Goal: Task Accomplishment & Management: Manage account settings

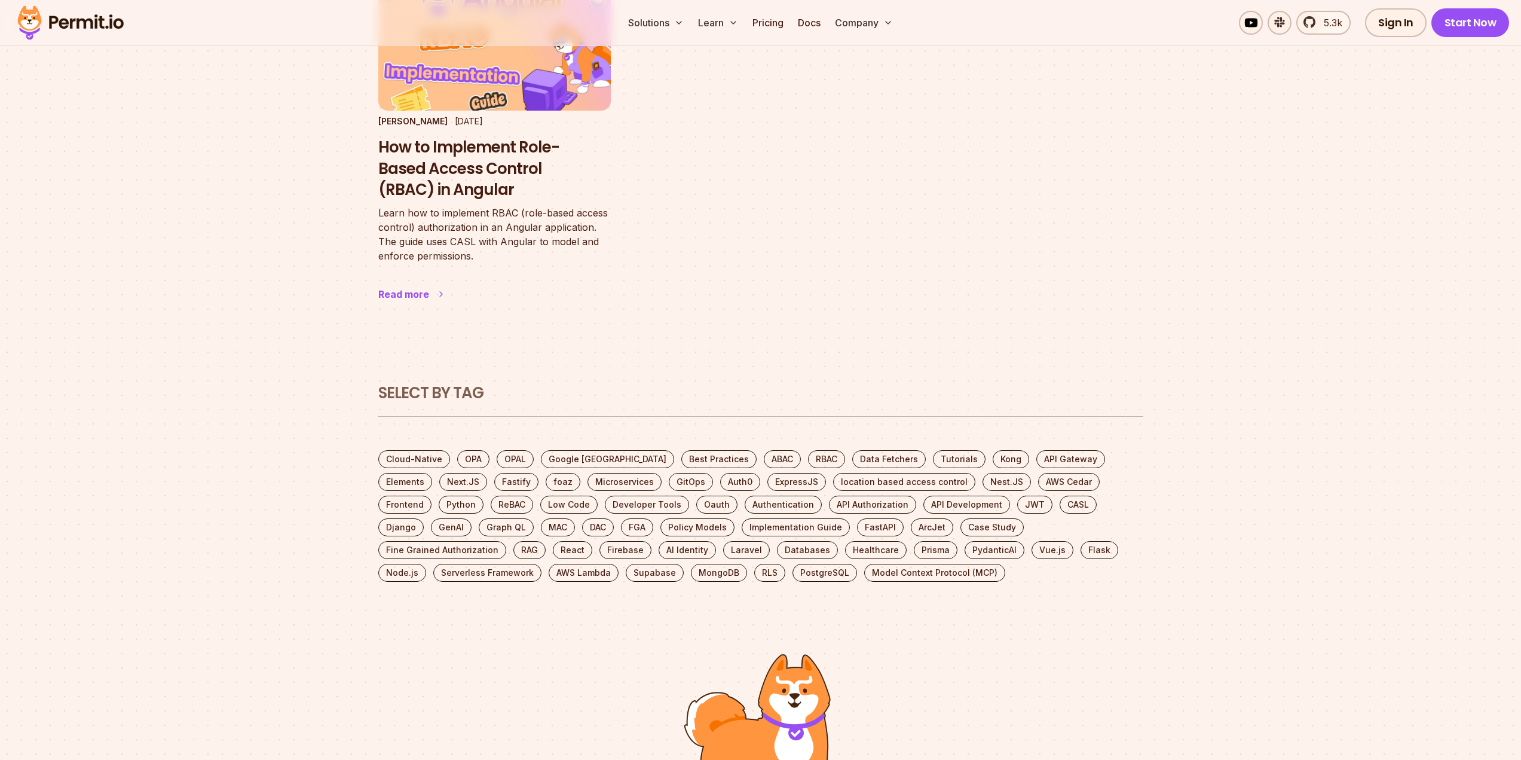
scroll to position [199, 0]
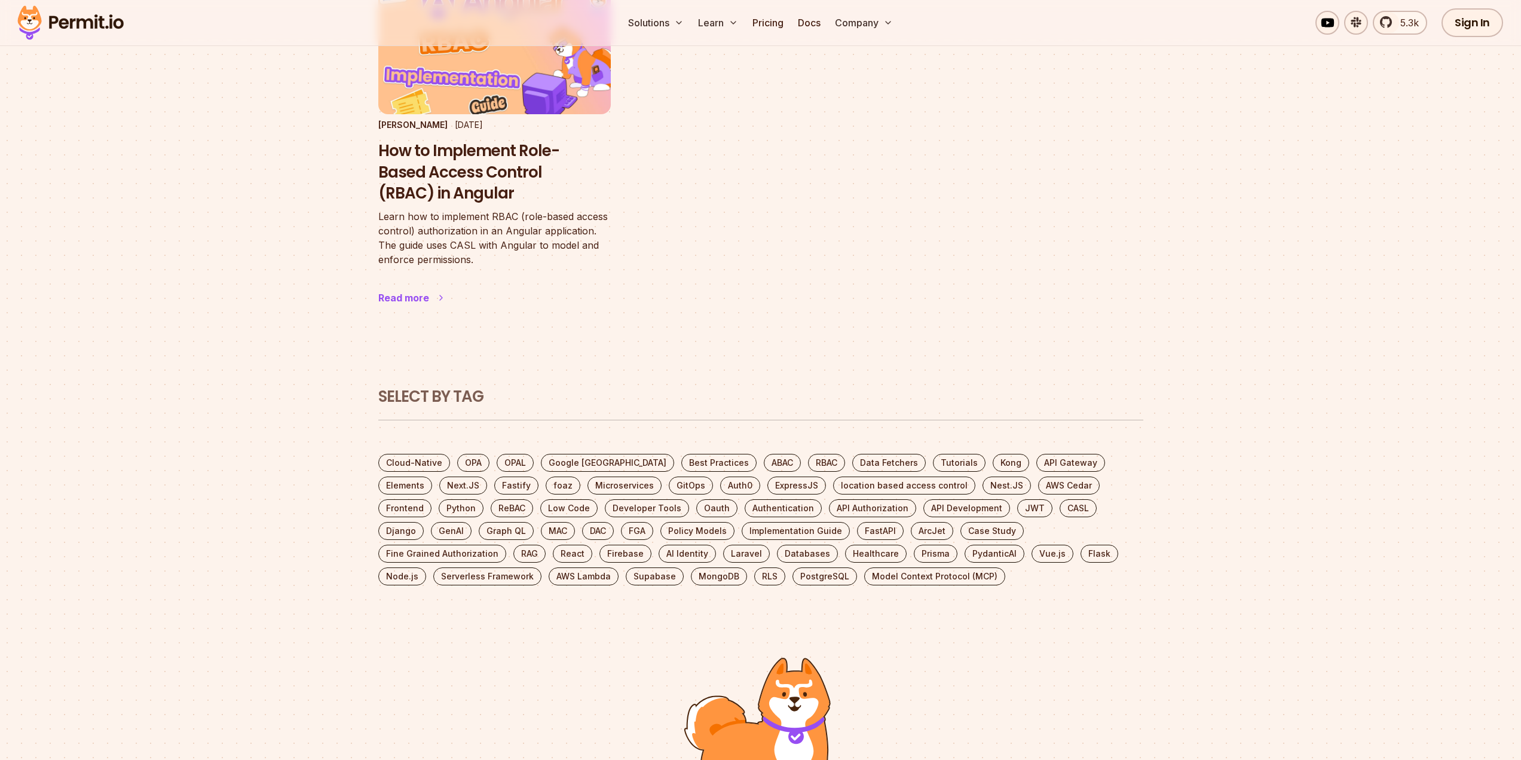
click at [408, 282] on article "Bartosz Pietrucha Sep 30 2024 How to Implement Role-Based Access Control (RBAC)…" at bounding box center [494, 155] width 233 height 345
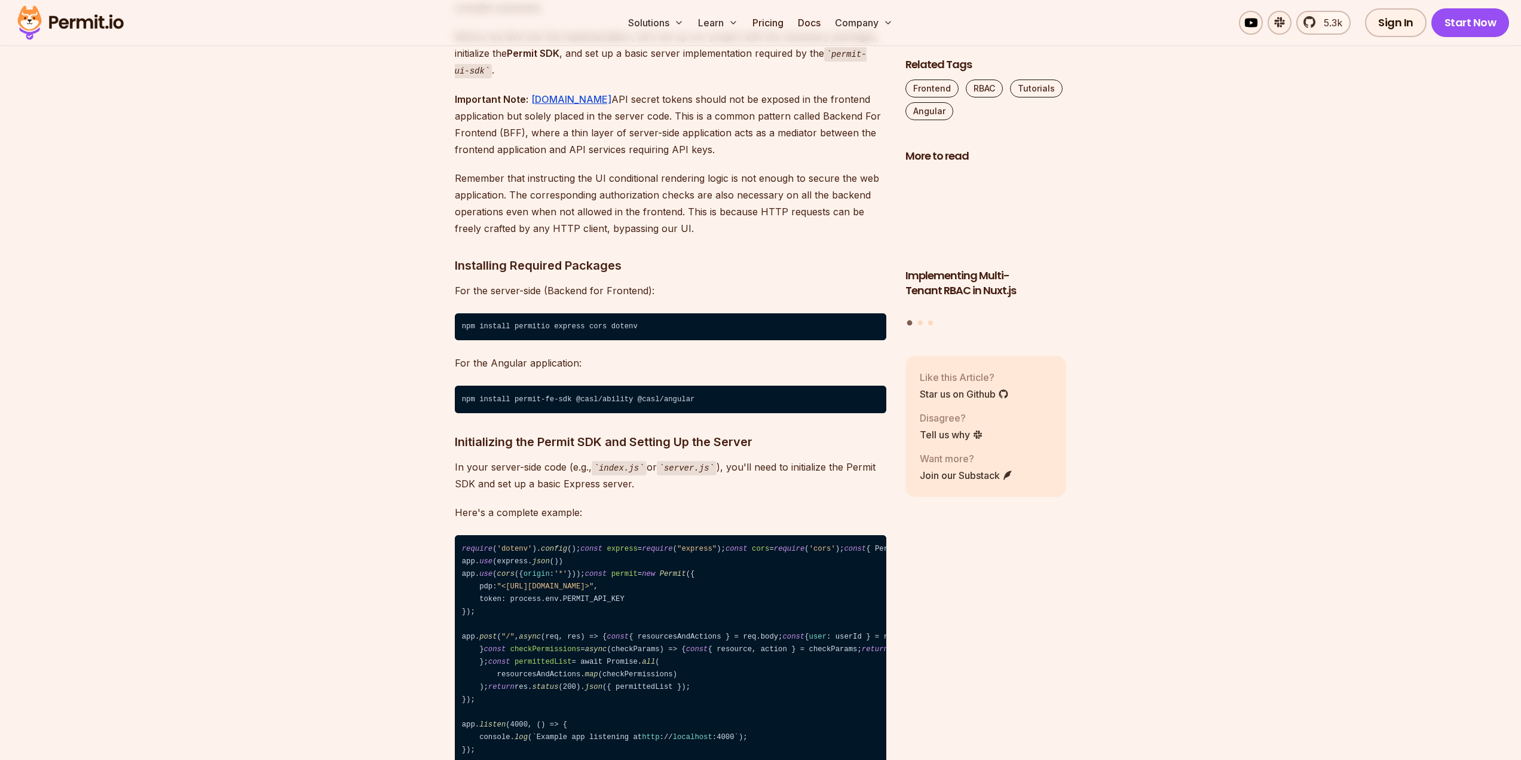
scroll to position [1395, 0]
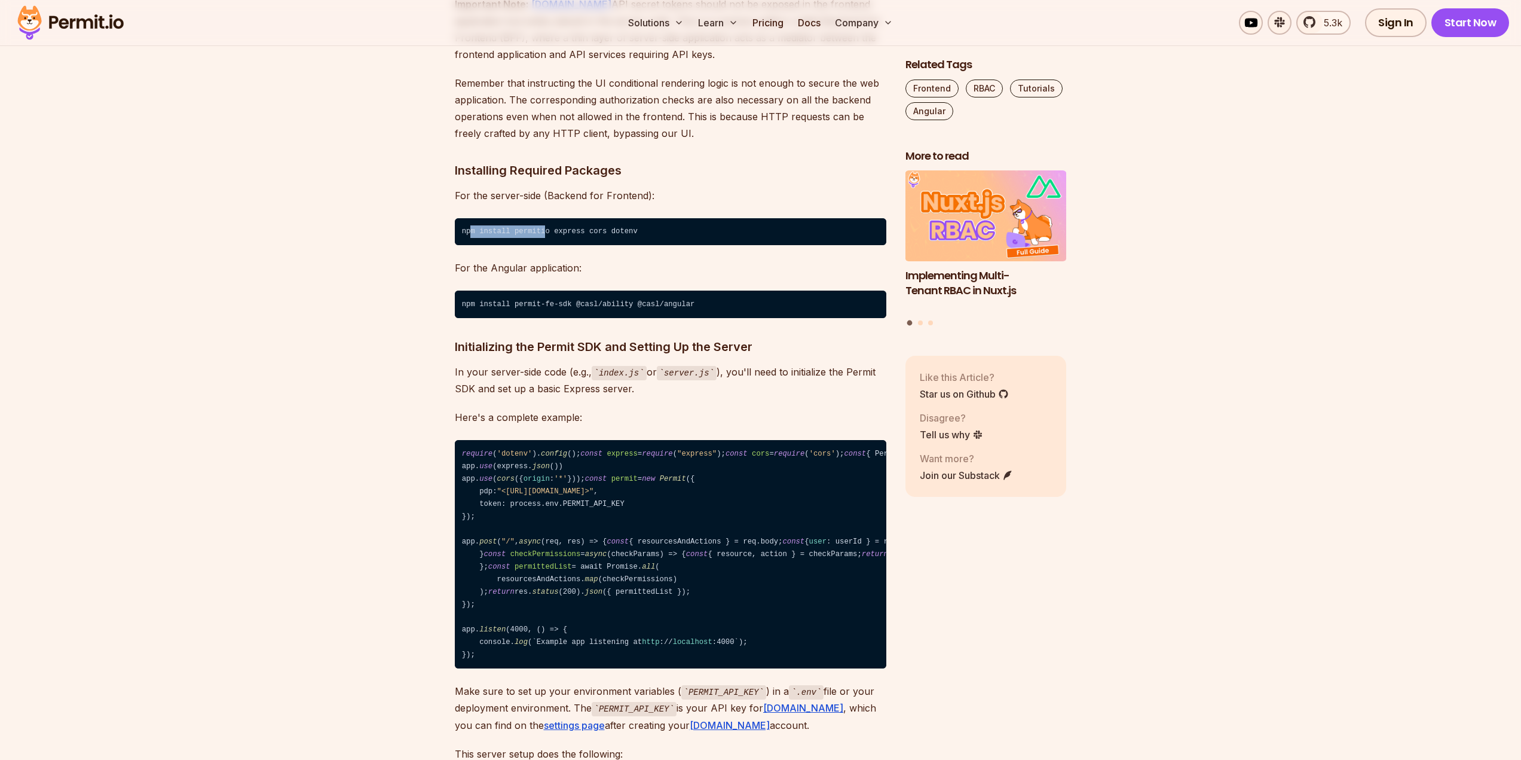
drag, startPoint x: 470, startPoint y: 220, endPoint x: 661, endPoint y: 211, distance: 190.9
click at [547, 218] on code "npm install permitio express cors dotenv" at bounding box center [671, 231] width 432 height 27
click at [665, 218] on code "npm install permitio express cors dotenv" at bounding box center [671, 231] width 432 height 27
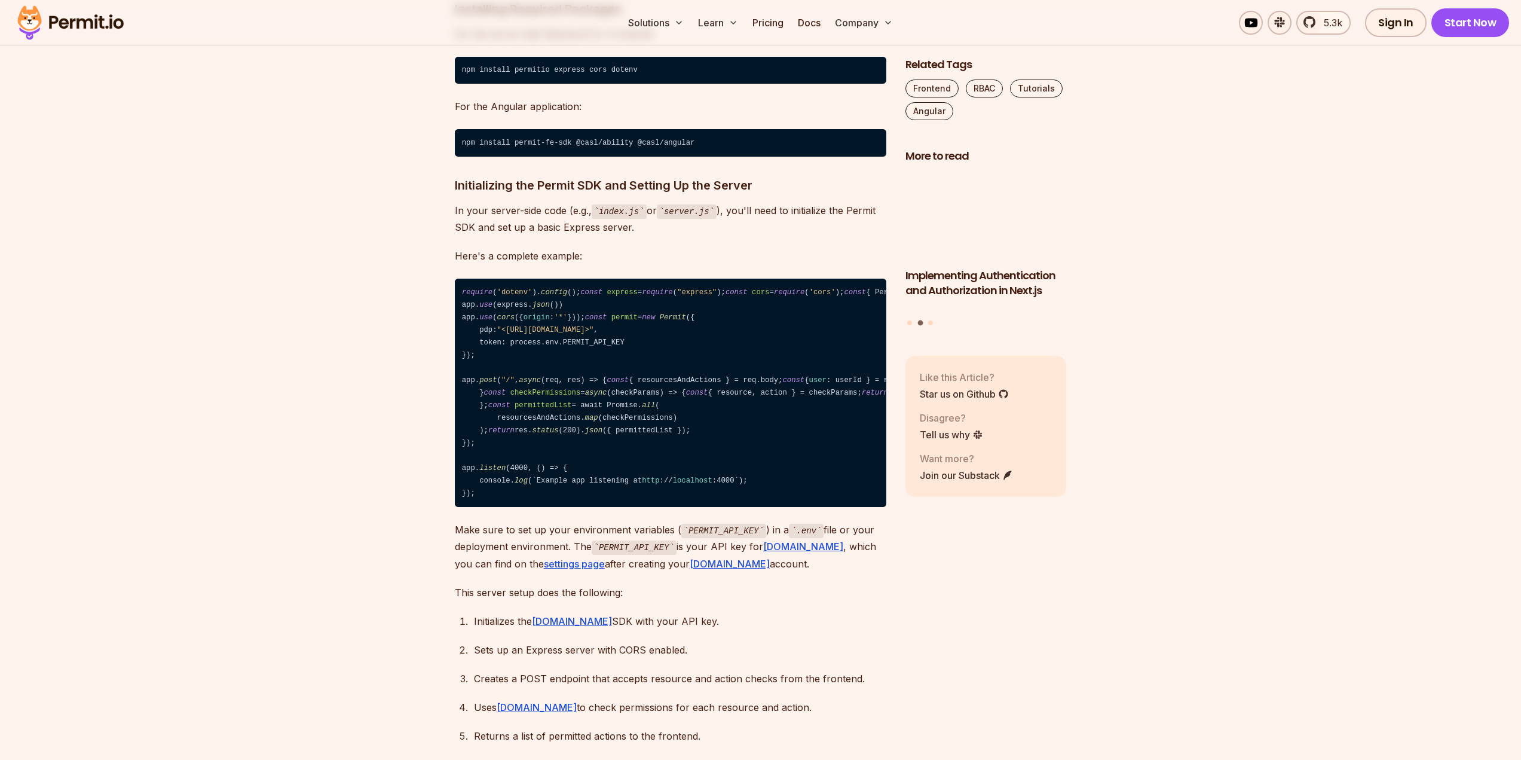
scroll to position [1793, 0]
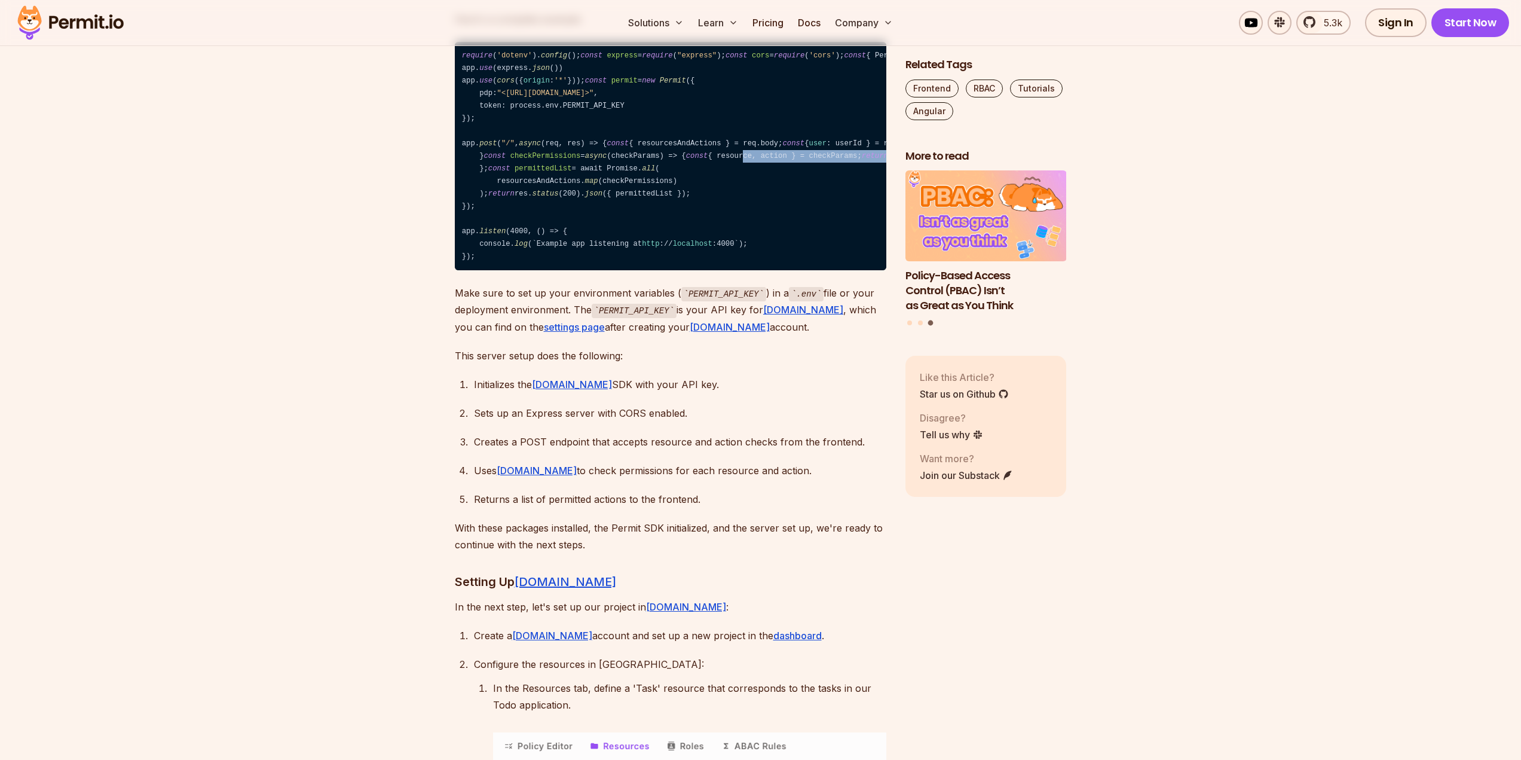
drag, startPoint x: 526, startPoint y: 336, endPoint x: 546, endPoint y: 332, distance: 20.2
click at [546, 270] on code "require ( 'dotenv' ). config (); const express = require ( "express" ); const c…" at bounding box center [671, 156] width 432 height 228
click at [568, 270] on code "require ( 'dotenv' ). config (); const express = require ( "express" ); const c…" at bounding box center [671, 156] width 432 height 228
drag, startPoint x: 669, startPoint y: 326, endPoint x: 516, endPoint y: 338, distance: 152.8
click at [516, 270] on code "require ( 'dotenv' ). config (); const express = require ( "express" ); const c…" at bounding box center [671, 156] width 432 height 228
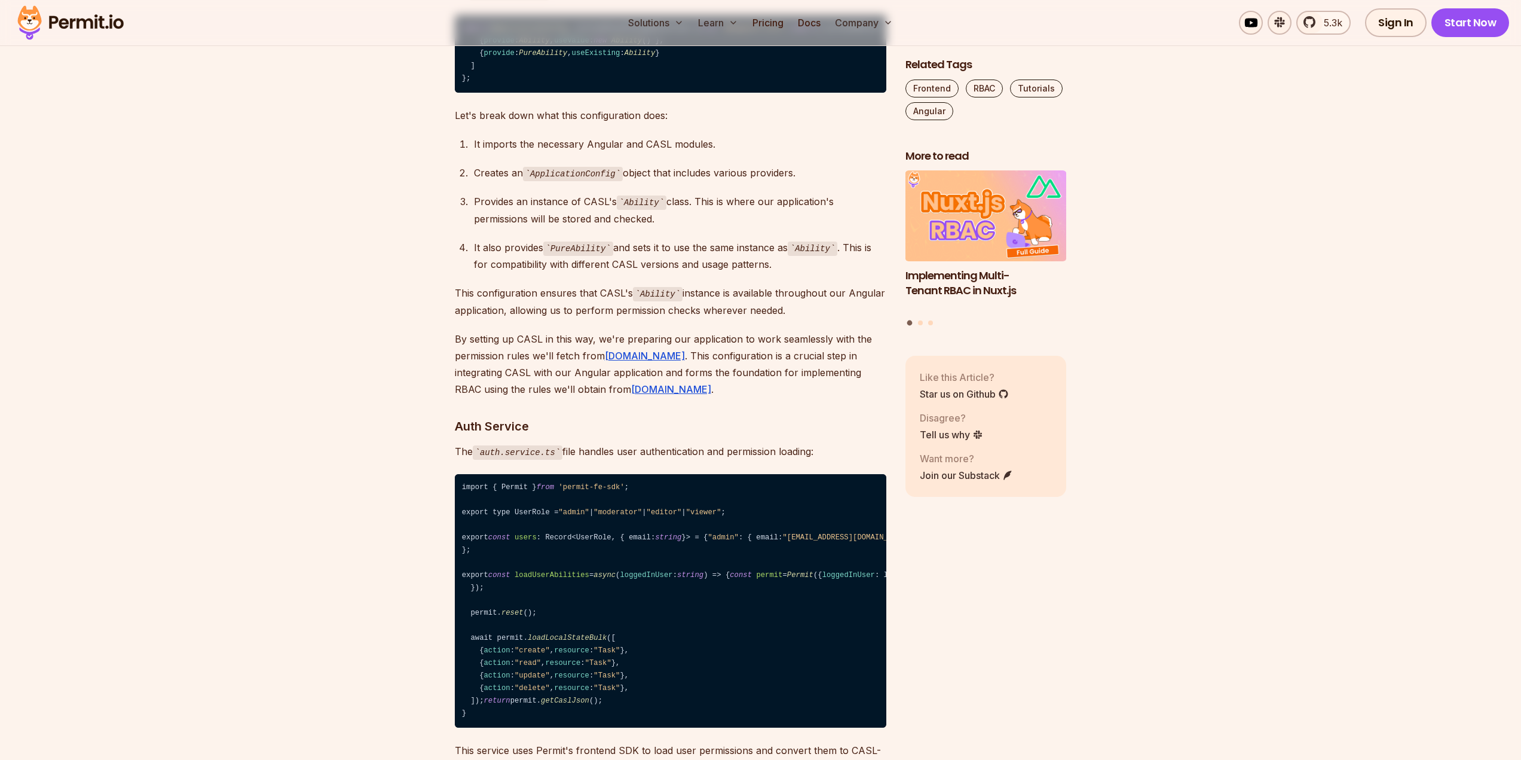
scroll to position [4782, 0]
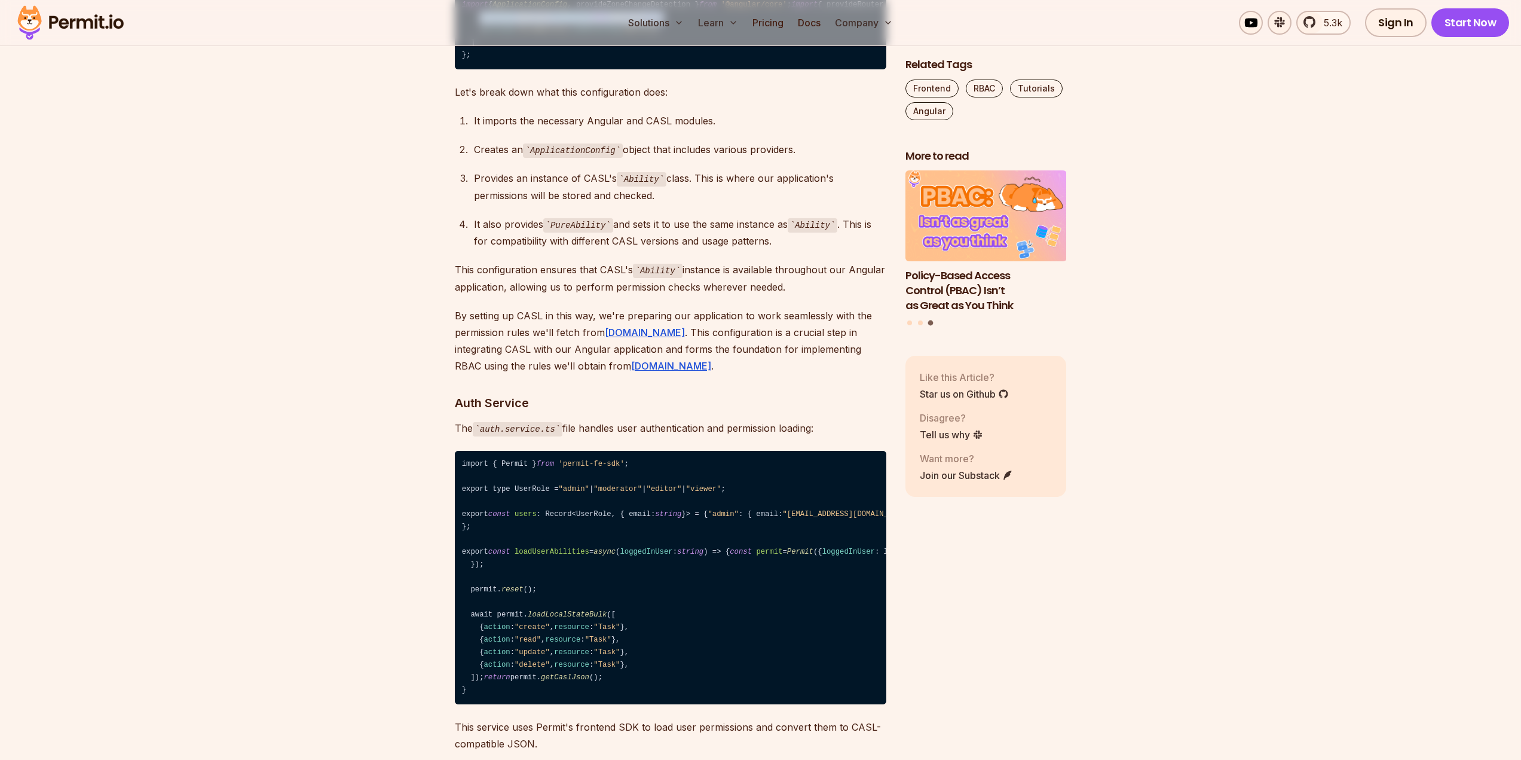
drag, startPoint x: 677, startPoint y: 402, endPoint x: 478, endPoint y: 400, distance: 198.4
click at [478, 69] on code "import { ApplicationConfig , provideZoneChangeDetection } from '@angular/core' …" at bounding box center [671, 31] width 432 height 78
click at [550, 34] on span "PureAbility" at bounding box center [543, 30] width 48 height 8
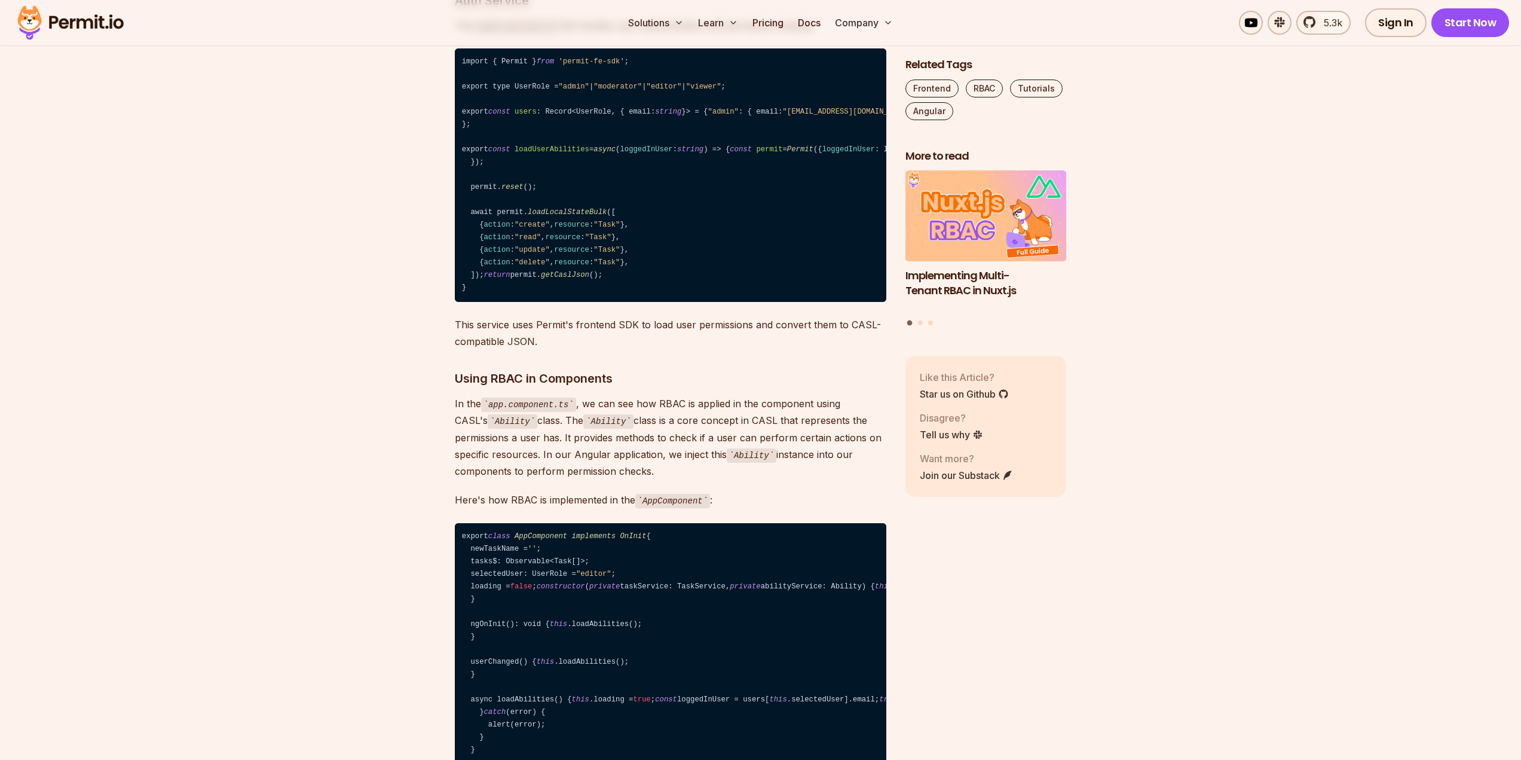
scroll to position [5379, 0]
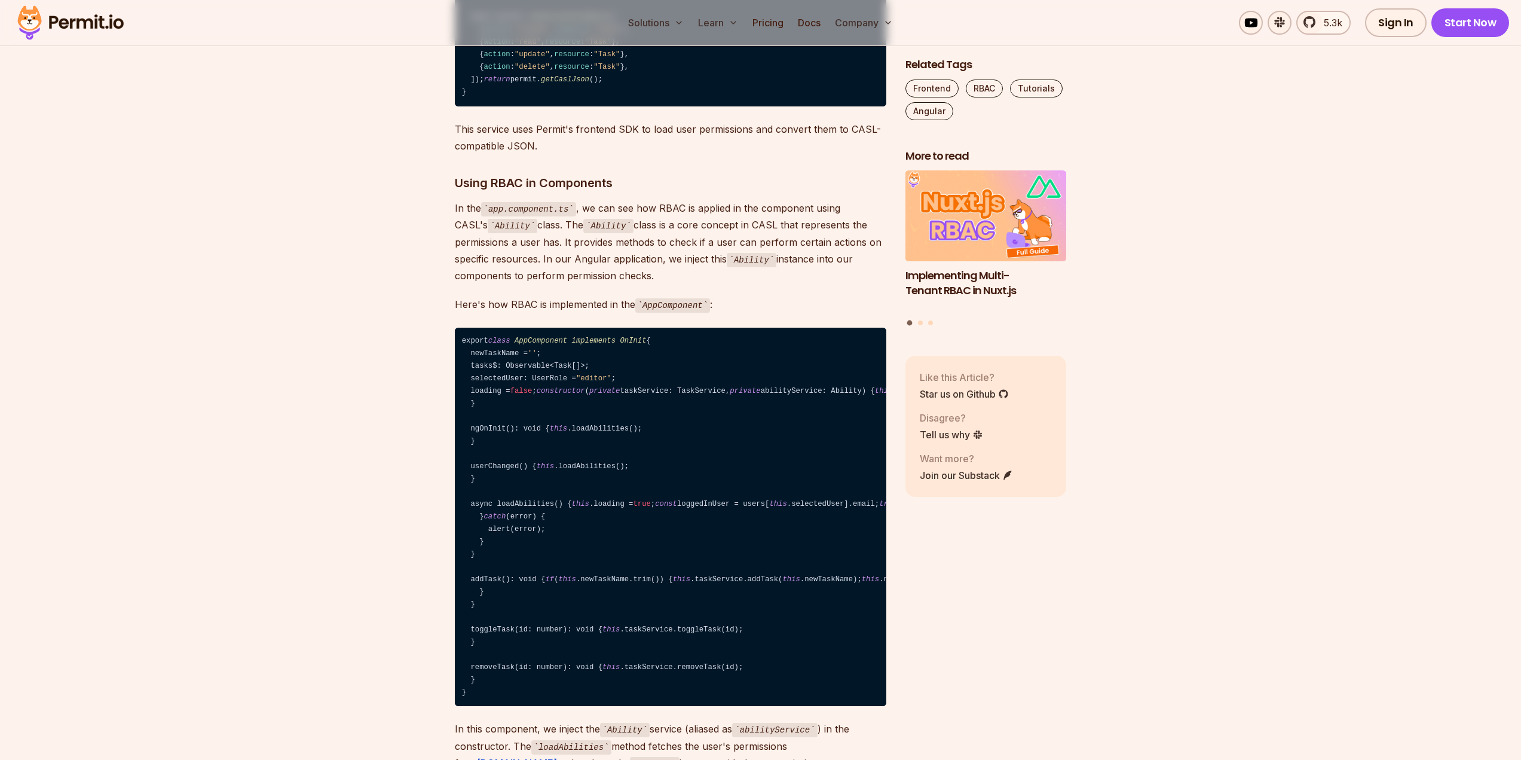
drag, startPoint x: 472, startPoint y: 373, endPoint x: 441, endPoint y: 307, distance: 73.0
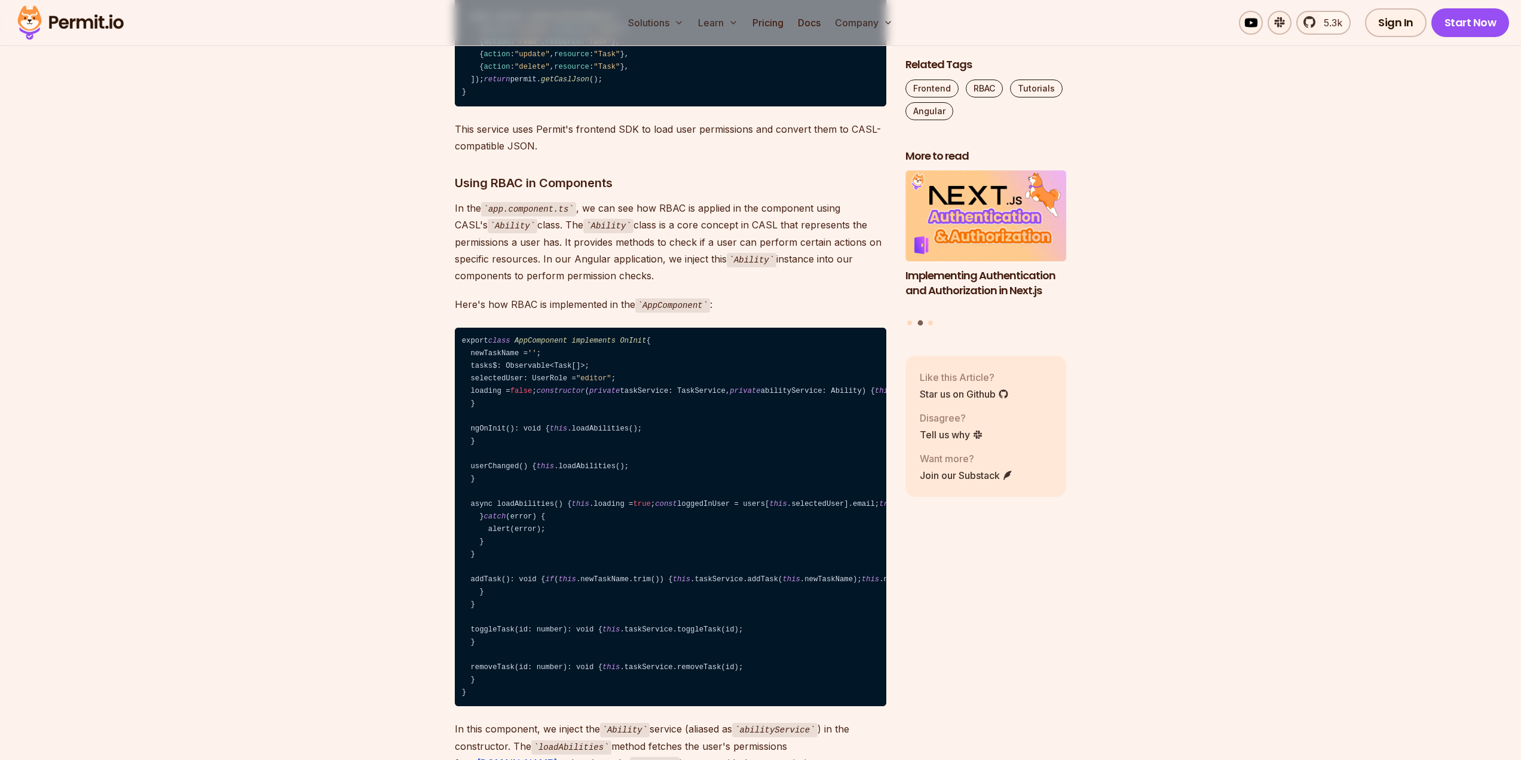
drag, startPoint x: 484, startPoint y: 419, endPoint x: 509, endPoint y: 419, distance: 25.7
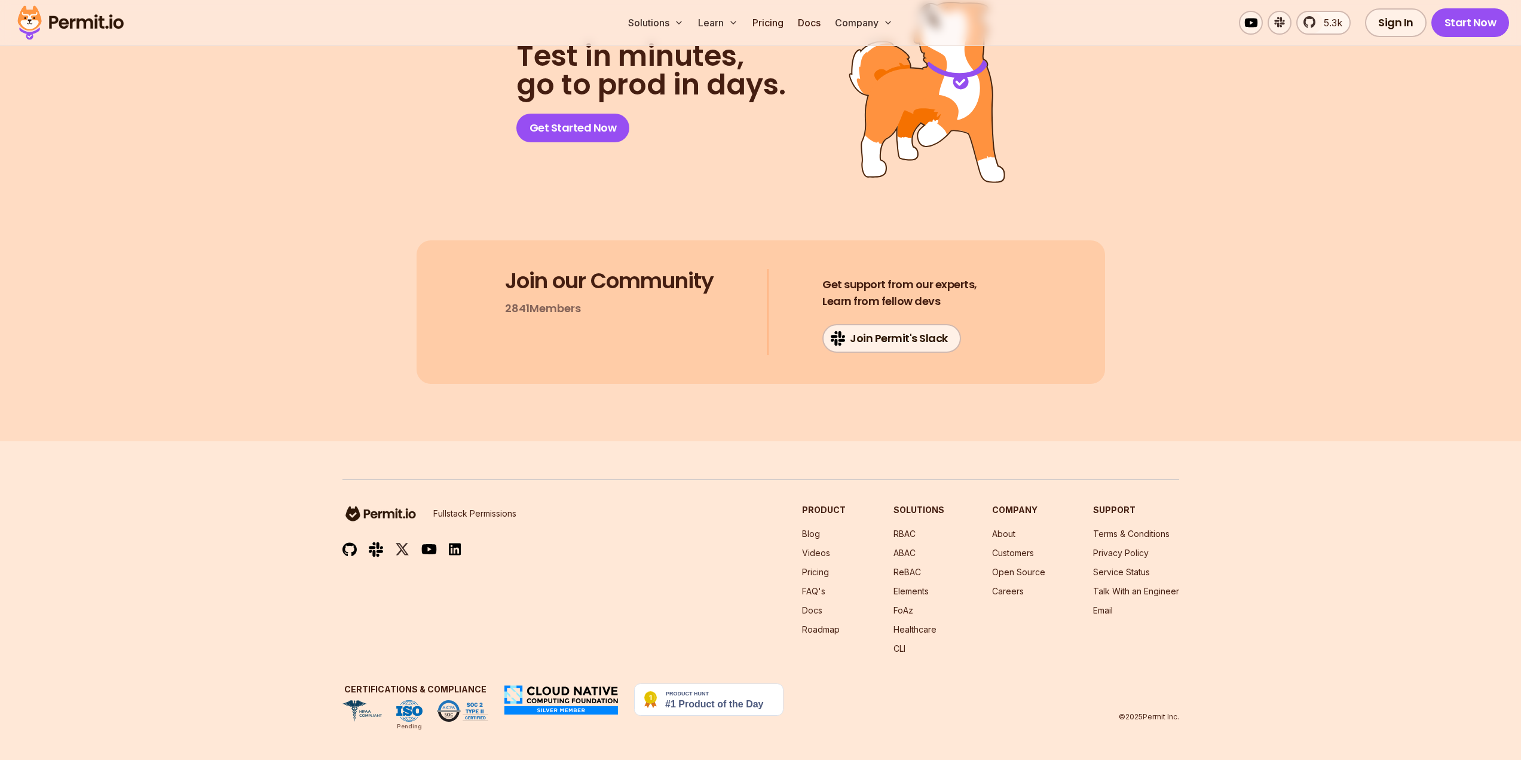
scroll to position [8966, 0]
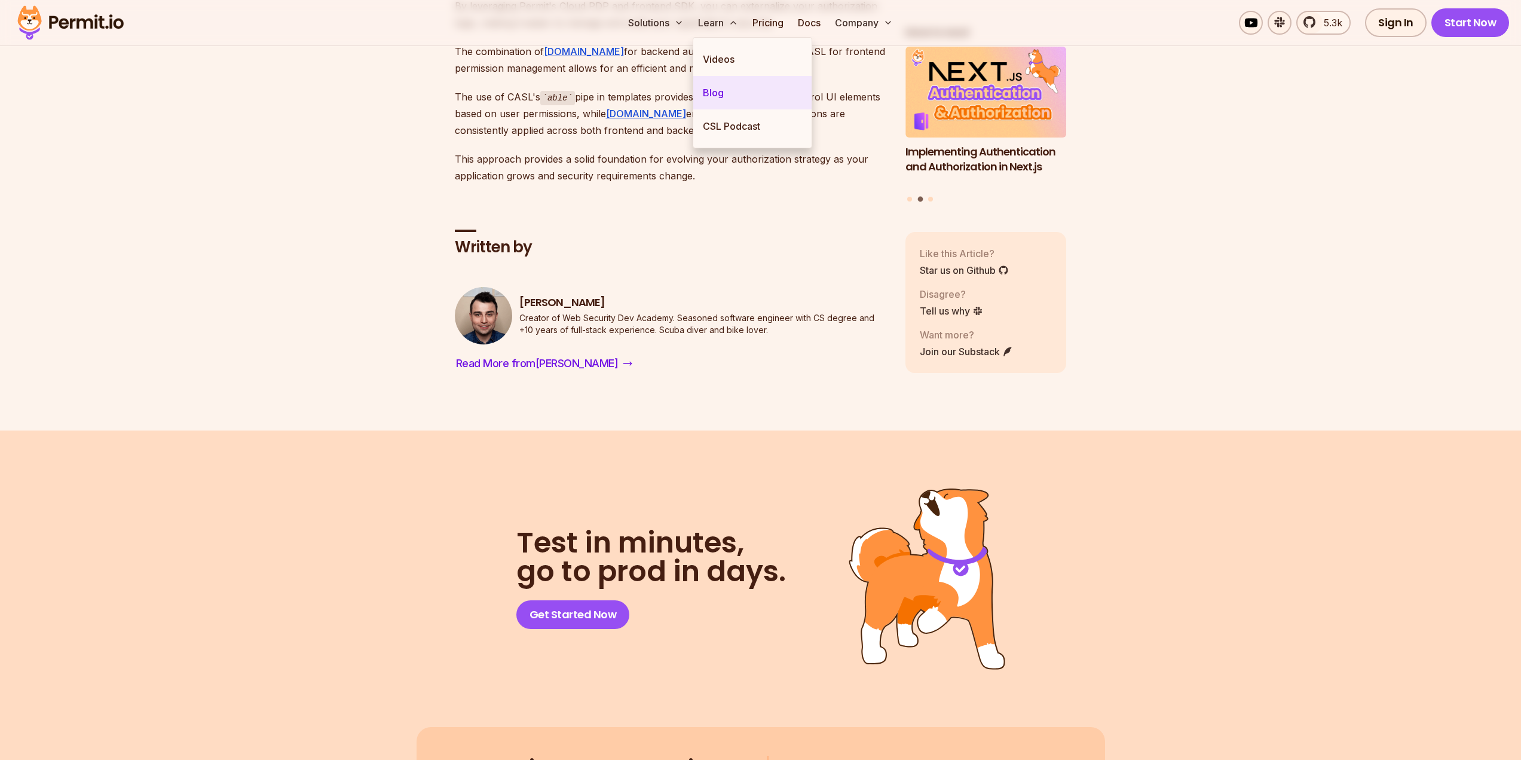
click at [751, 97] on link "Blog" at bounding box center [752, 92] width 118 height 33
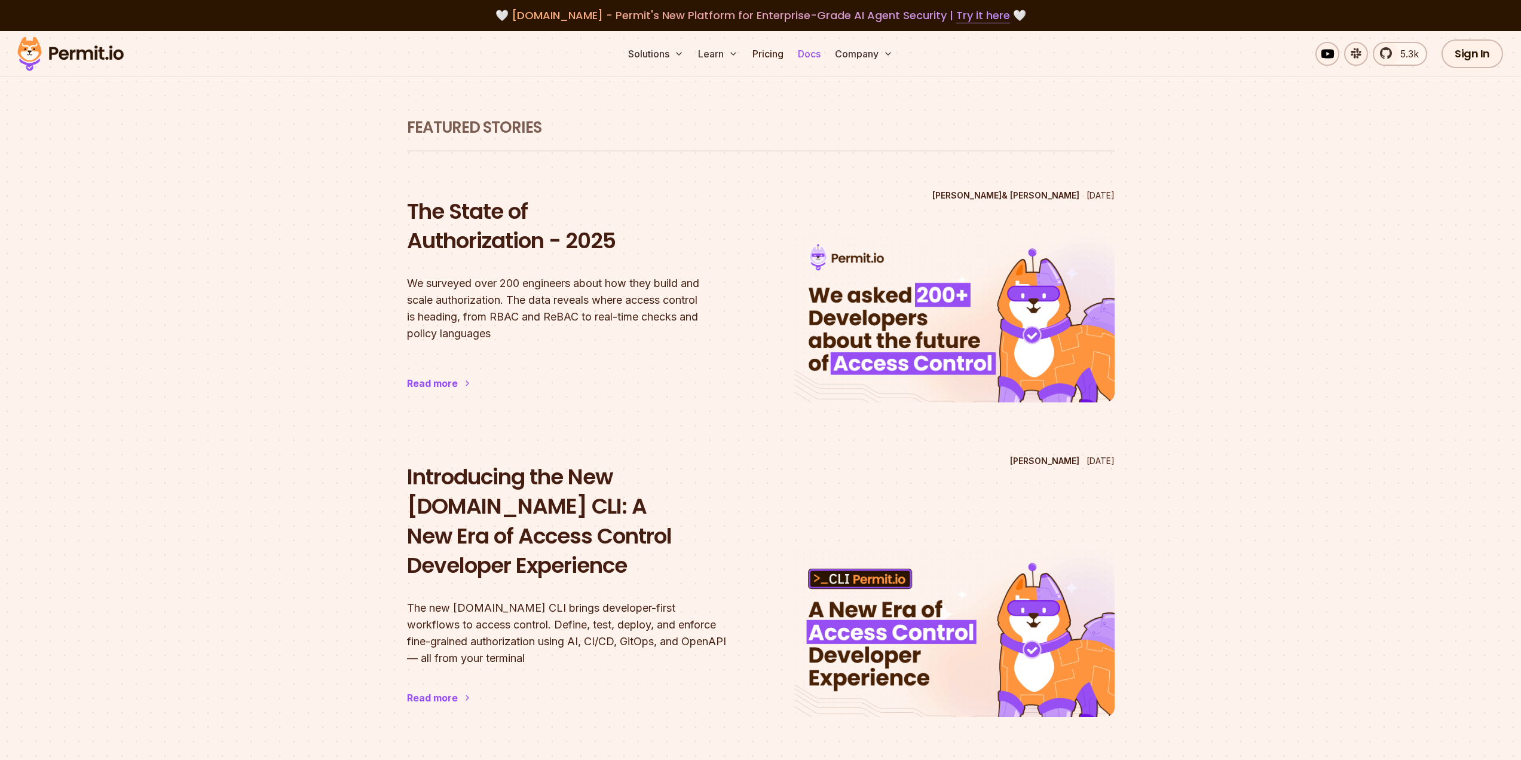
click at [810, 63] on link "Docs" at bounding box center [809, 54] width 32 height 24
click at [1470, 63] on link "Sign In" at bounding box center [1473, 53] width 62 height 29
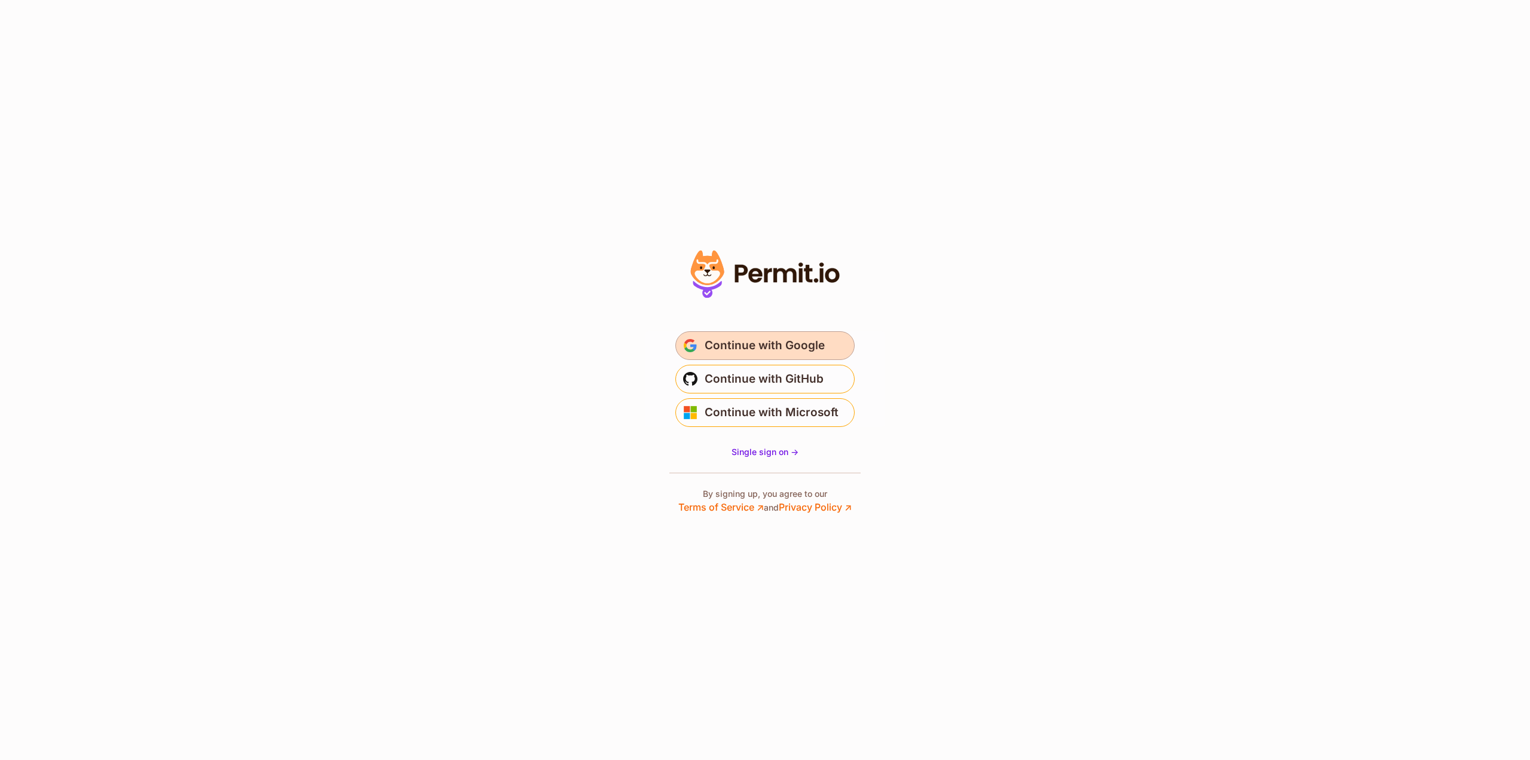
click at [773, 349] on span "Continue with Google" at bounding box center [765, 345] width 120 height 19
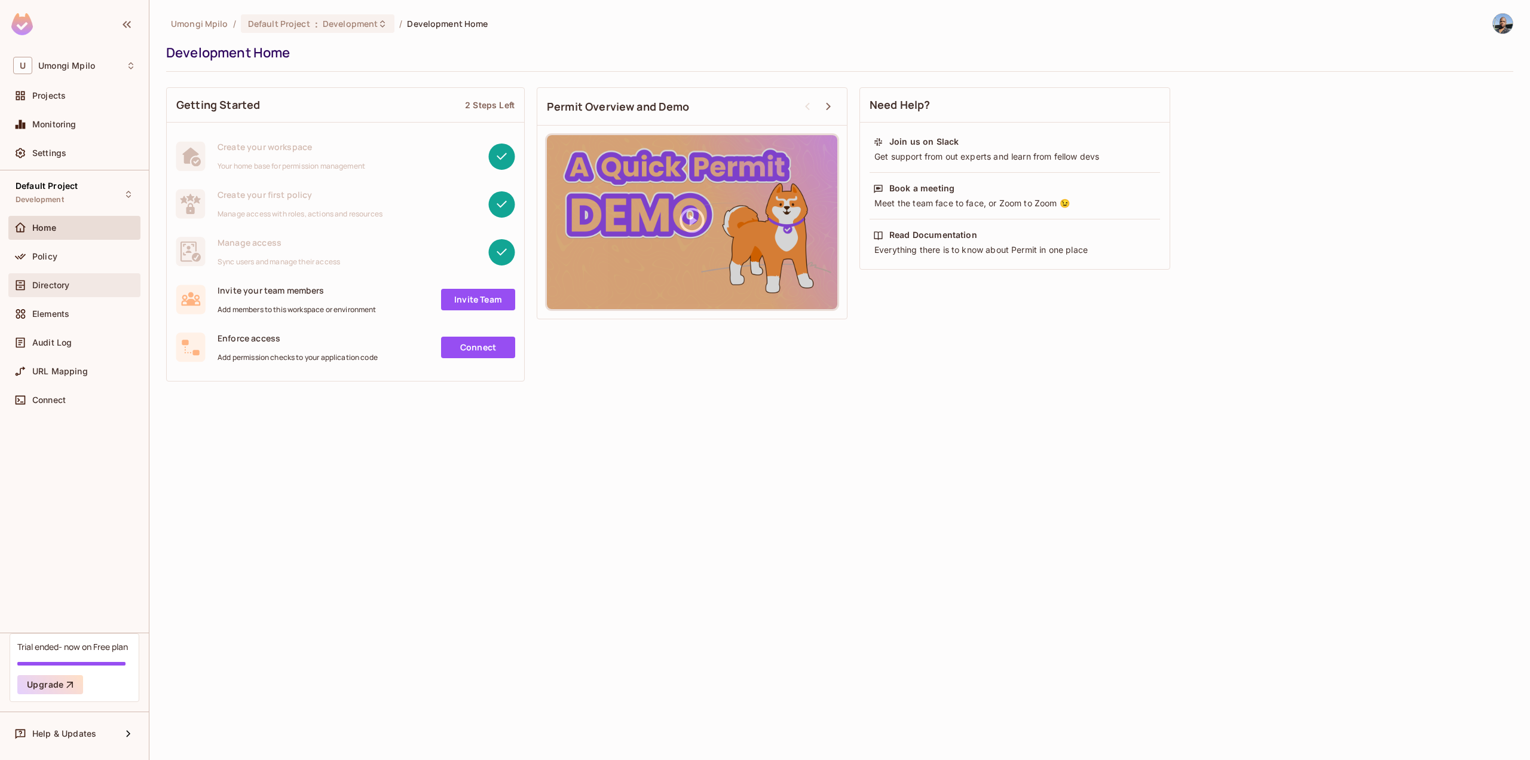
click at [85, 289] on div "Directory" at bounding box center [83, 285] width 103 height 10
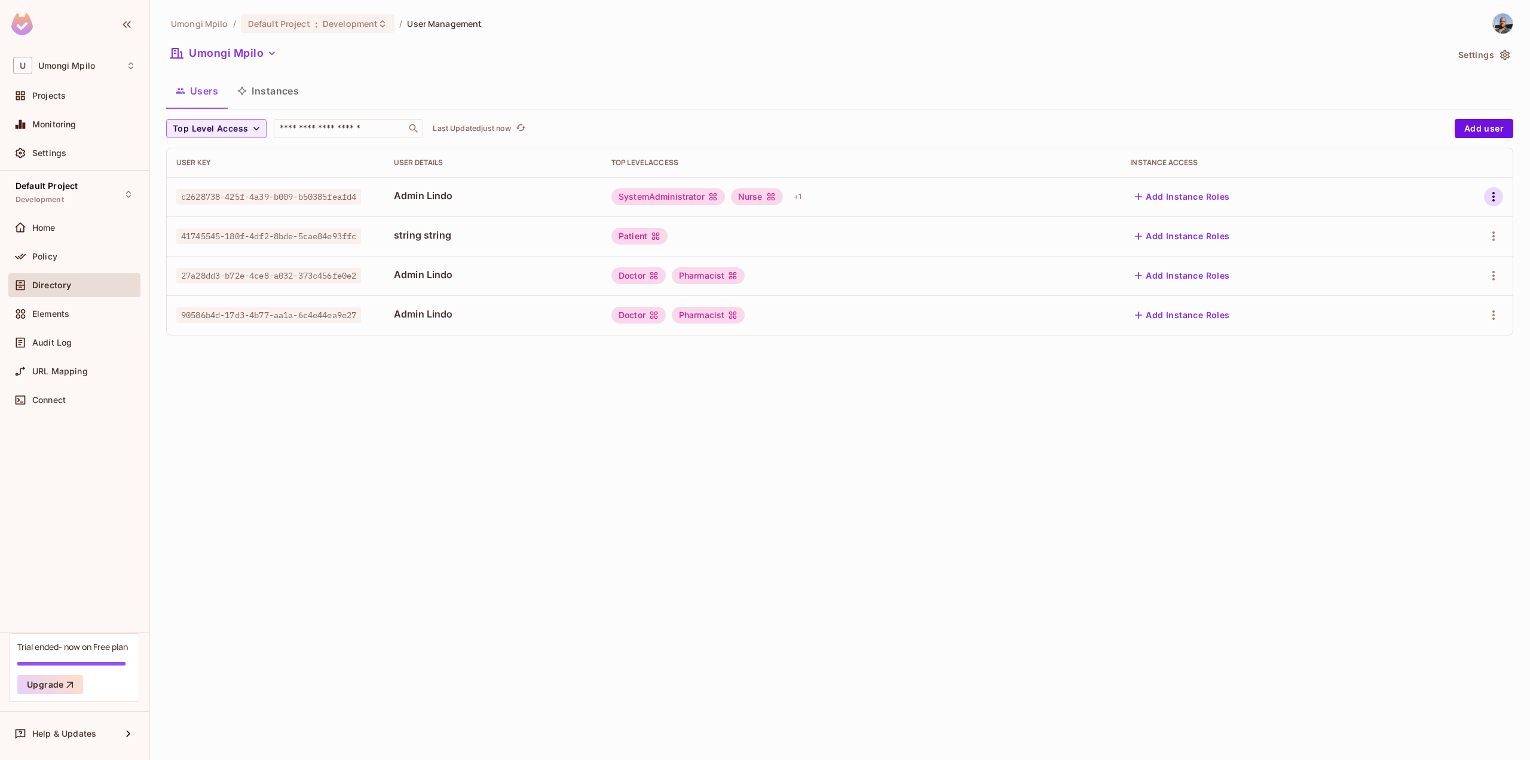
click at [1492, 197] on icon "button" at bounding box center [1493, 196] width 14 height 14
click at [1451, 274] on div "Delete User" at bounding box center [1446, 277] width 47 height 12
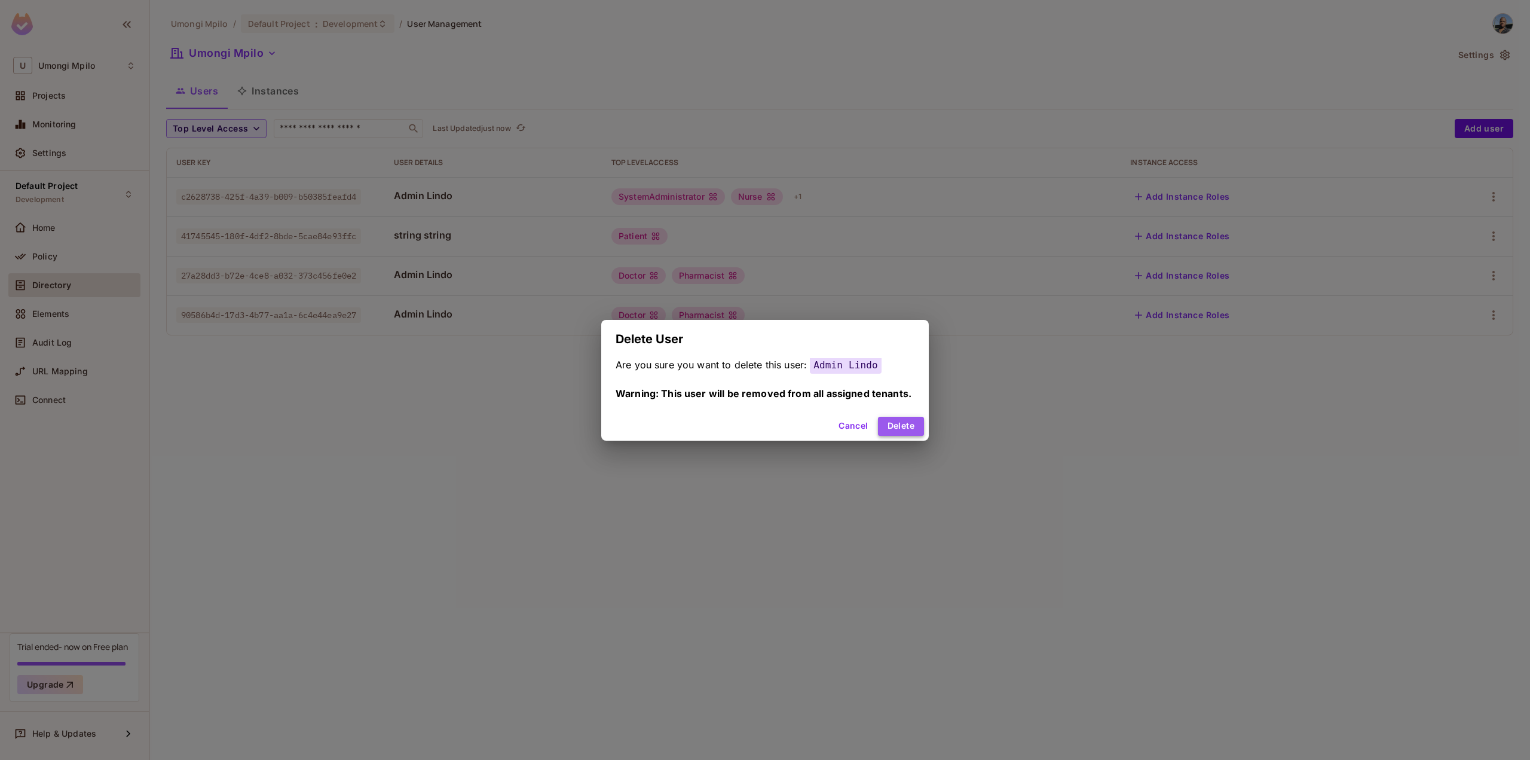
click at [889, 423] on button "Delete" at bounding box center [901, 426] width 46 height 19
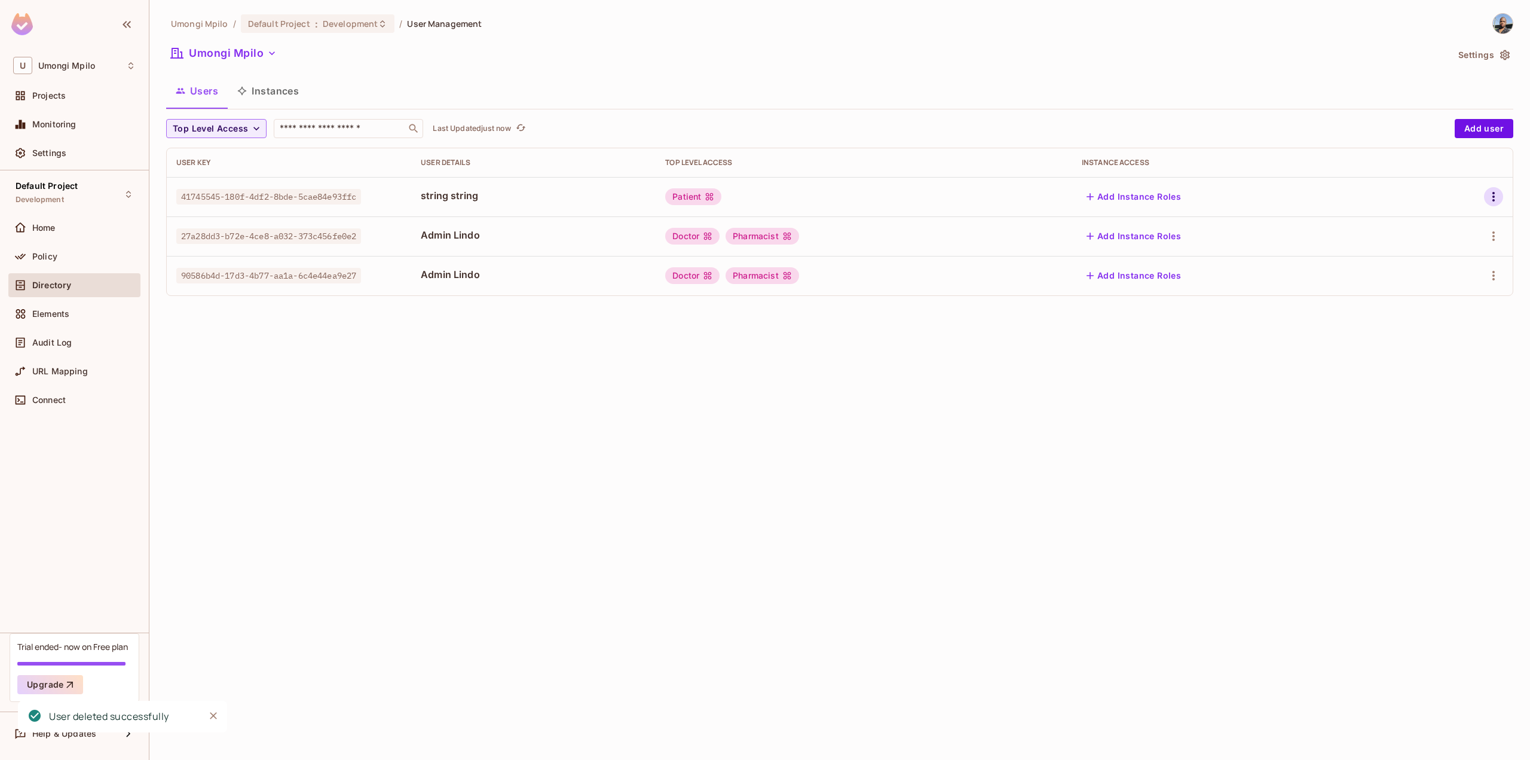
click at [1494, 194] on icon "button" at bounding box center [1493, 197] width 2 height 10
click at [1458, 271] on div "Delete User" at bounding box center [1446, 277] width 47 height 12
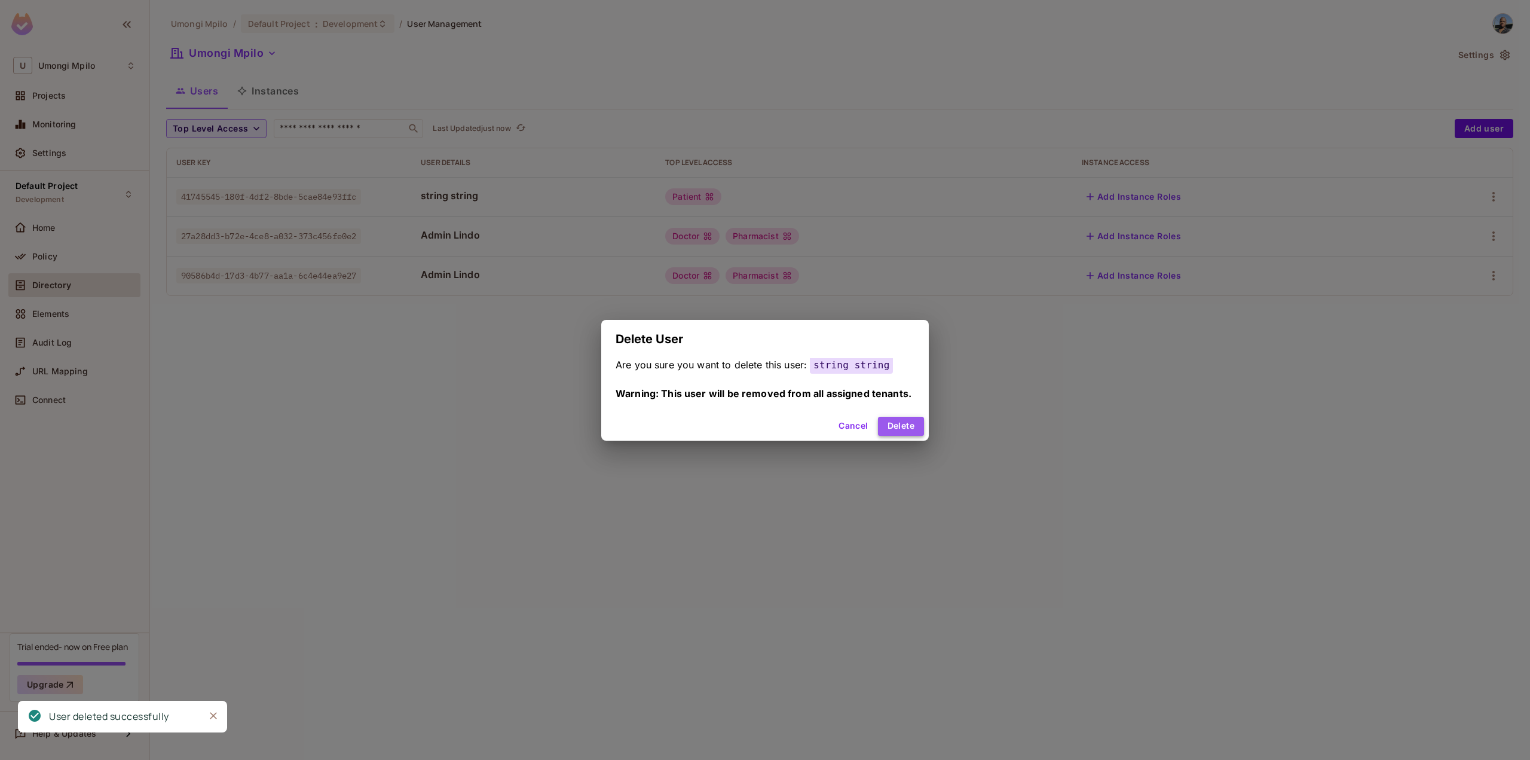
click at [889, 429] on button "Delete" at bounding box center [901, 426] width 46 height 19
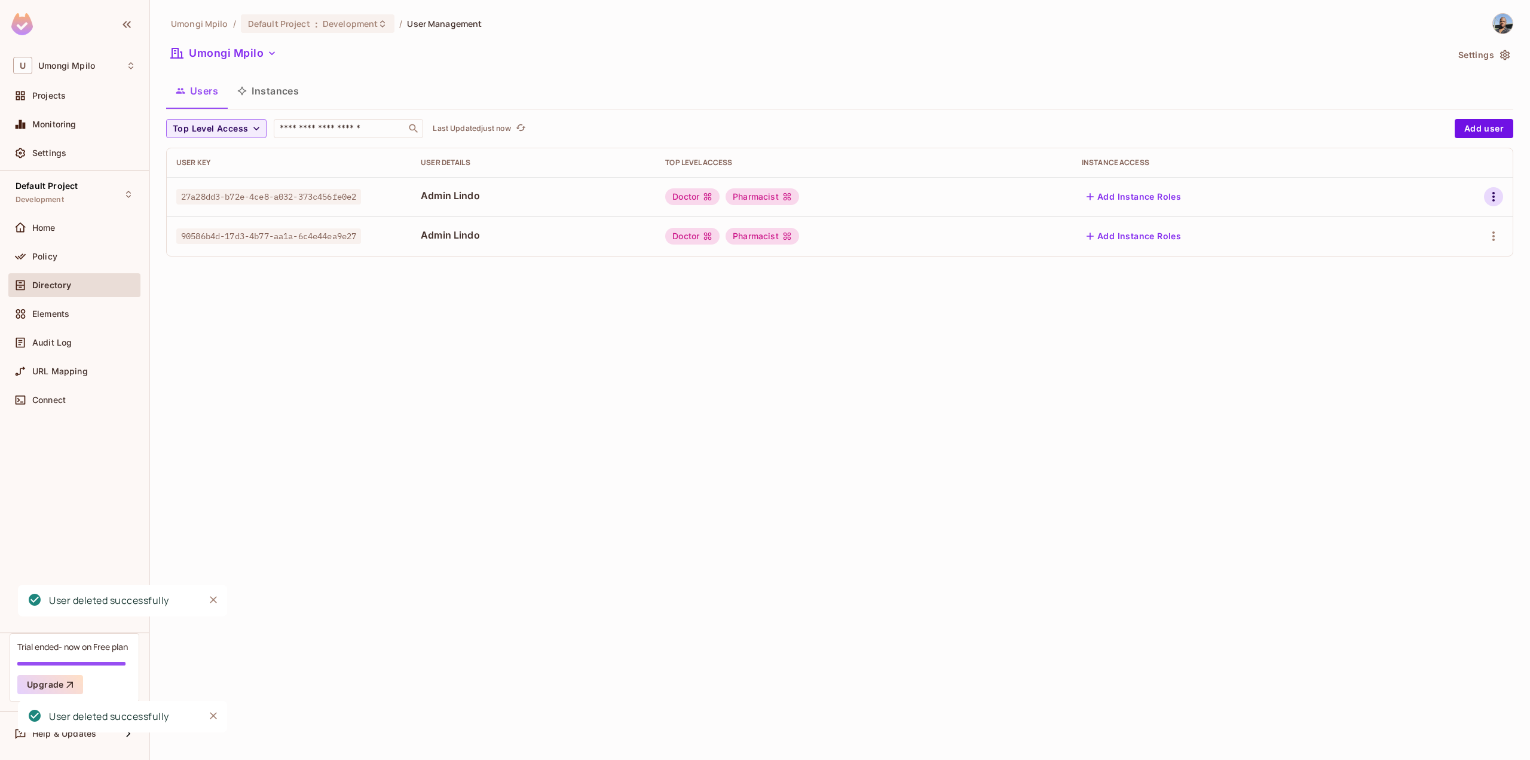
click at [1491, 190] on icon "button" at bounding box center [1493, 196] width 14 height 14
click at [1453, 273] on div "Delete User" at bounding box center [1446, 277] width 47 height 12
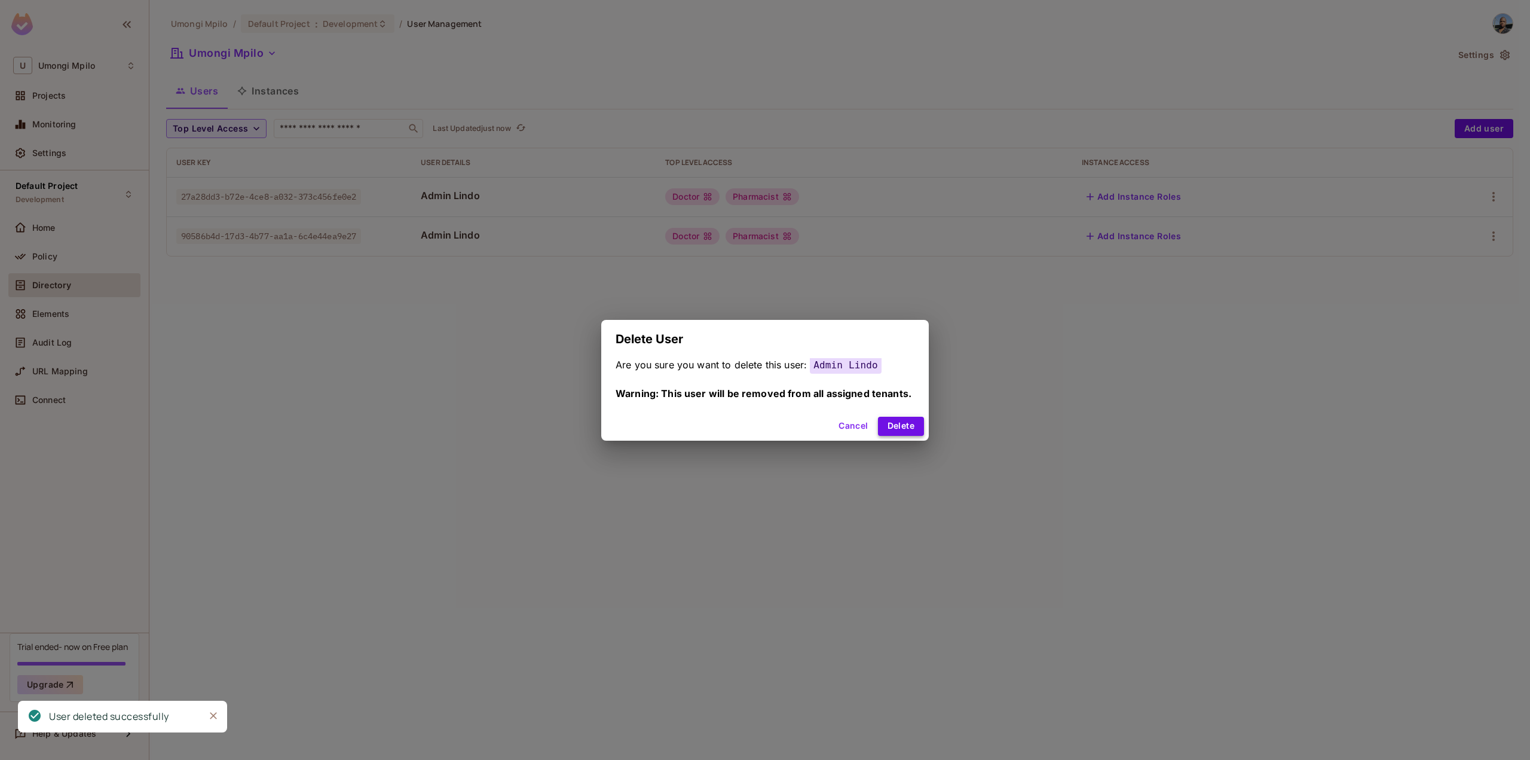
click at [903, 418] on button "Delete" at bounding box center [901, 426] width 46 height 19
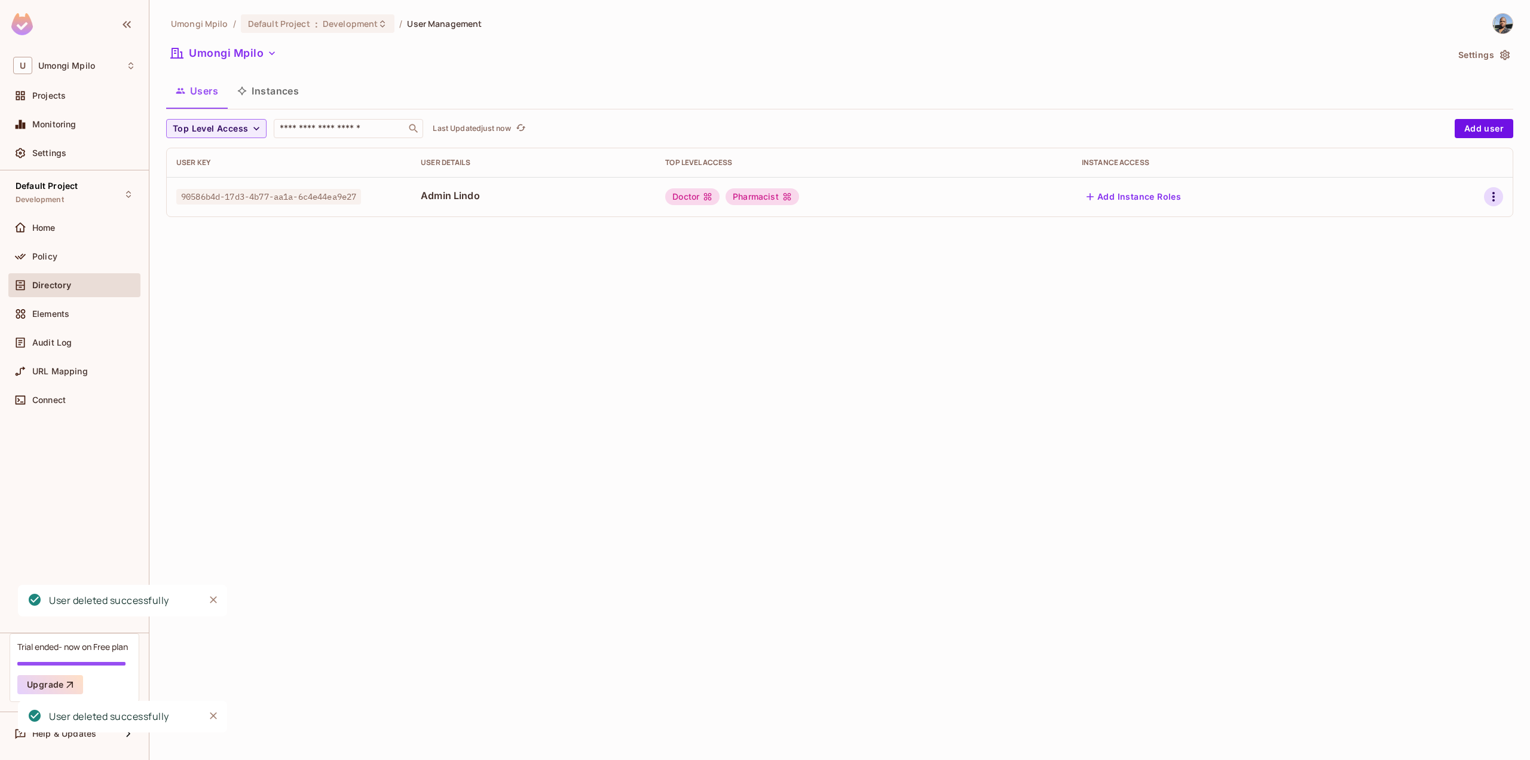
click at [1498, 200] on icon "button" at bounding box center [1493, 196] width 14 height 14
click at [1445, 280] on div "Delete User" at bounding box center [1446, 277] width 47 height 12
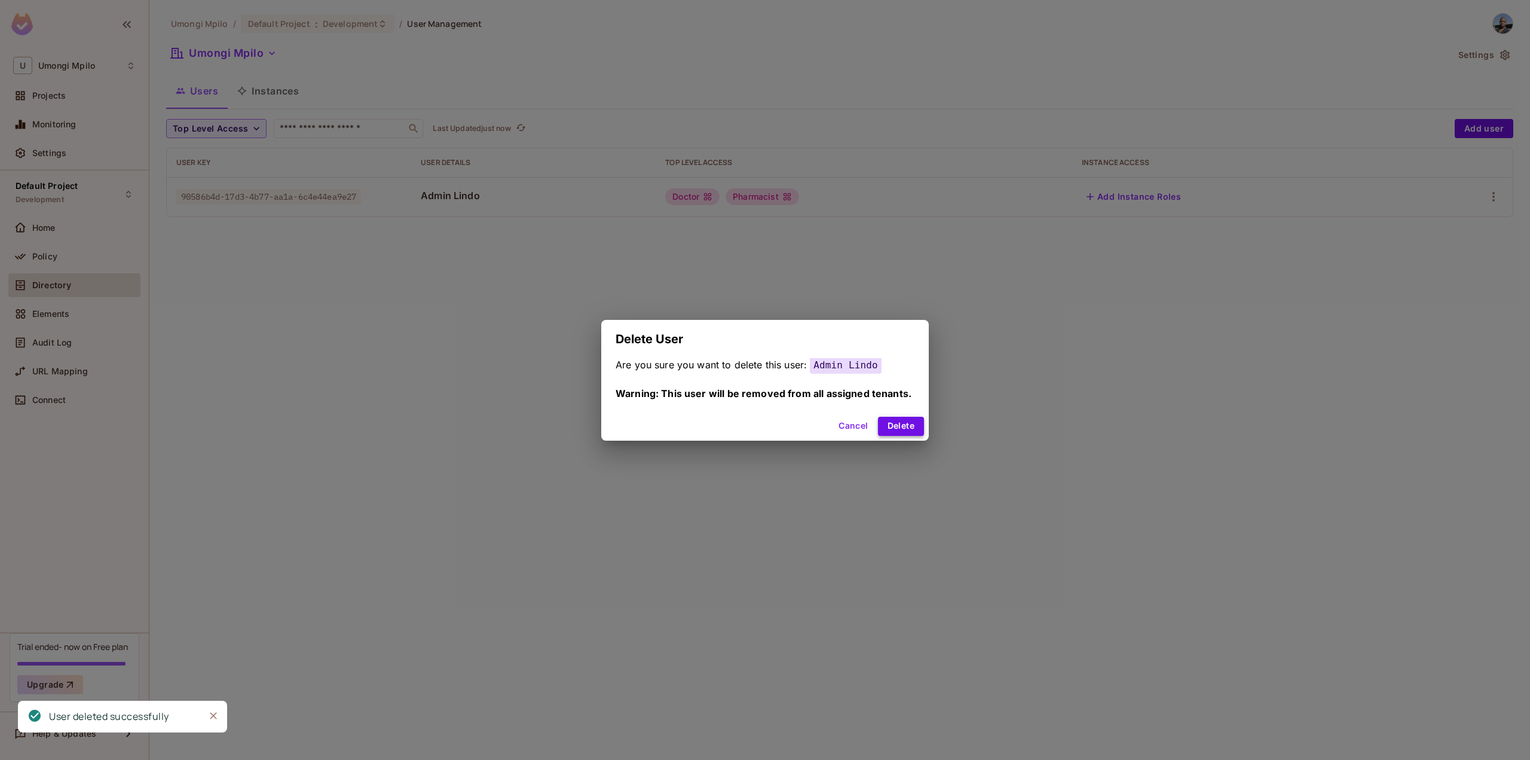
click at [898, 419] on button "Delete" at bounding box center [901, 426] width 46 height 19
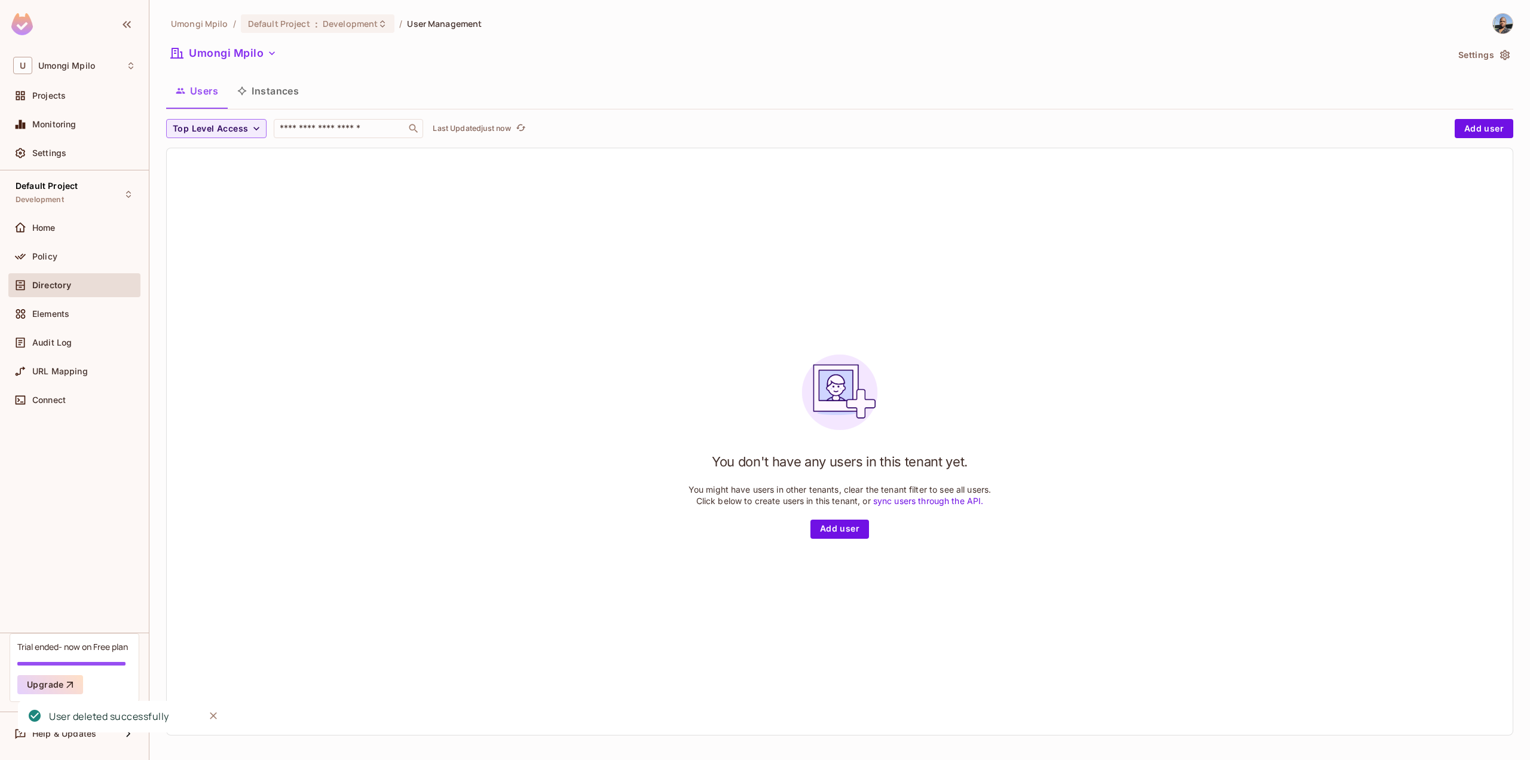
click at [274, 99] on button "Instances" at bounding box center [268, 91] width 81 height 30
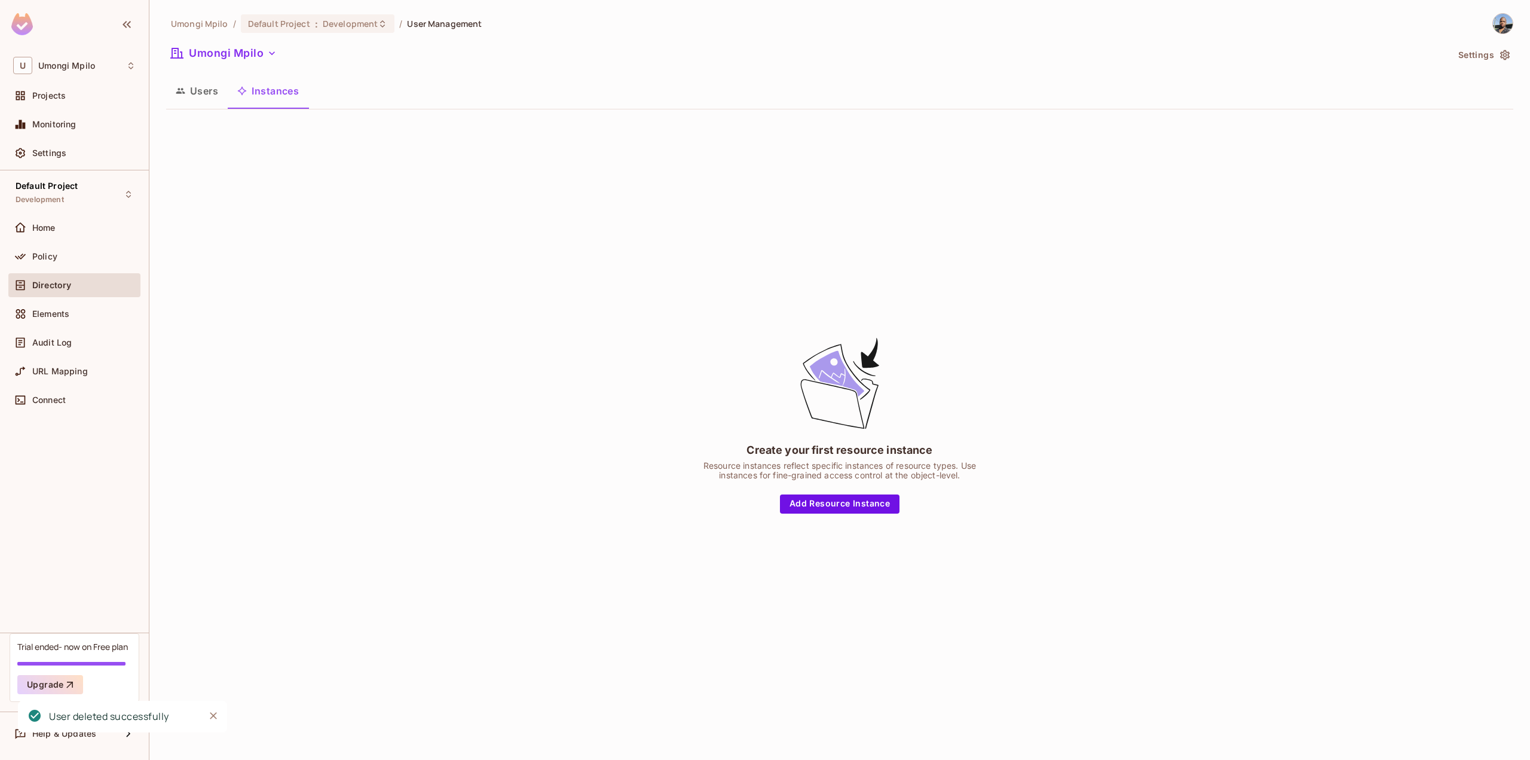
click at [192, 88] on button "Users" at bounding box center [197, 91] width 62 height 30
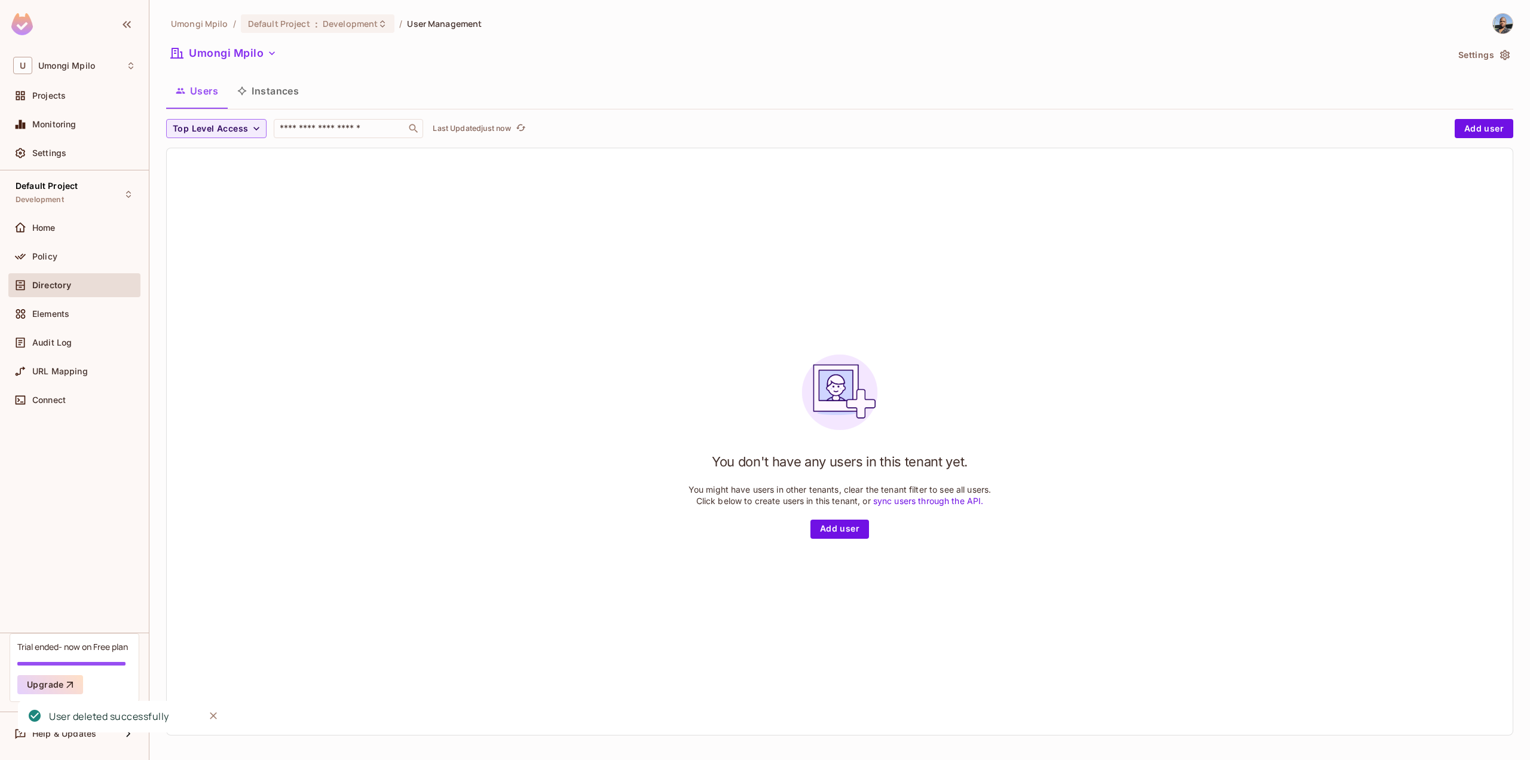
click at [25, 270] on div "Policy" at bounding box center [74, 258] width 132 height 29
click at [66, 254] on div "Policy" at bounding box center [83, 257] width 103 height 10
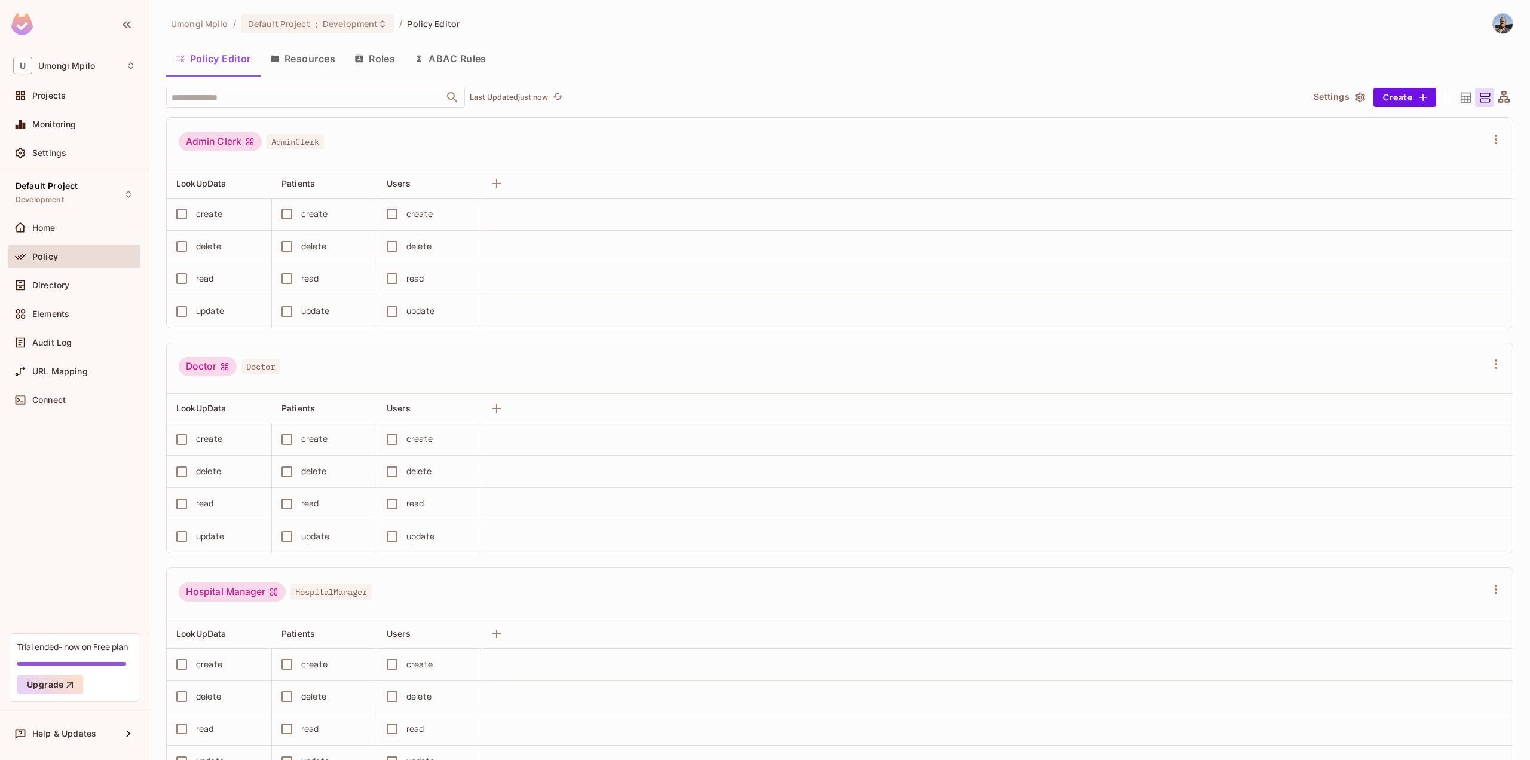
click at [303, 57] on button "Resources" at bounding box center [303, 59] width 84 height 30
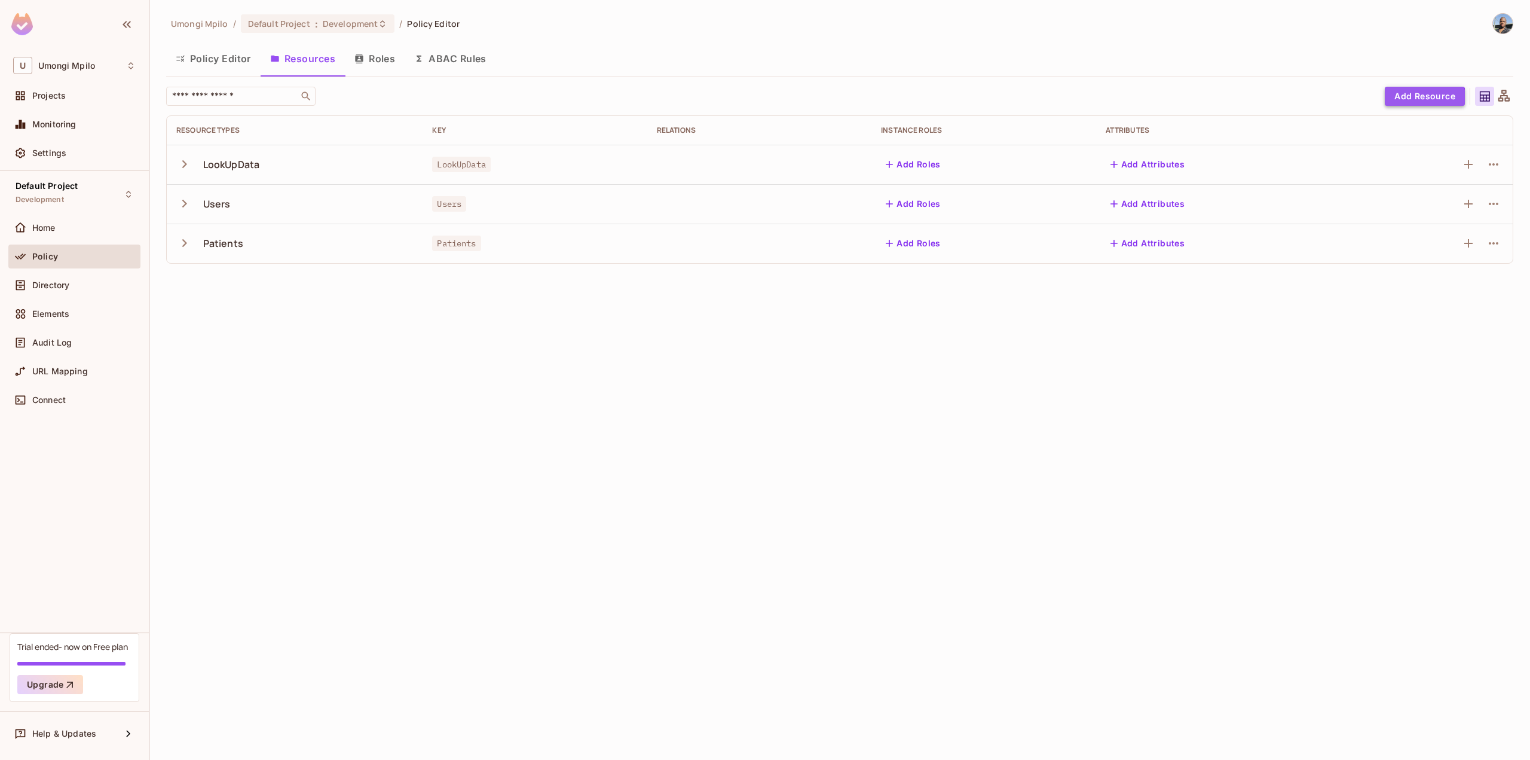
click at [1417, 103] on button "Add Resource" at bounding box center [1425, 96] width 80 height 19
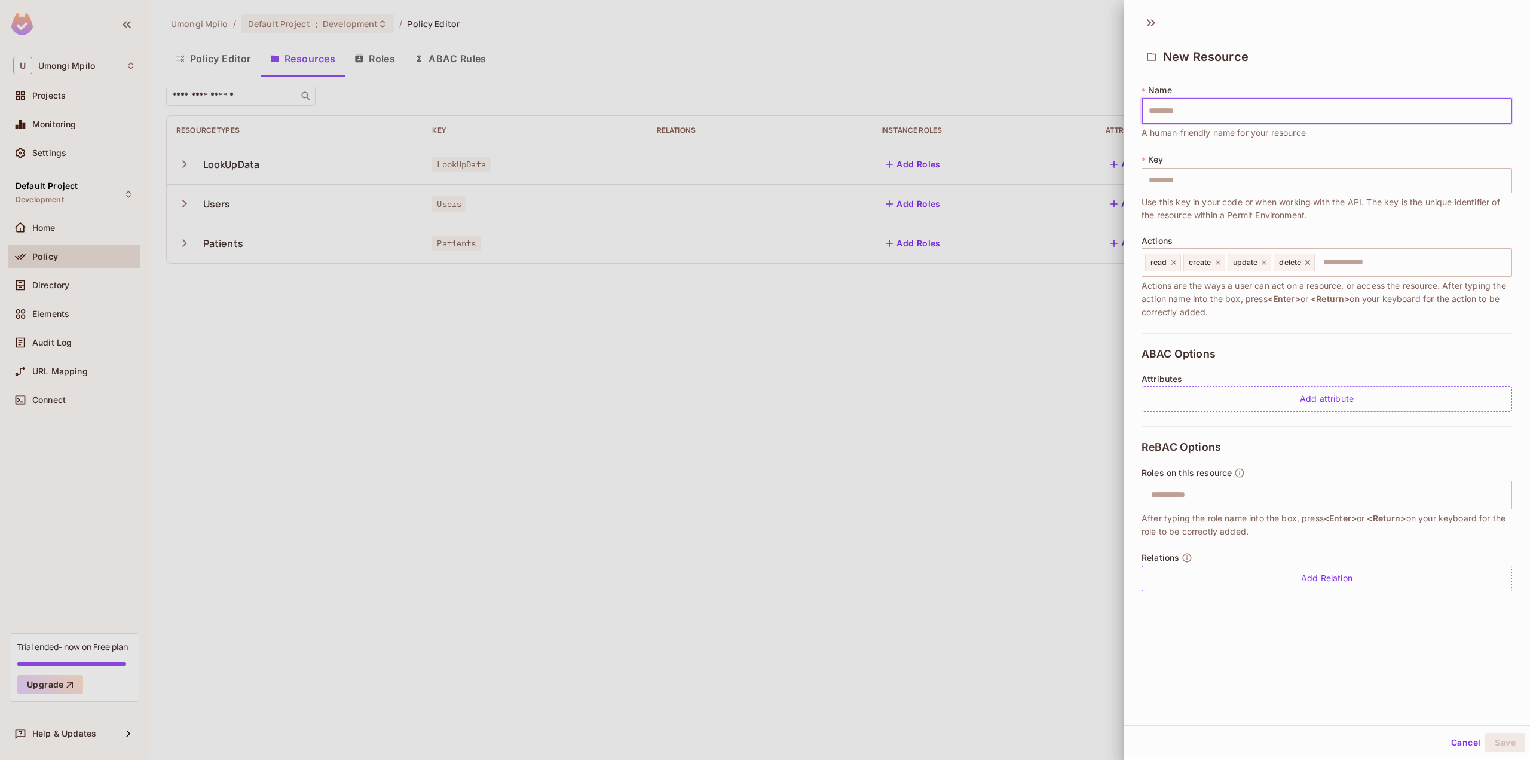
type input "**********"
click at [1206, 499] on input "text" at bounding box center [1325, 493] width 363 height 24
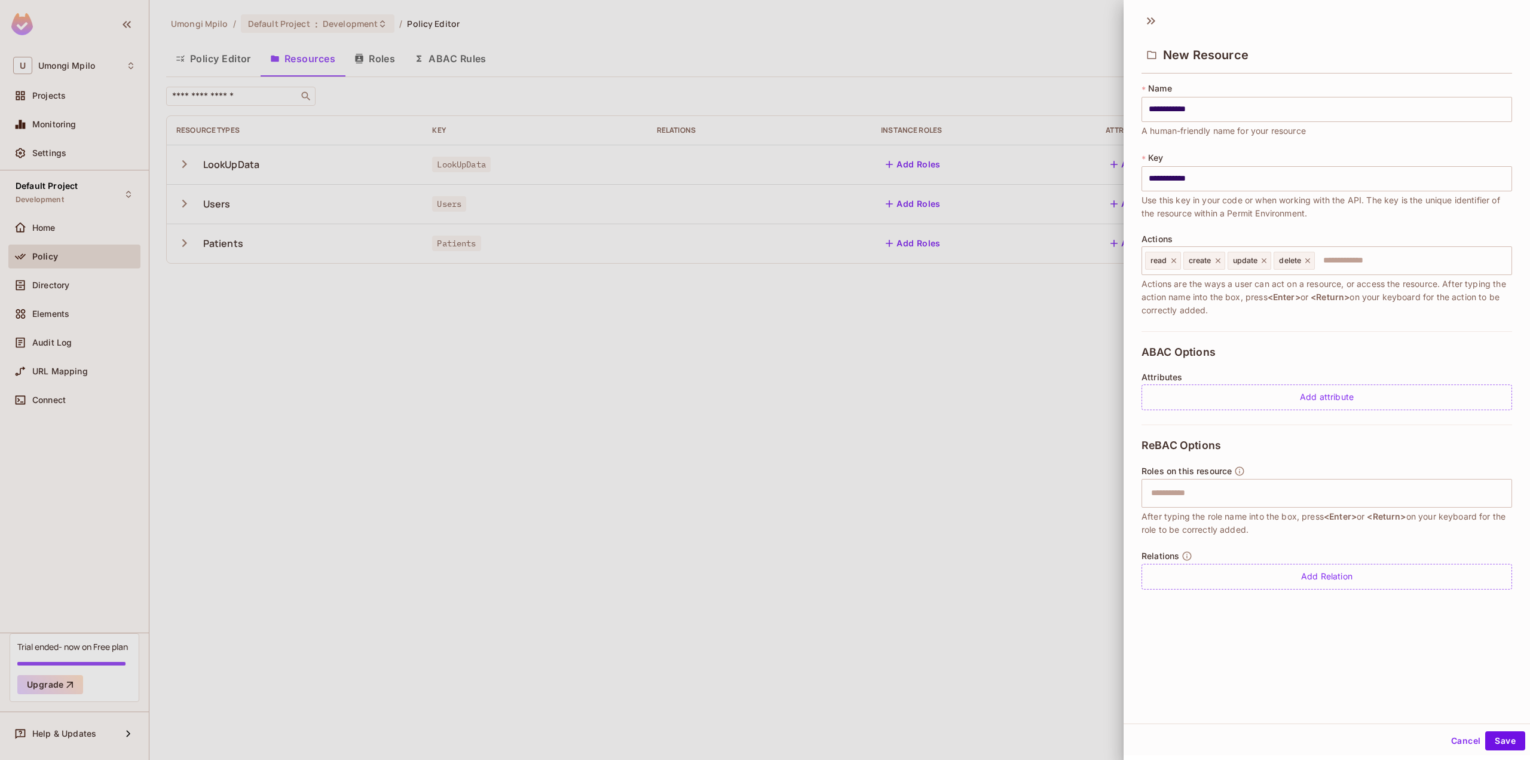
click at [1258, 704] on div "**********" at bounding box center [1327, 365] width 406 height 717
click at [1486, 738] on button "Save" at bounding box center [1505, 740] width 40 height 19
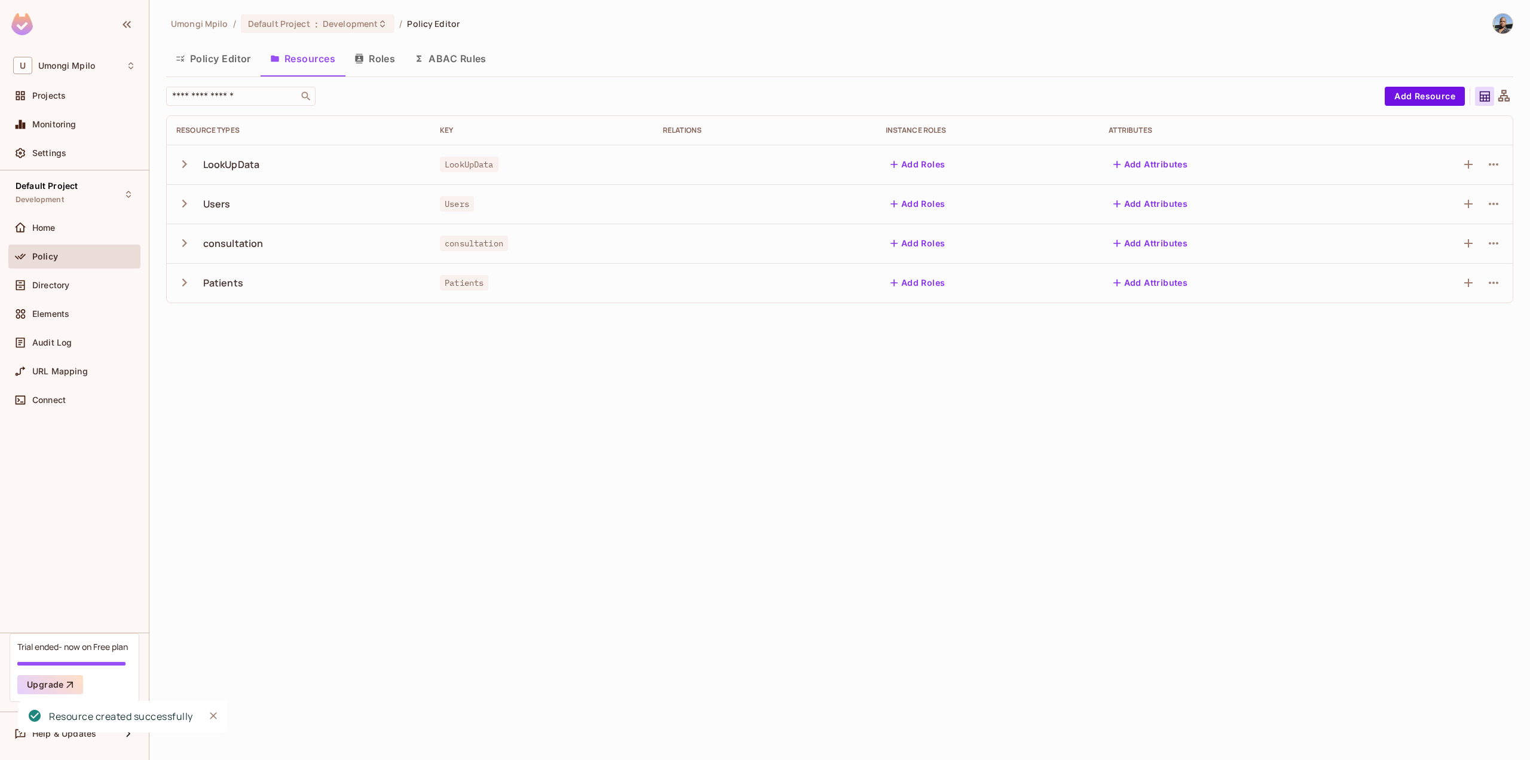
click at [185, 246] on icon "button" at bounding box center [184, 243] width 16 height 16
click at [184, 204] on icon "button" at bounding box center [184, 203] width 16 height 16
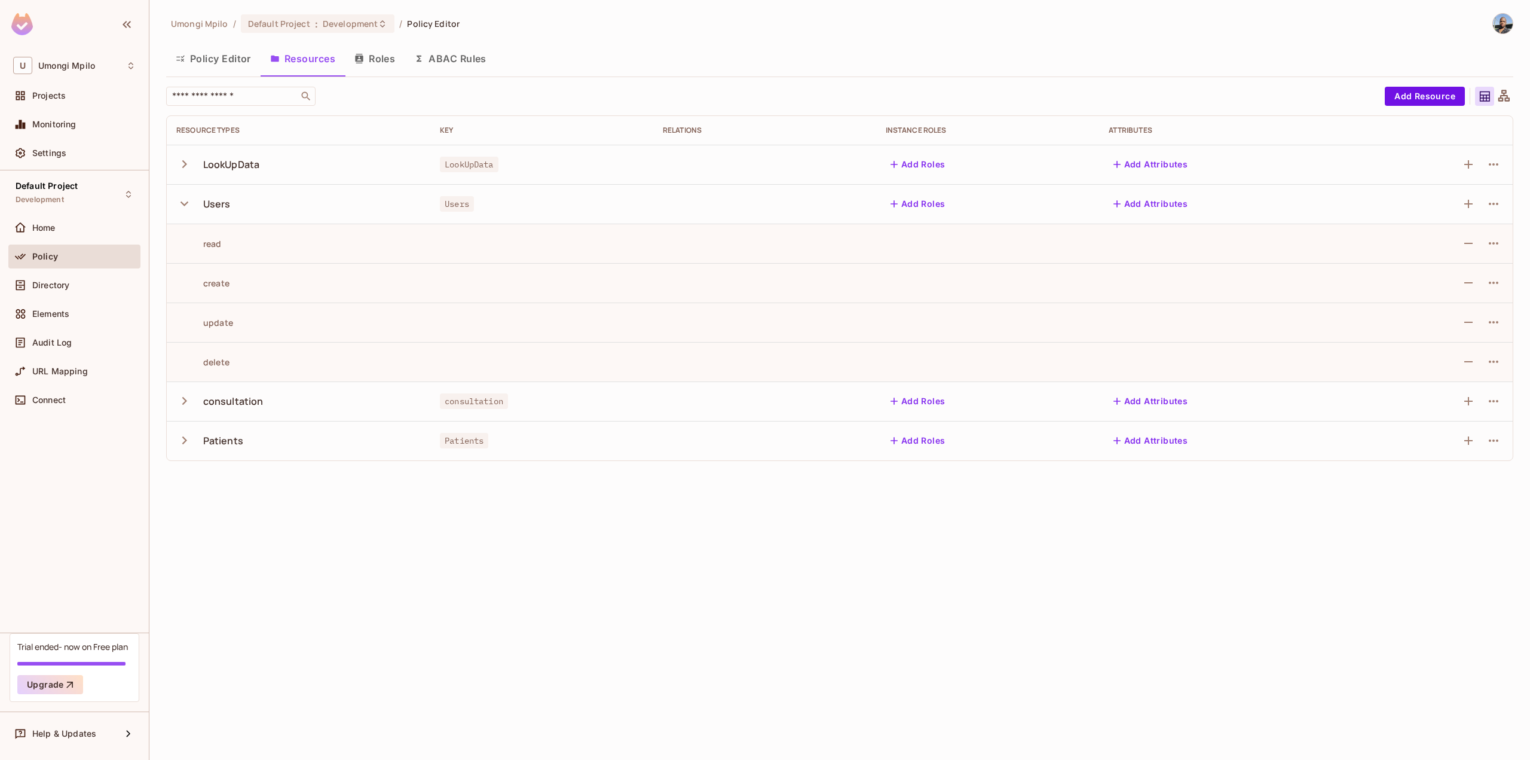
click at [184, 204] on icon "button" at bounding box center [185, 203] width 8 height 5
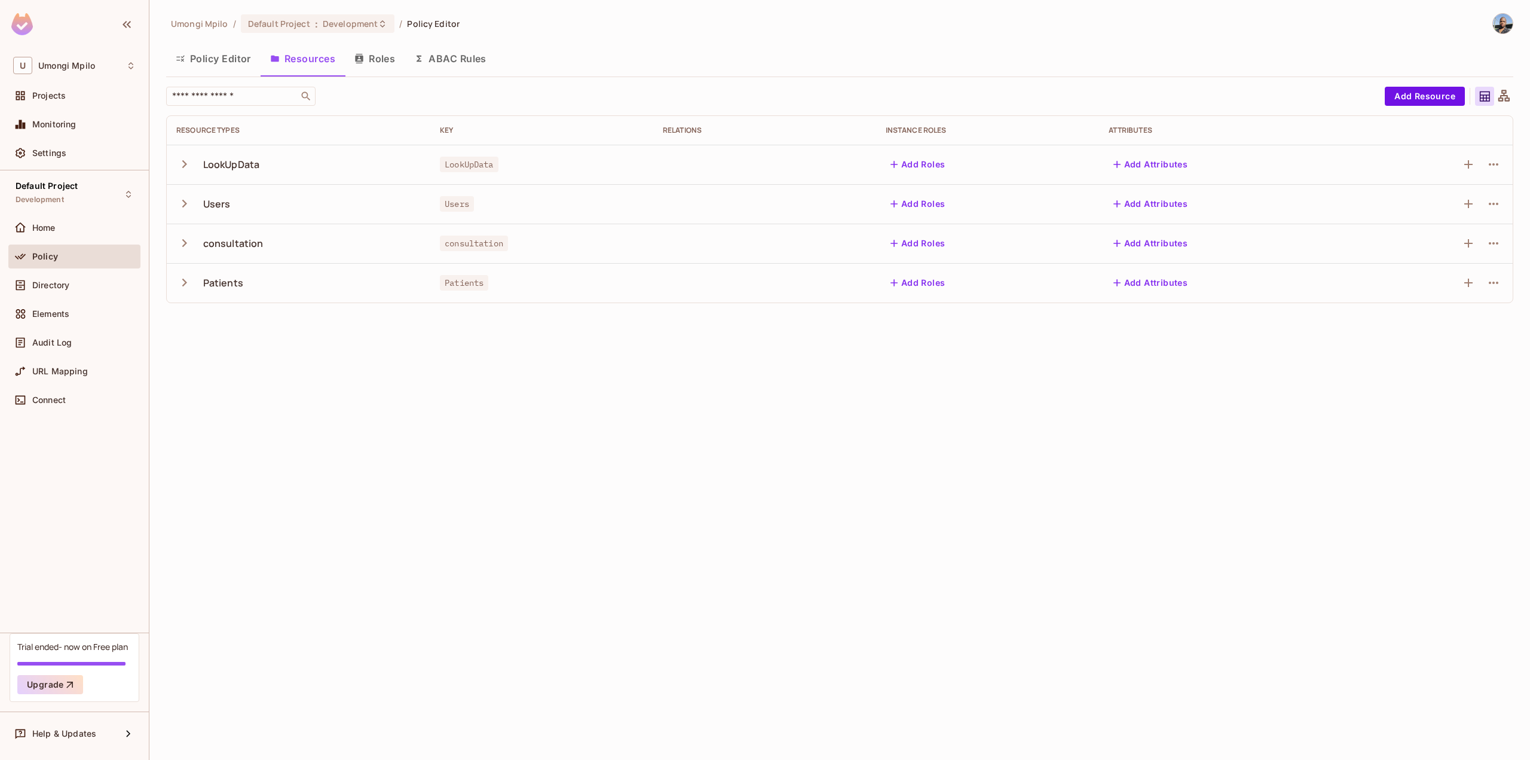
click at [186, 205] on icon "button" at bounding box center [184, 203] width 16 height 16
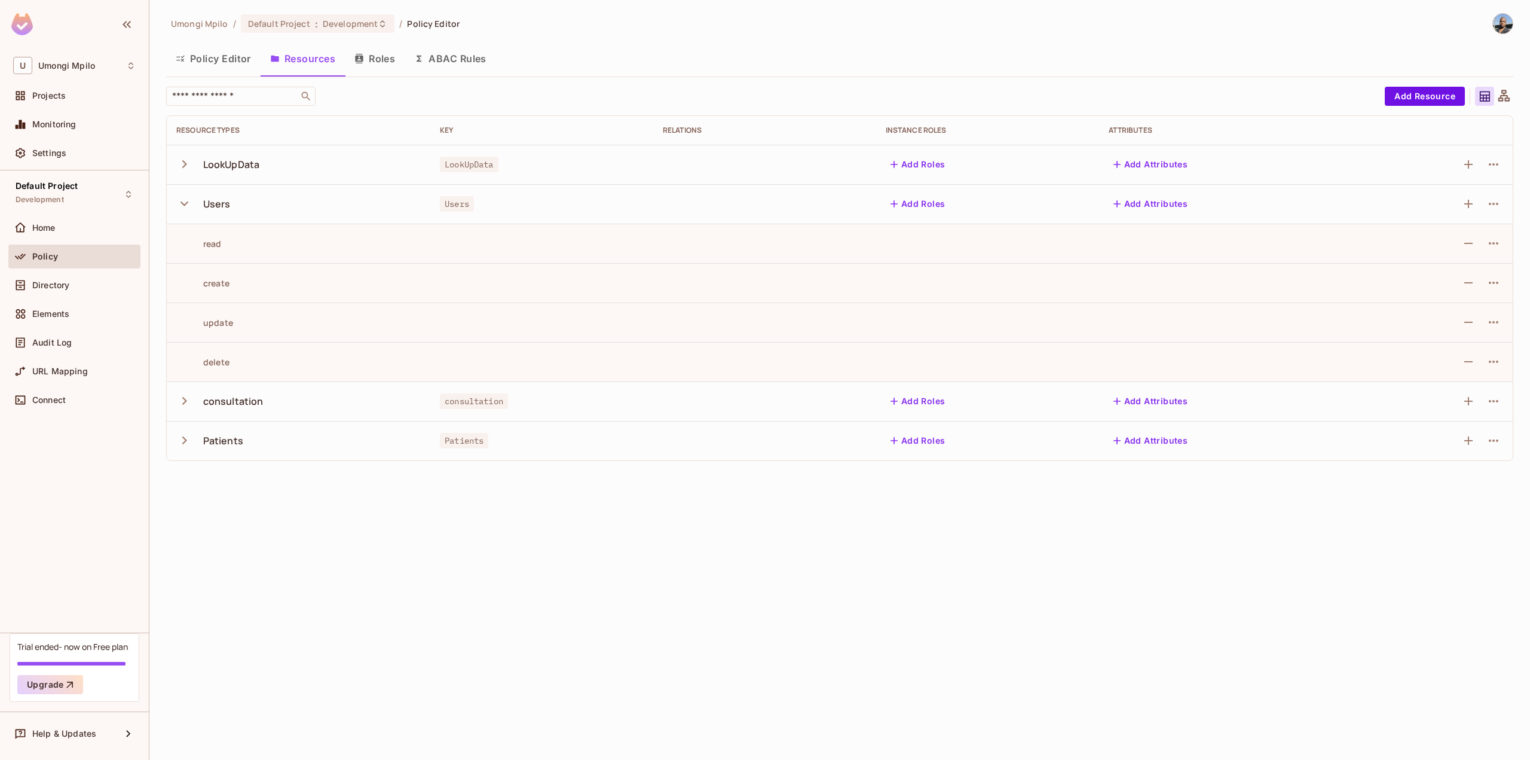
click at [186, 205] on icon "button" at bounding box center [184, 203] width 16 height 16
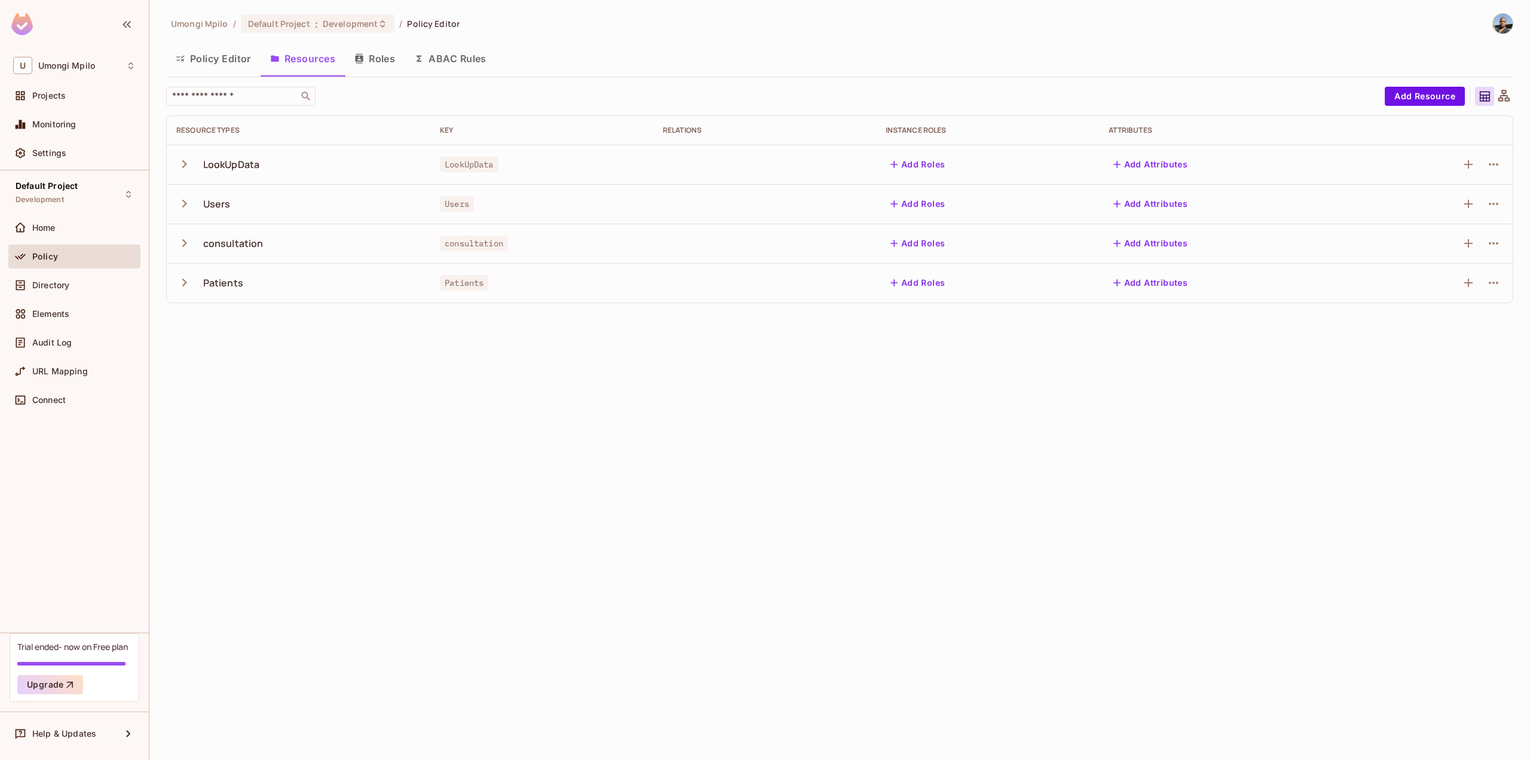
click at [185, 207] on icon "button" at bounding box center [184, 203] width 16 height 16
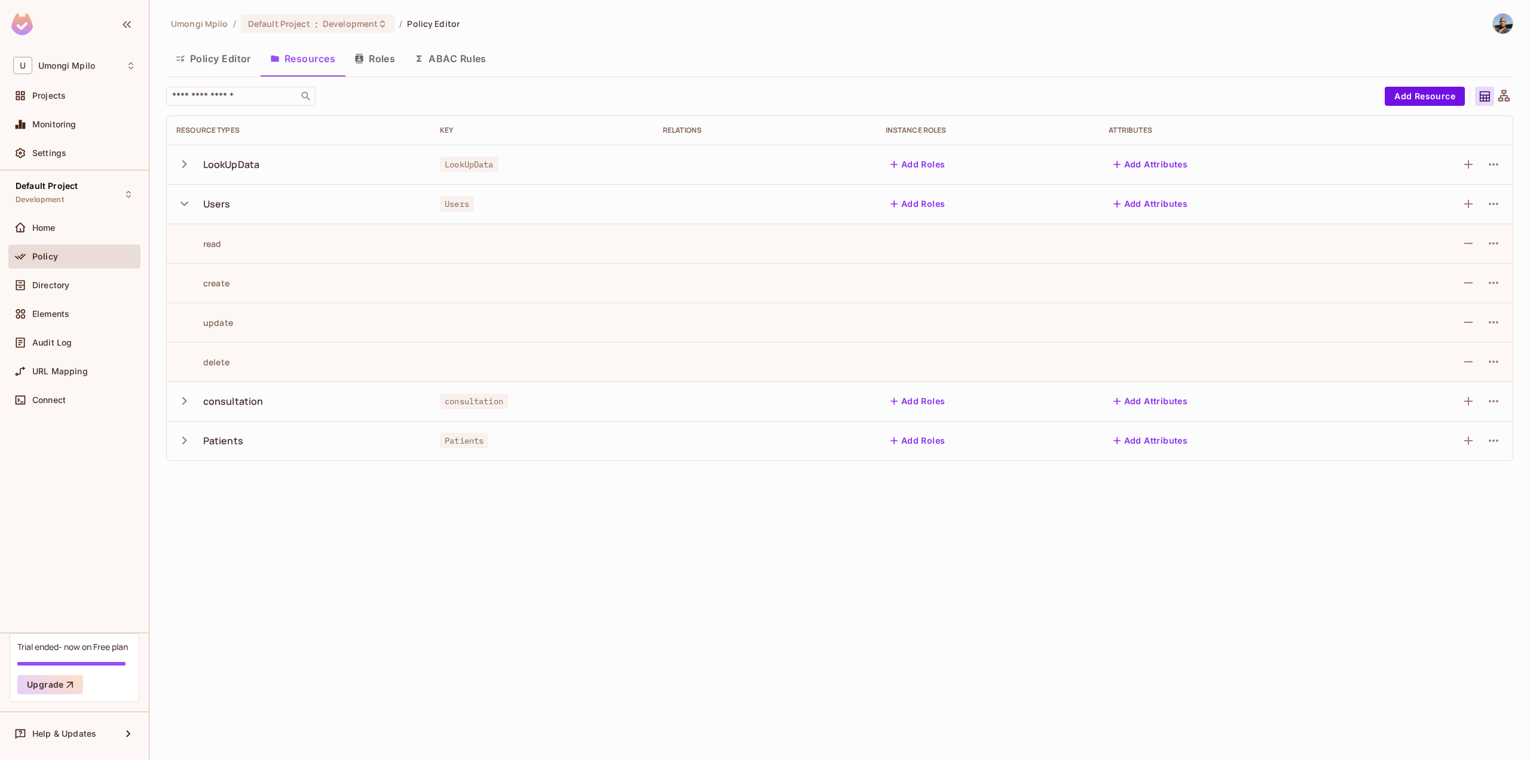
click at [185, 203] on icon "button" at bounding box center [184, 203] width 16 height 16
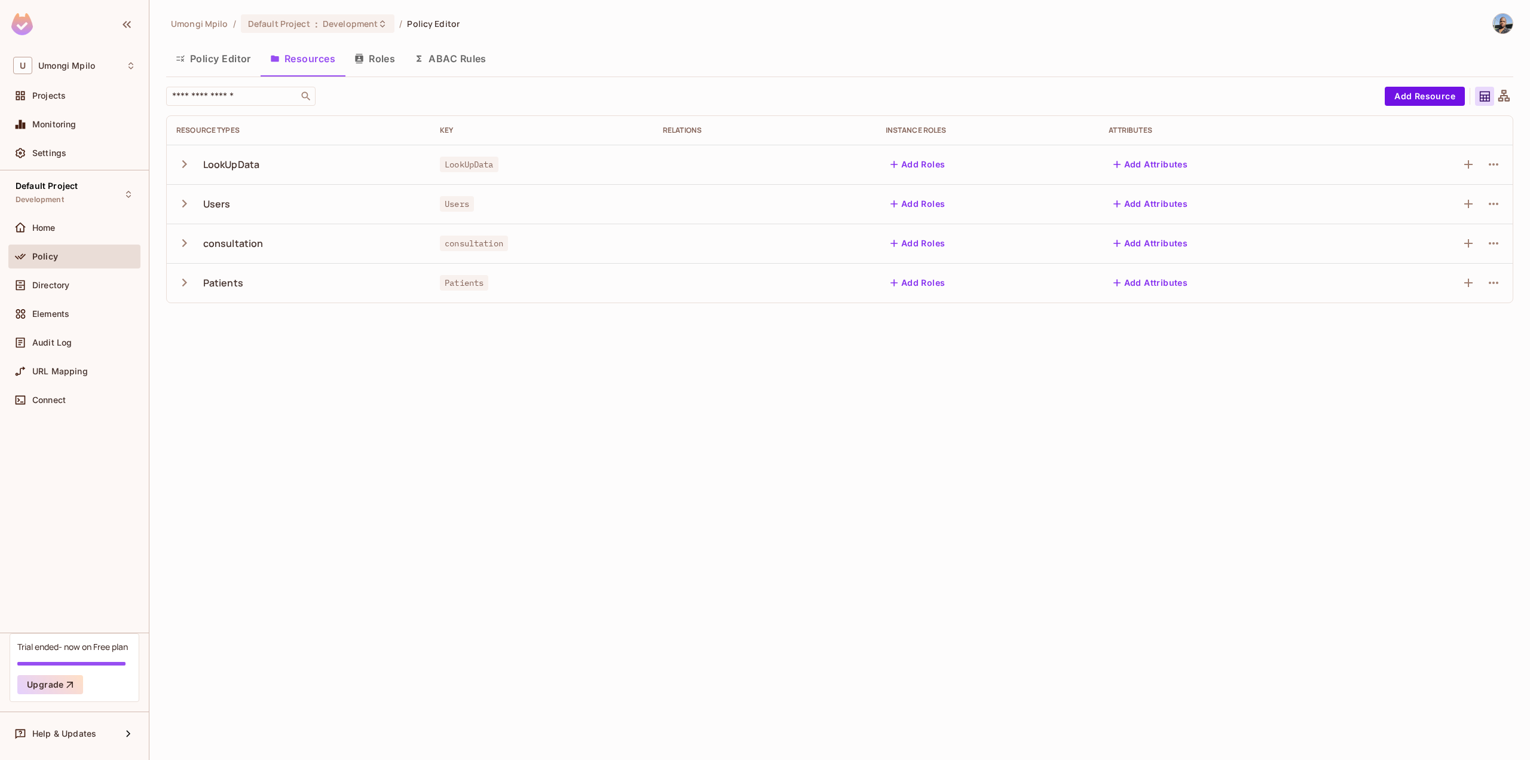
drag, startPoint x: 199, startPoint y: 203, endPoint x: 222, endPoint y: 203, distance: 23.3
click at [222, 203] on div "Users" at bounding box center [298, 203] width 244 height 25
click at [1490, 210] on icon "button" at bounding box center [1493, 204] width 14 height 14
click at [1441, 257] on span "Edit Resource" at bounding box center [1441, 250] width 63 height 19
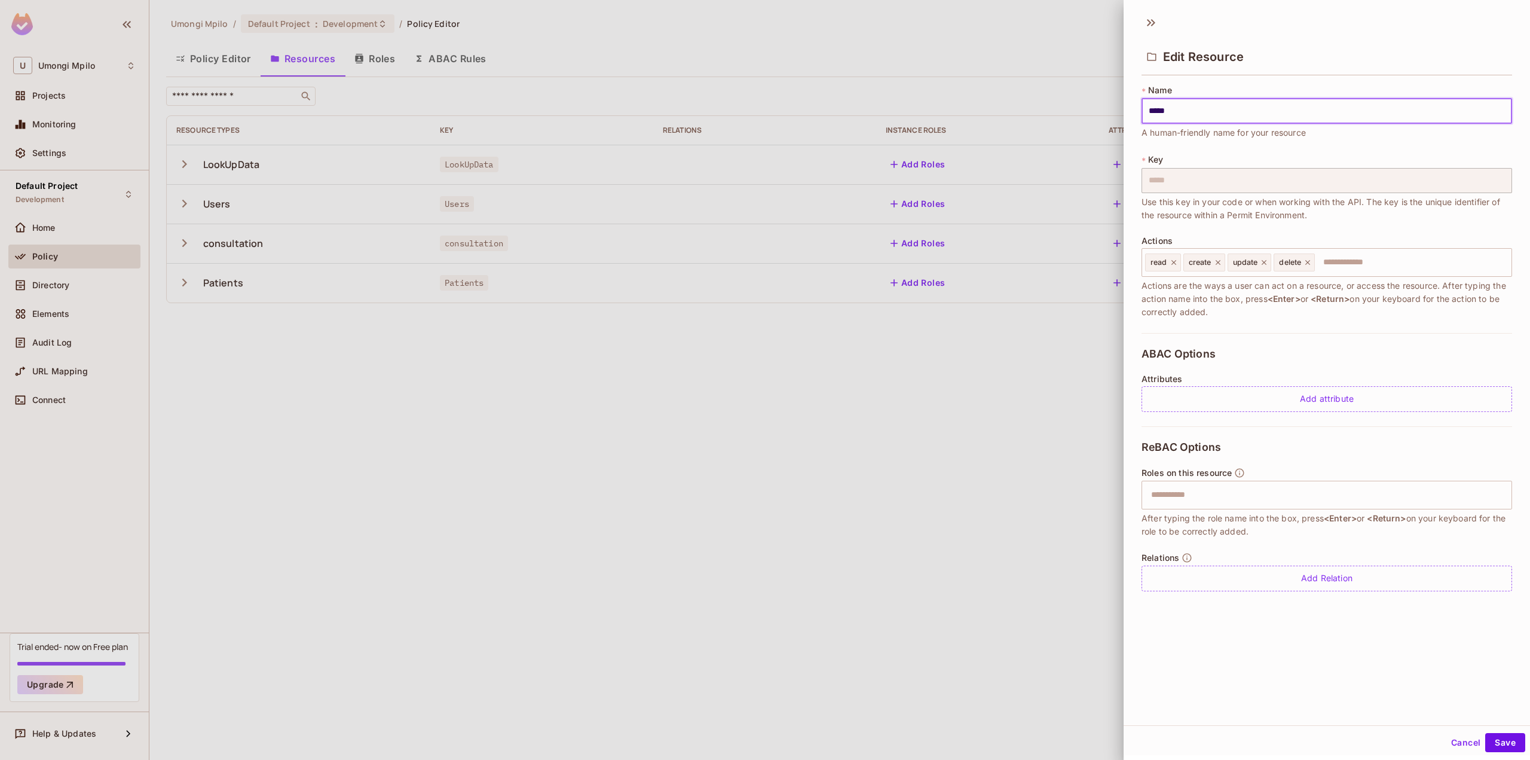
click at [1188, 117] on input "*****" at bounding box center [1327, 111] width 371 height 25
type input "*****"
click at [1105, 580] on div at bounding box center [765, 380] width 1530 height 760
drag, startPoint x: 1190, startPoint y: 112, endPoint x: 1140, endPoint y: 111, distance: 49.6
click at [1140, 111] on div "* Name ***** ​ A human-friendly name for your resource * Key ***** ​ Use this k…" at bounding box center [1327, 342] width 406 height 526
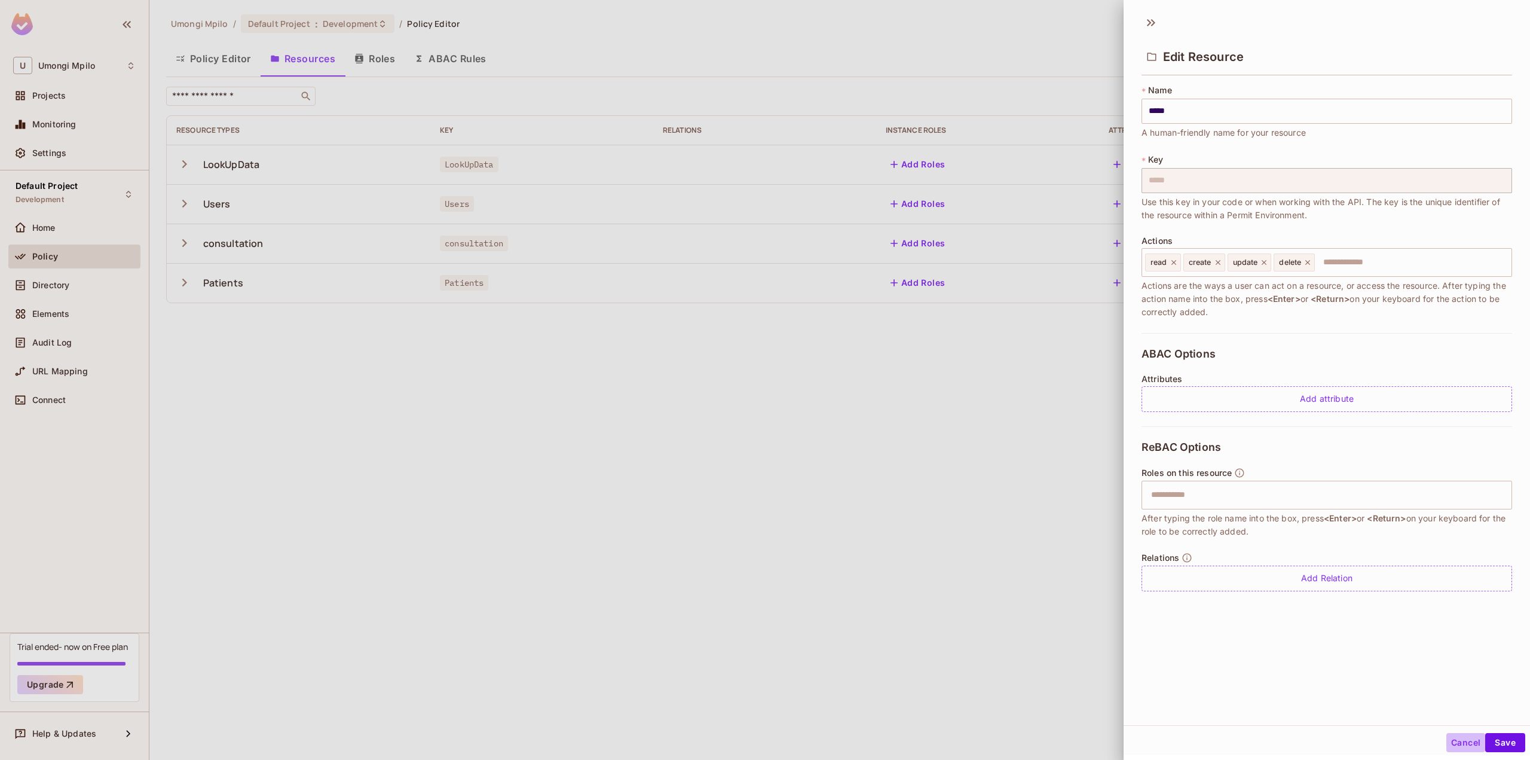
click at [1459, 742] on button "Cancel" at bounding box center [1465, 742] width 39 height 19
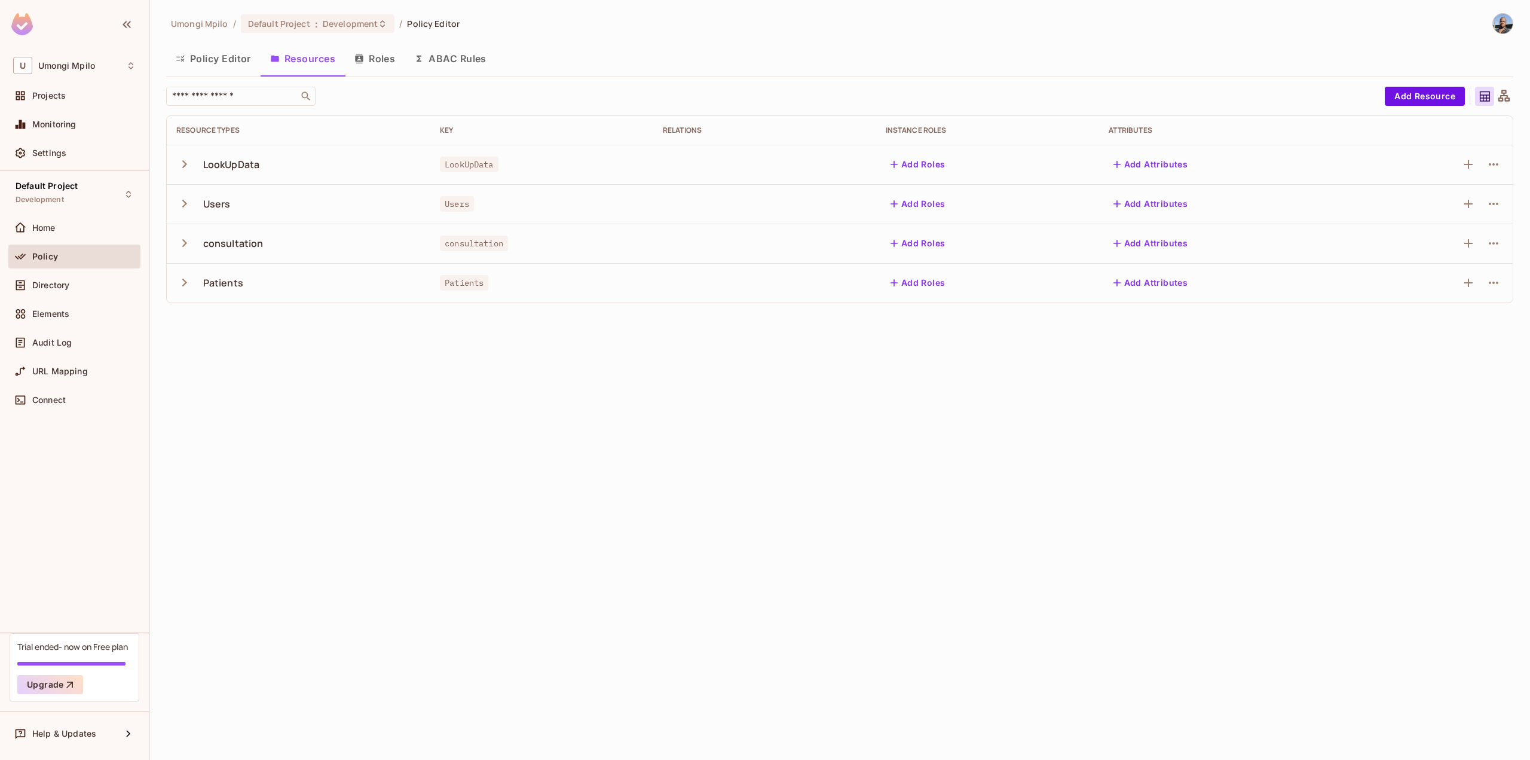
click at [1084, 498] on div "[PERSON_NAME] / Default Project : Development / Policy Editor Policy Editor Res…" at bounding box center [839, 380] width 1381 height 760
click at [181, 162] on icon "button" at bounding box center [184, 164] width 16 height 16
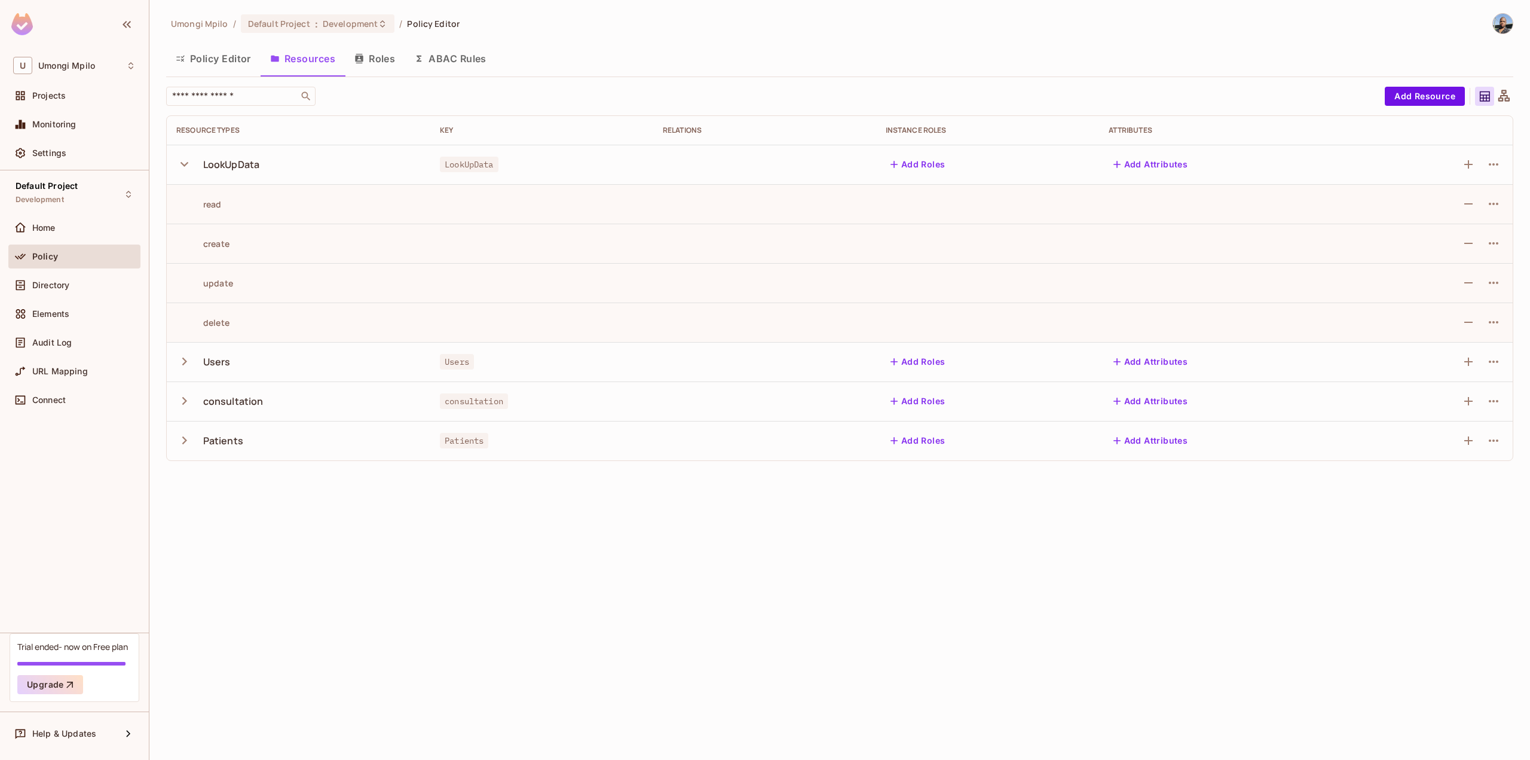
click at [182, 351] on button "button" at bounding box center [186, 361] width 21 height 26
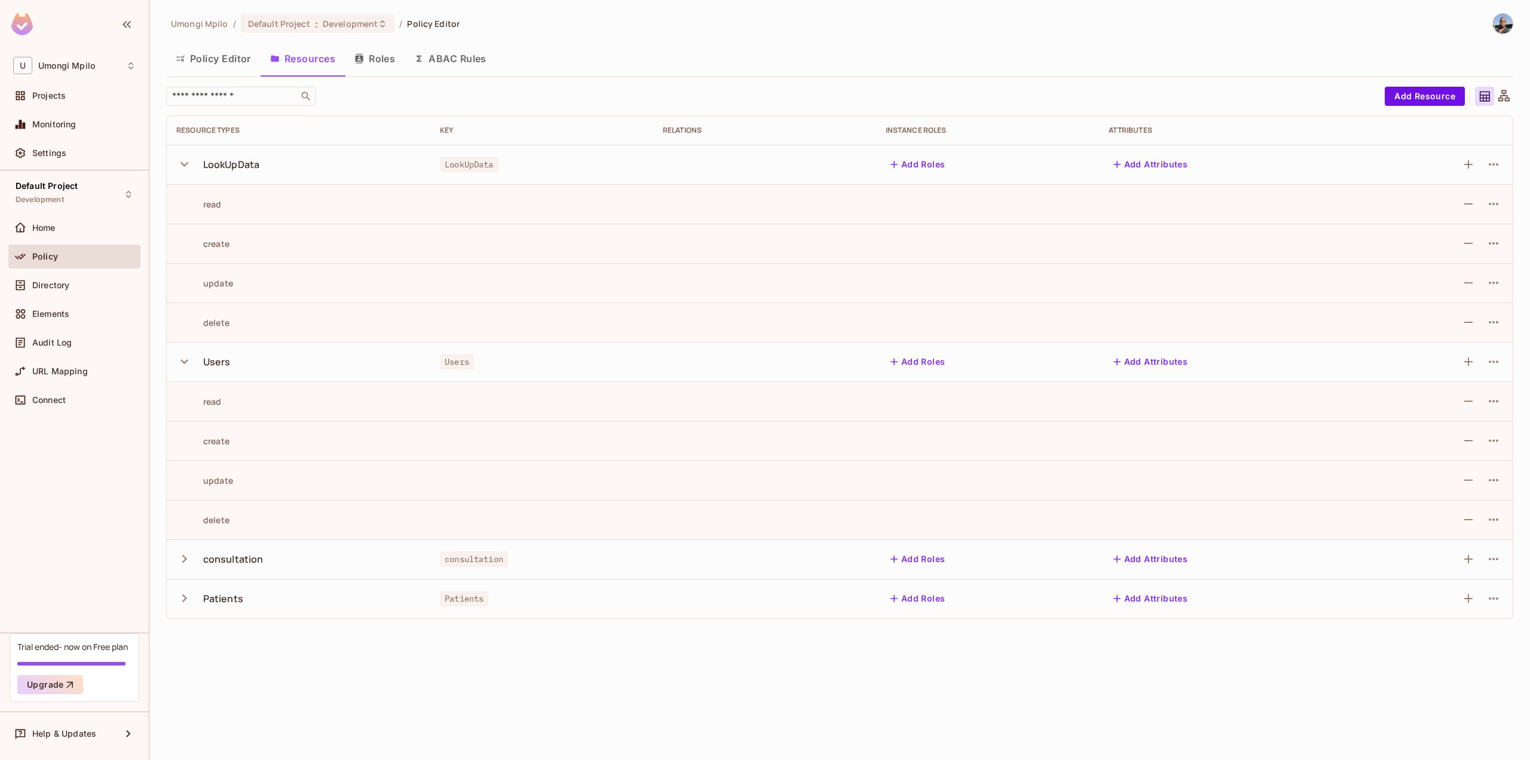
click at [184, 554] on icon "button" at bounding box center [184, 558] width 16 height 16
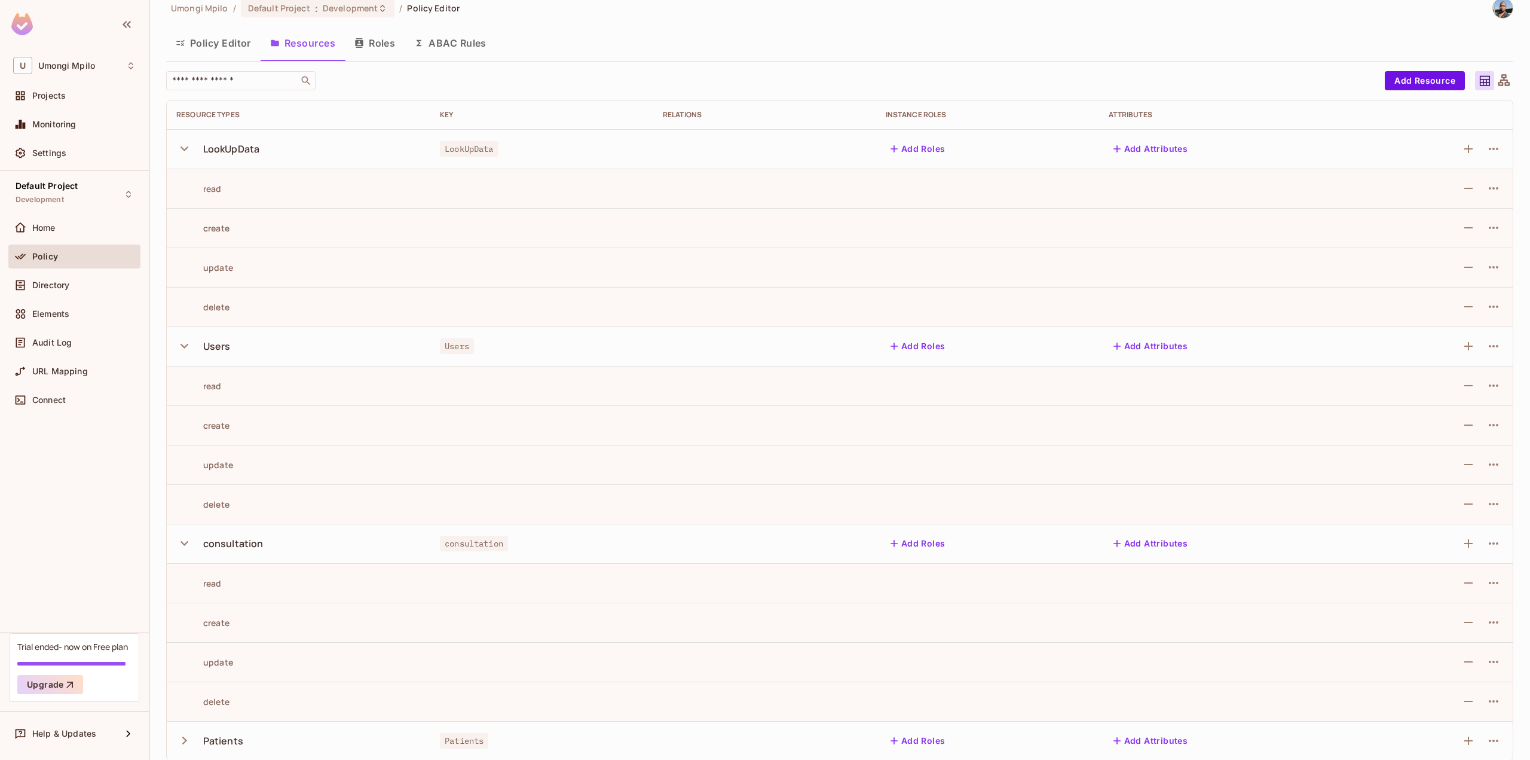
scroll to position [26, 0]
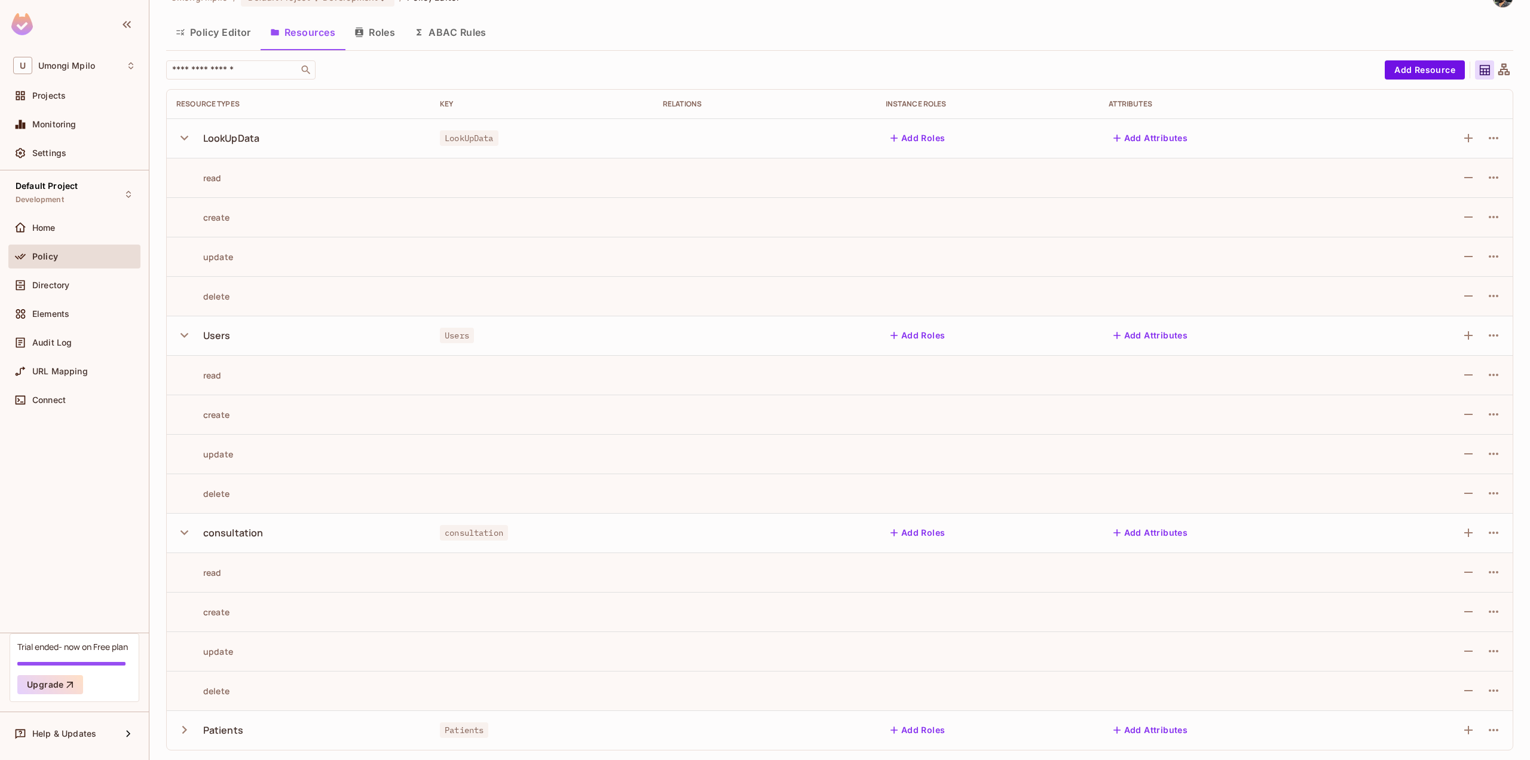
click at [184, 735] on icon "button" at bounding box center [184, 729] width 16 height 16
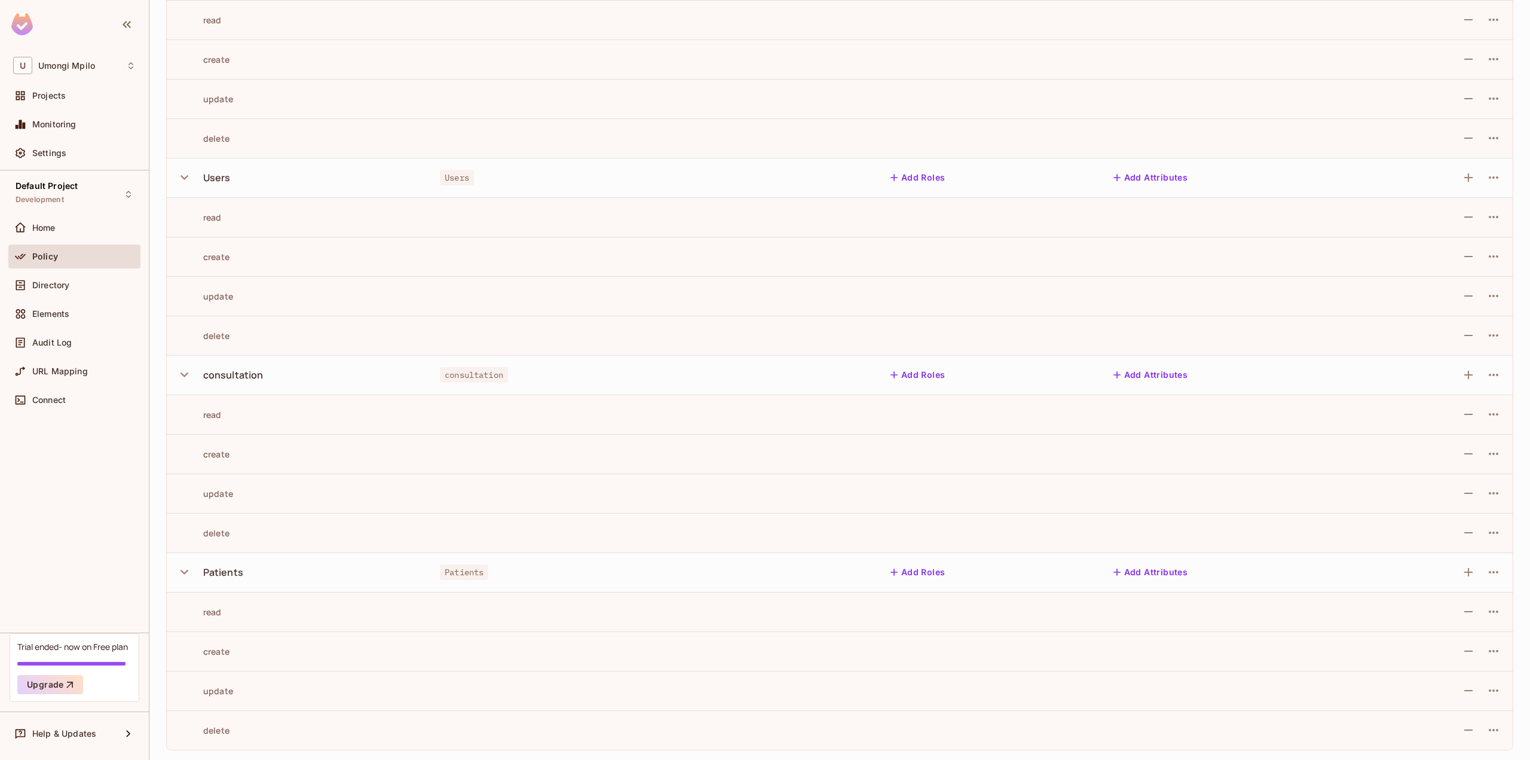
scroll to position [0, 0]
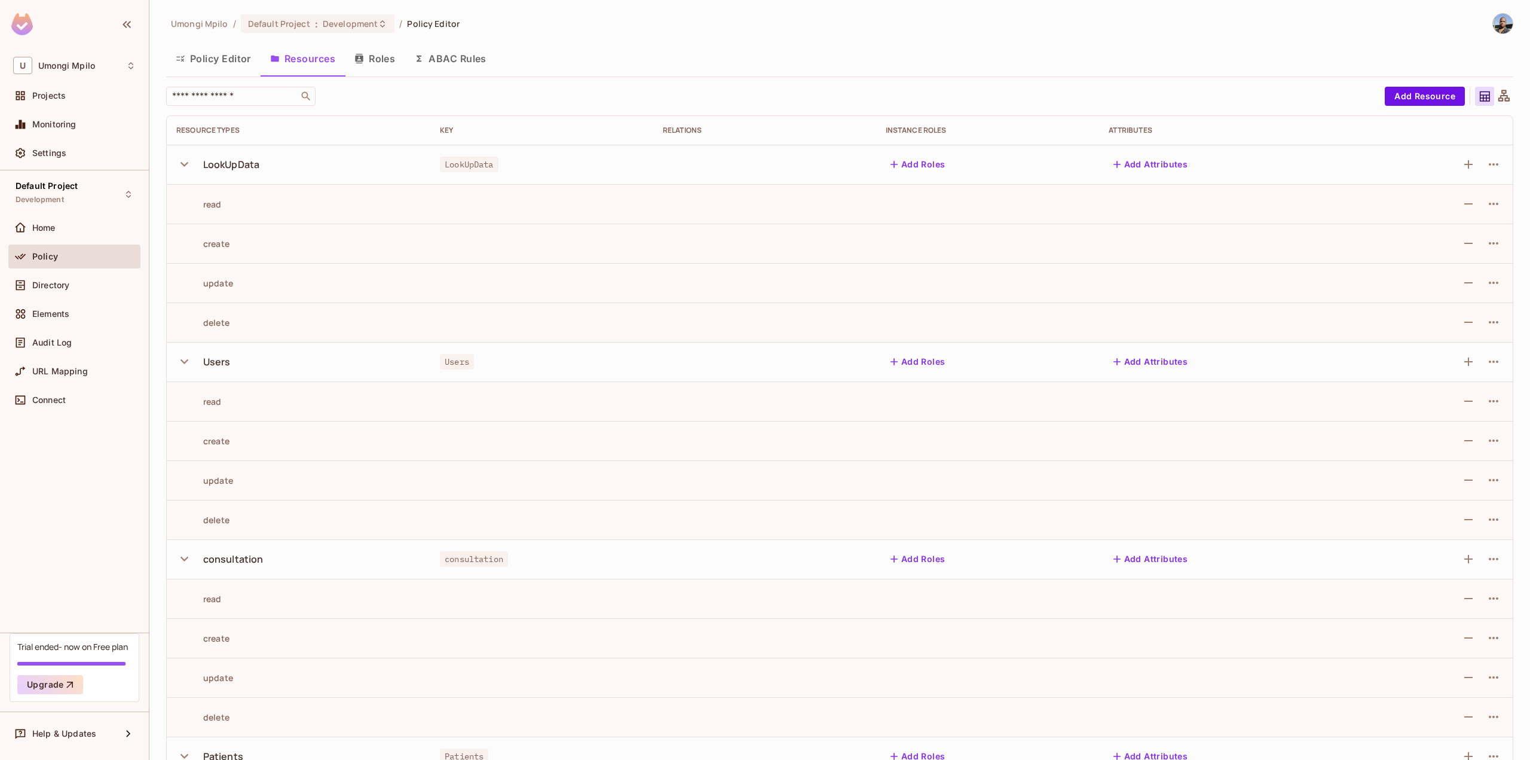
click at [187, 553] on icon "button" at bounding box center [184, 558] width 16 height 16
click at [183, 606] on button "button" at bounding box center [186, 598] width 21 height 26
click at [189, 562] on icon "button" at bounding box center [184, 558] width 16 height 16
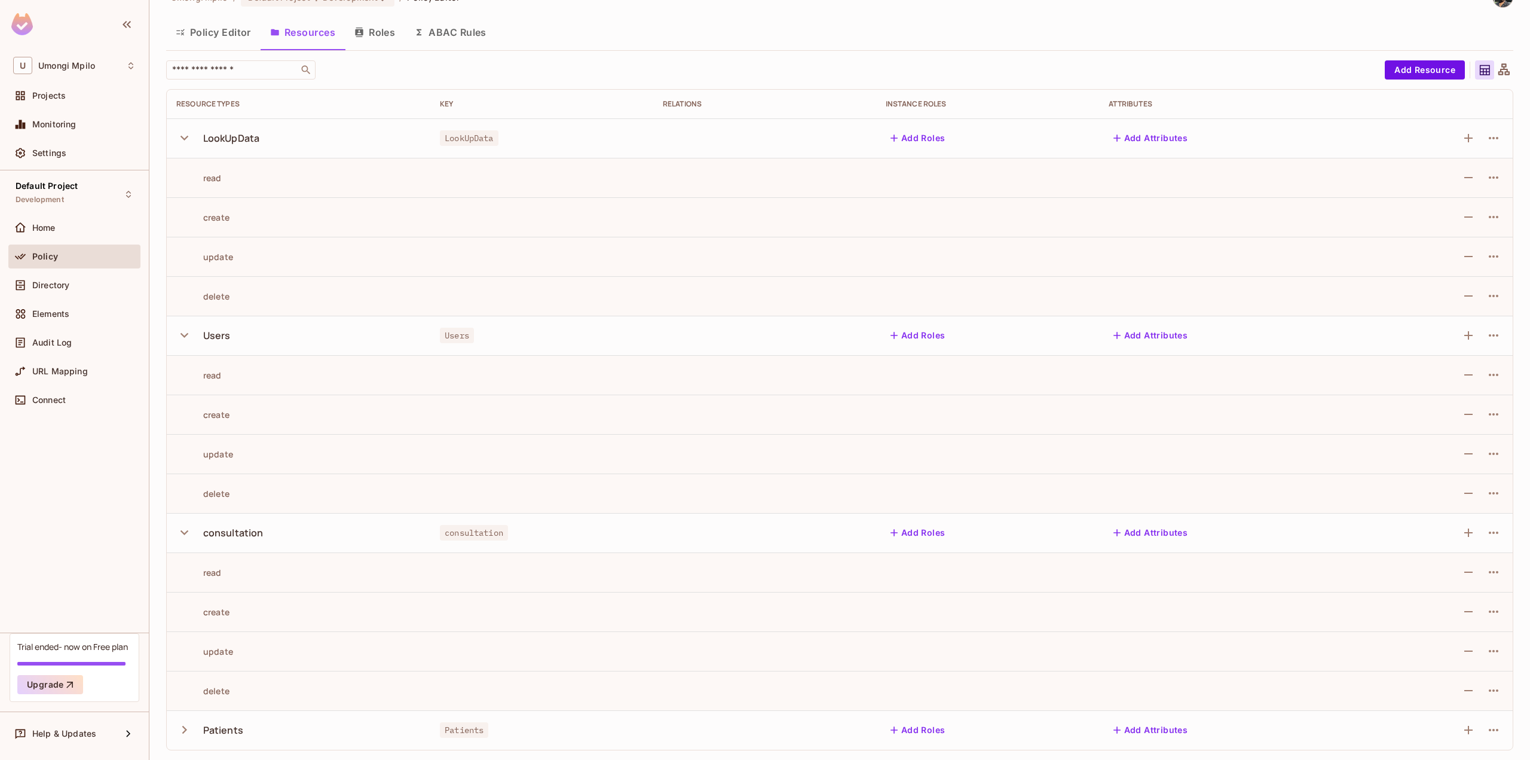
click at [384, 31] on button "Roles" at bounding box center [375, 32] width 60 height 30
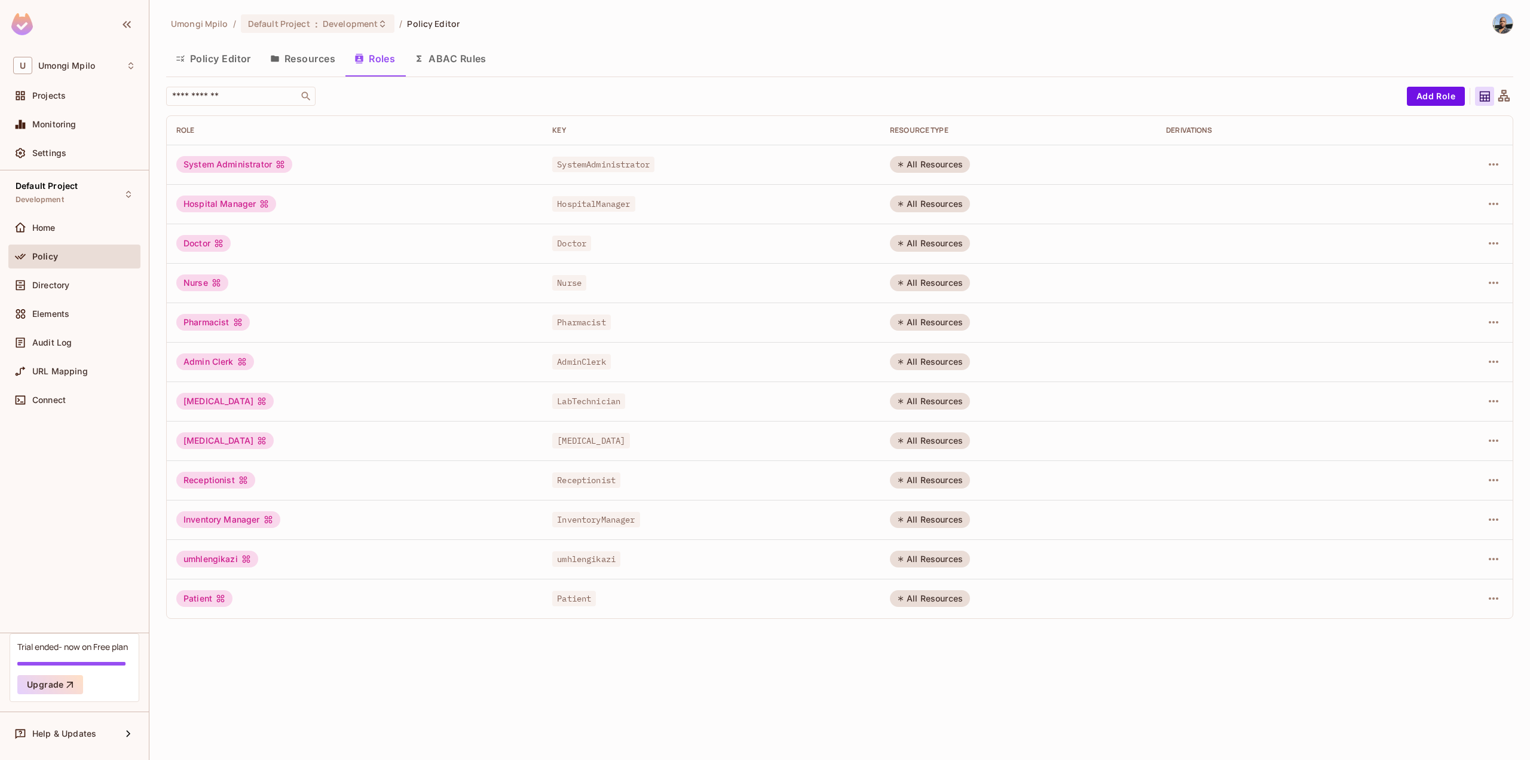
click at [925, 166] on div "All Resources" at bounding box center [930, 164] width 80 height 17
click at [1503, 168] on div at bounding box center [1459, 164] width 87 height 19
click at [1498, 168] on button "button" at bounding box center [1493, 164] width 19 height 19
click at [1436, 185] on span "Edit Role" at bounding box center [1440, 191] width 43 height 19
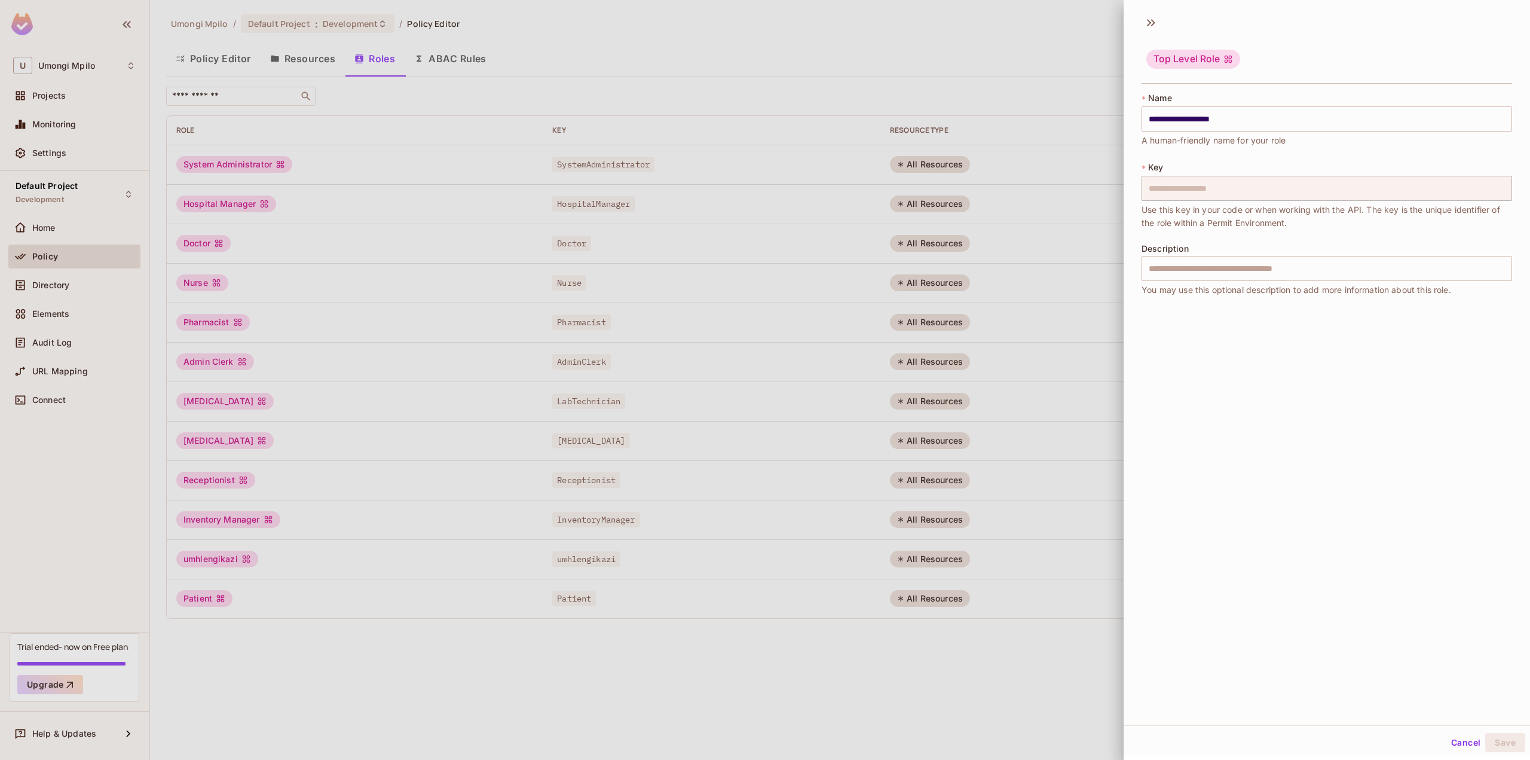
click at [1461, 745] on button "Cancel" at bounding box center [1465, 742] width 39 height 19
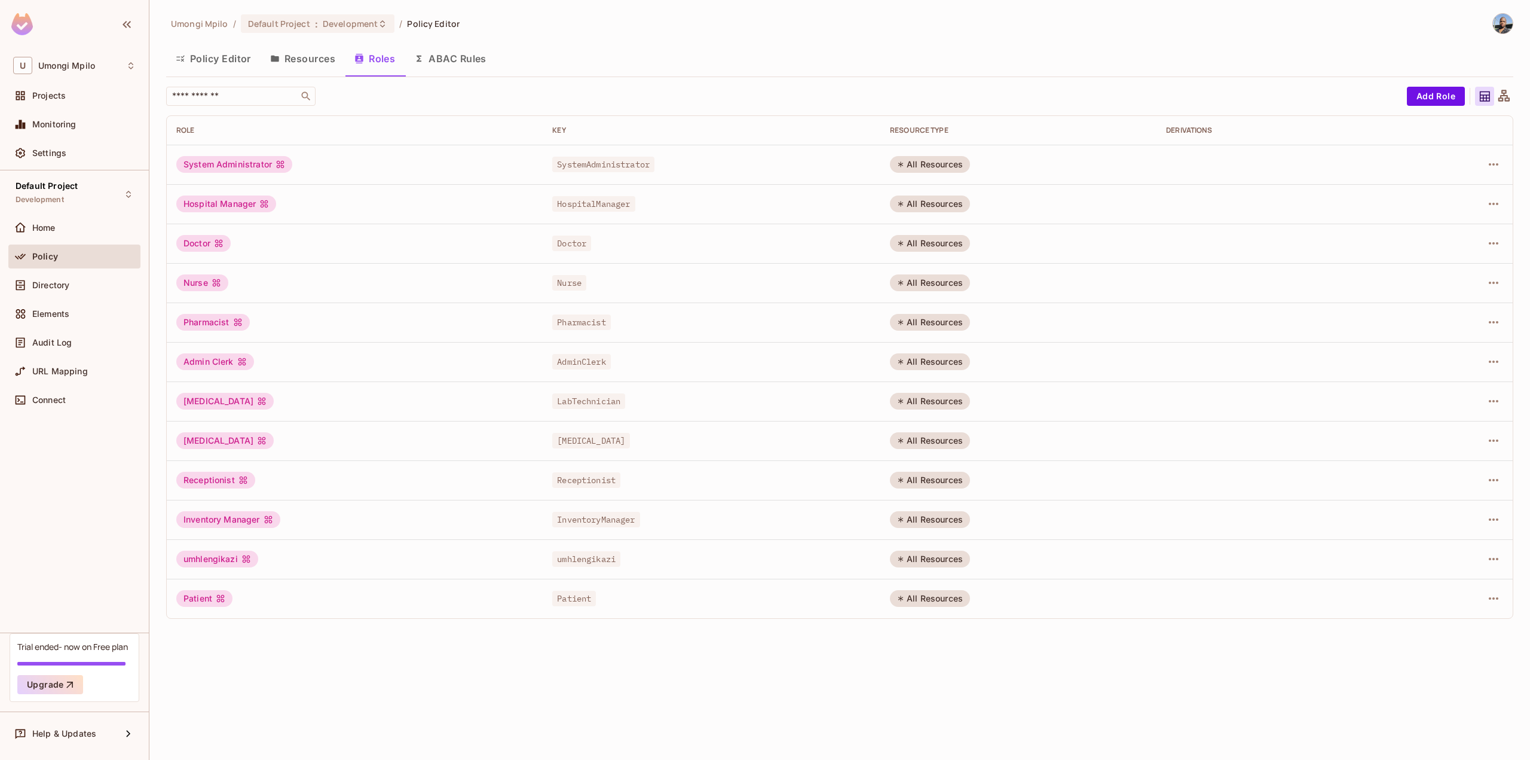
click at [452, 66] on button "ABAC Rules" at bounding box center [450, 59] width 91 height 30
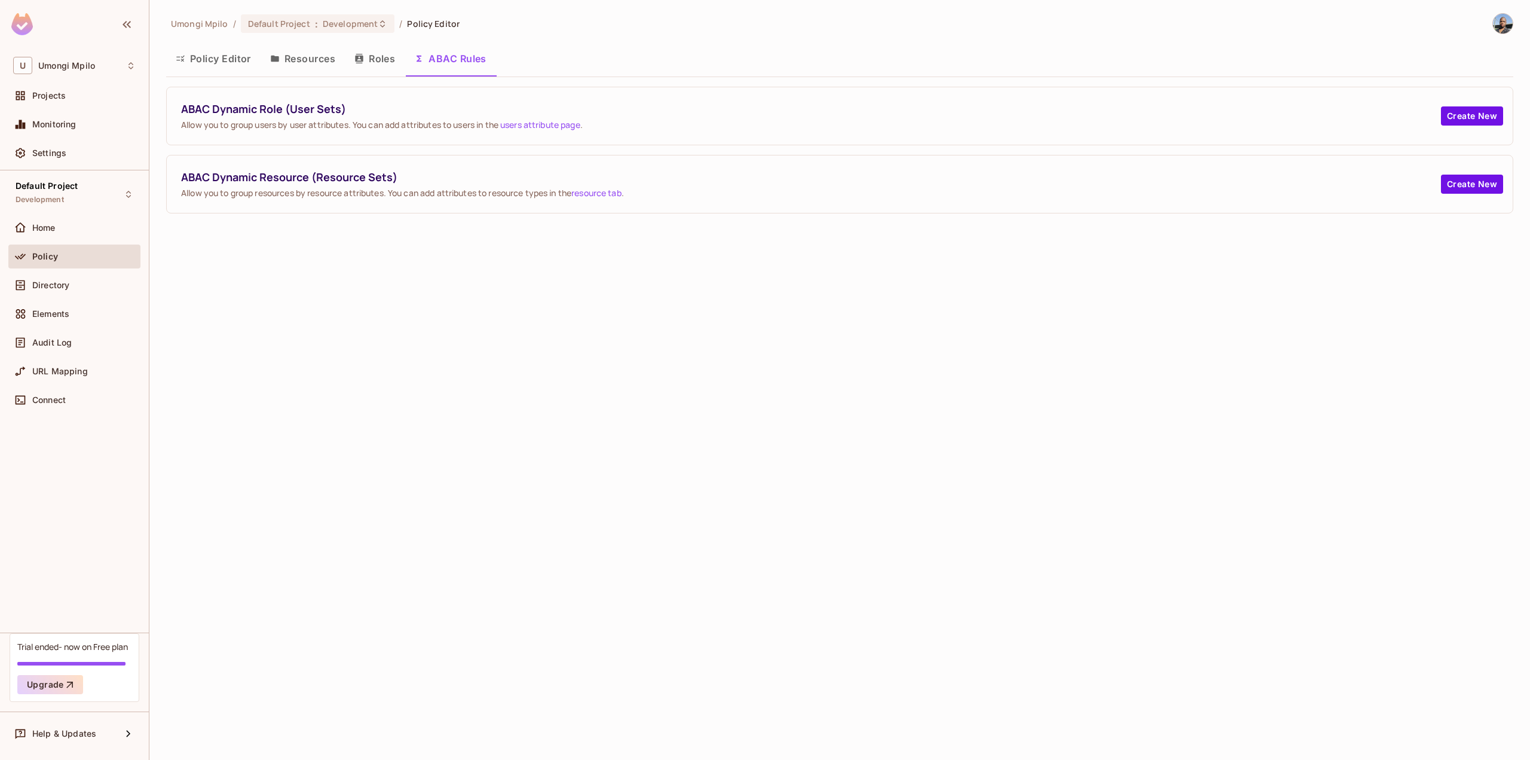
click at [380, 58] on button "Roles" at bounding box center [375, 59] width 60 height 30
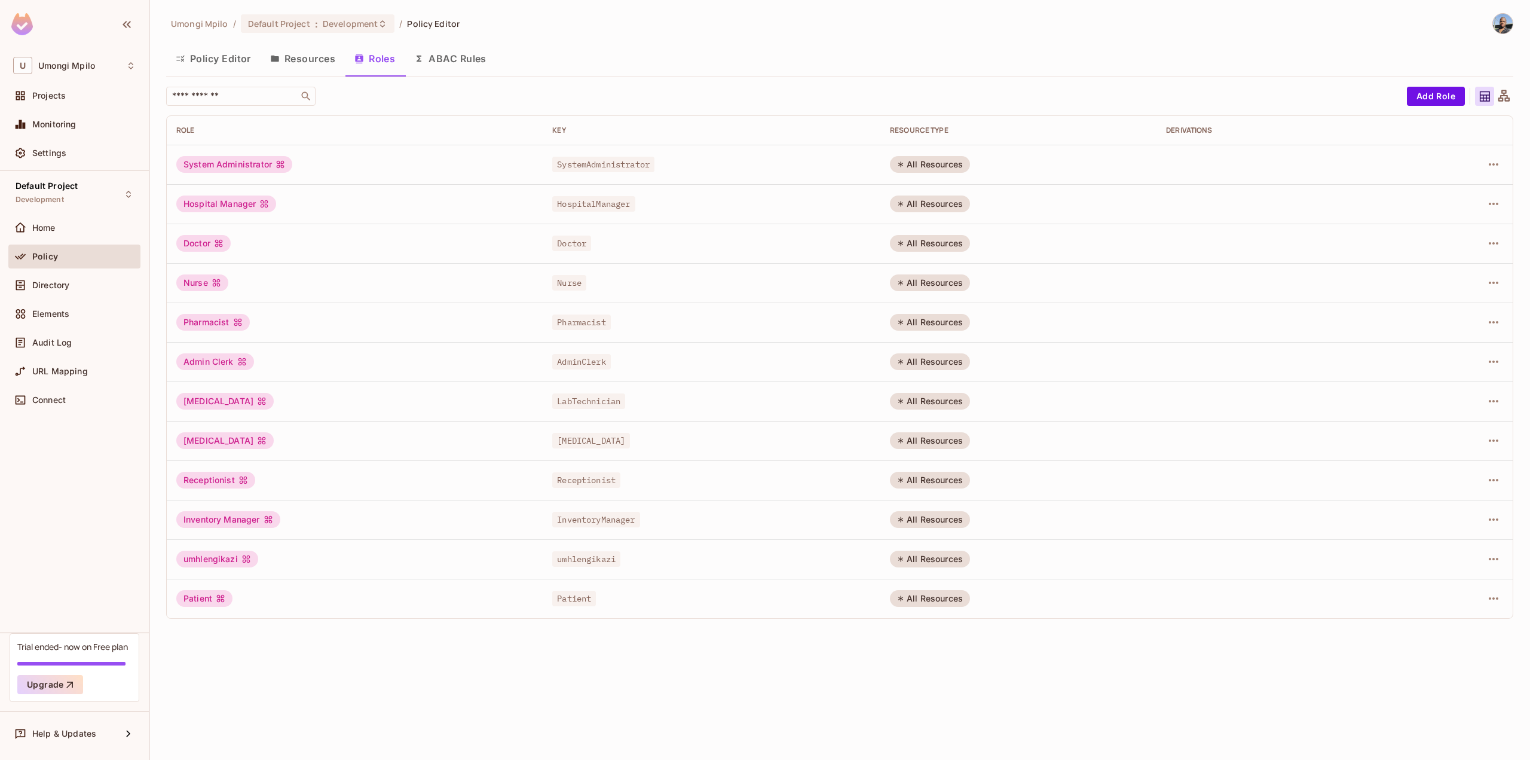
click at [317, 58] on button "Resources" at bounding box center [303, 59] width 84 height 30
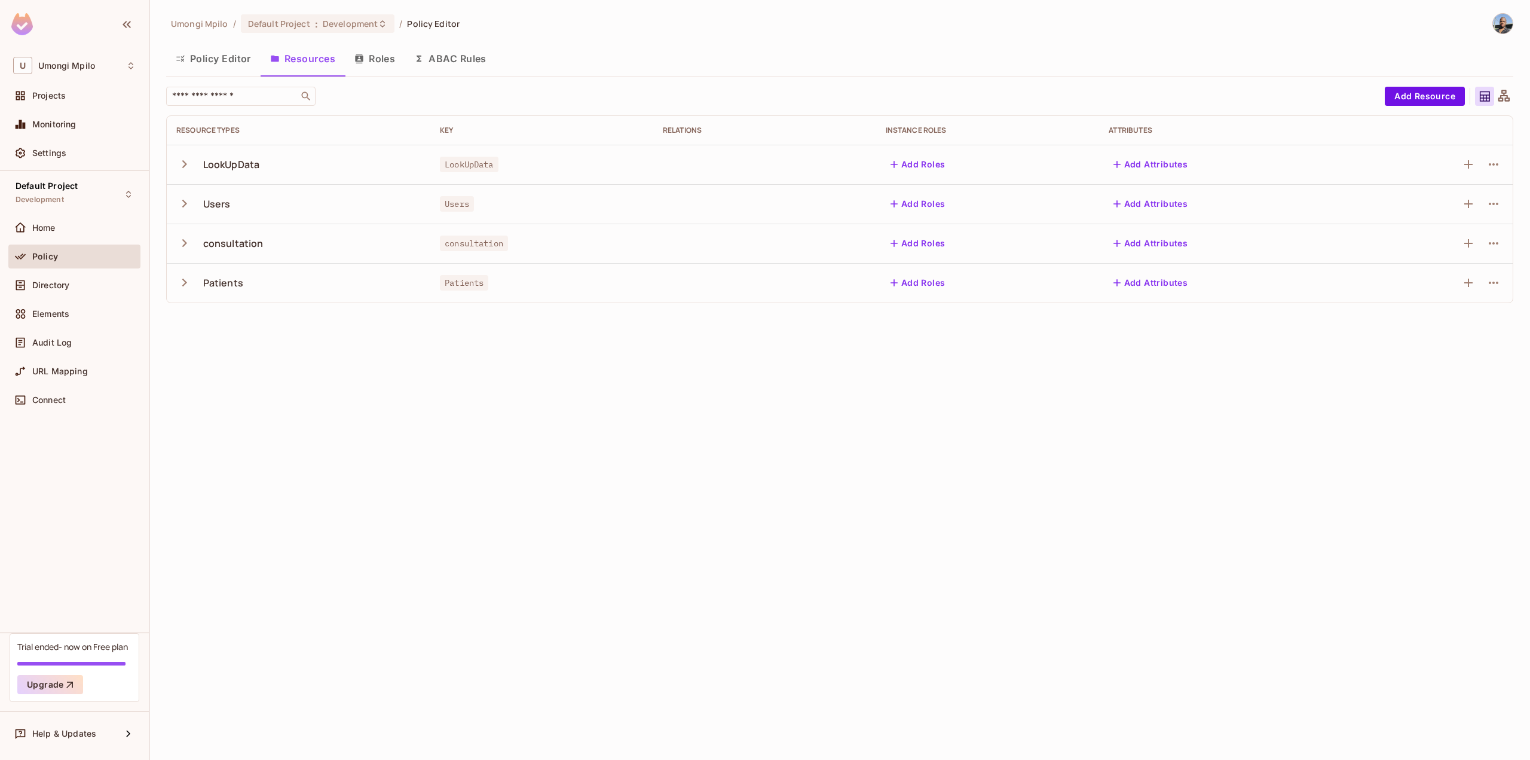
click at [187, 161] on icon "button" at bounding box center [184, 164] width 16 height 16
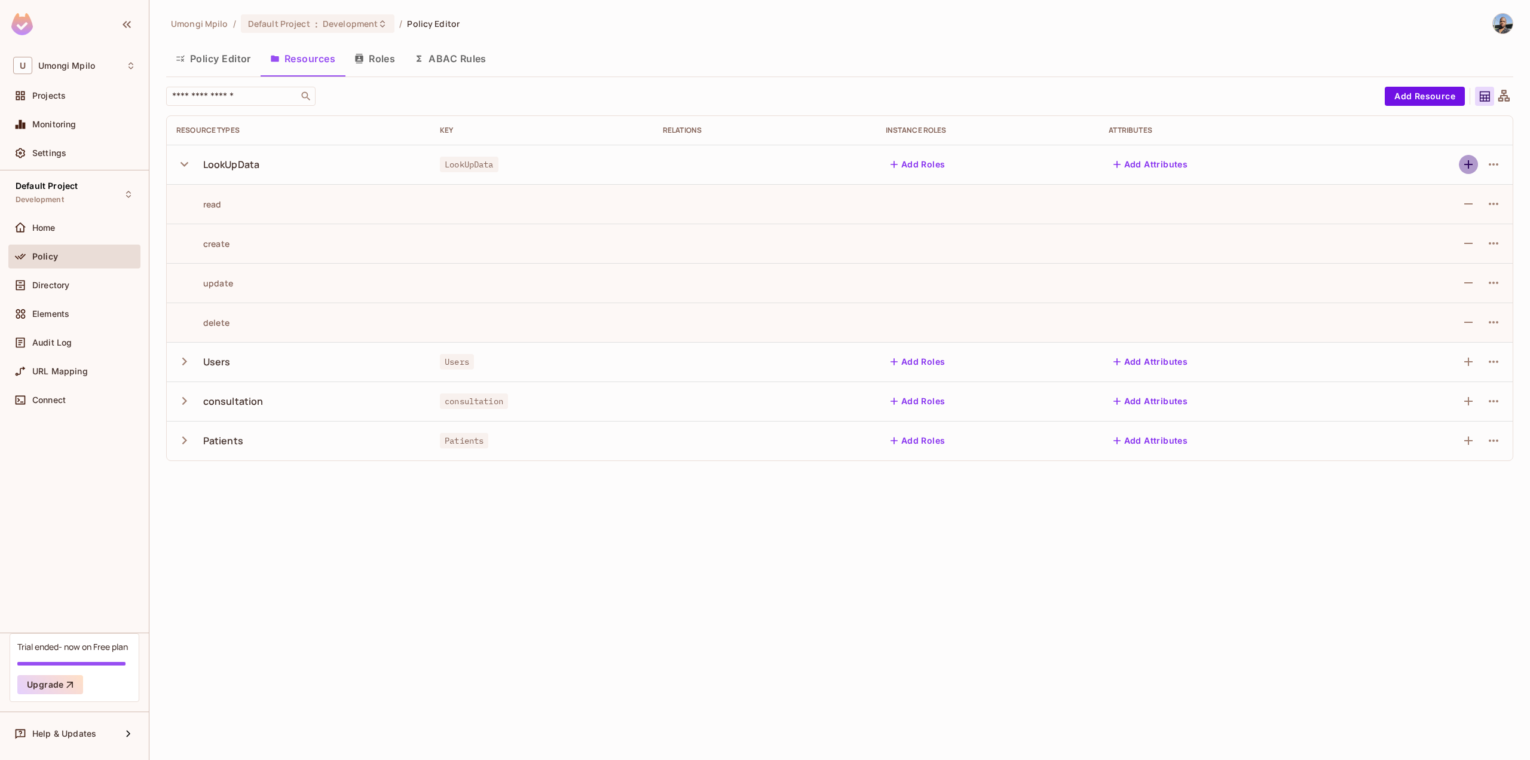
click at [1472, 161] on icon "button" at bounding box center [1468, 164] width 14 height 14
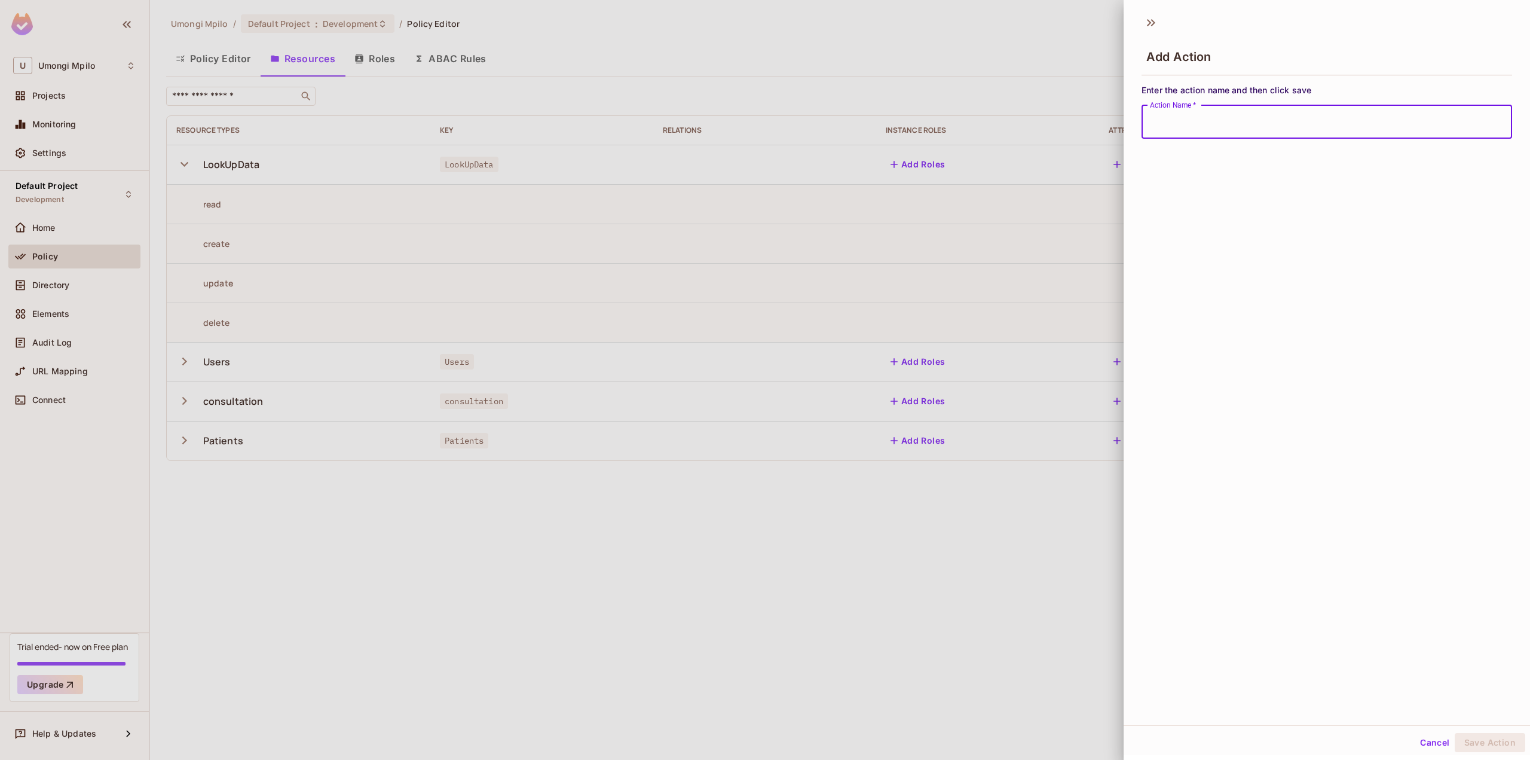
click at [1017, 82] on div at bounding box center [765, 380] width 1530 height 760
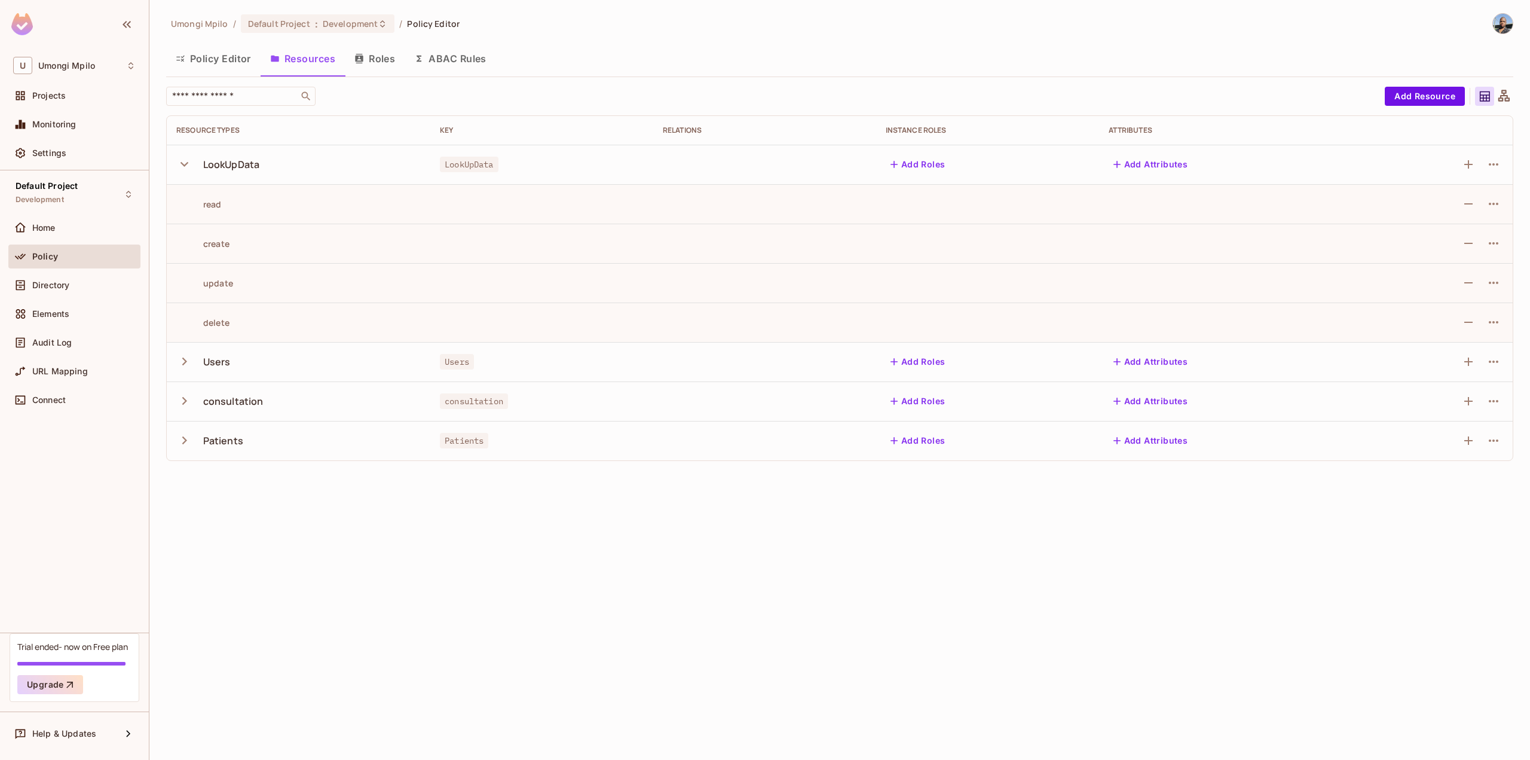
click at [256, 203] on div "read" at bounding box center [298, 203] width 244 height 11
click at [225, 317] on div "delete" at bounding box center [202, 322] width 53 height 11
click at [86, 76] on div "U Umongi Mpilo" at bounding box center [74, 65] width 132 height 27
drag, startPoint x: 115, startPoint y: 100, endPoint x: 143, endPoint y: 102, distance: 28.1
click at [143, 102] on span "umongi-mpilo" at bounding box center [143, 101] width 68 height 16
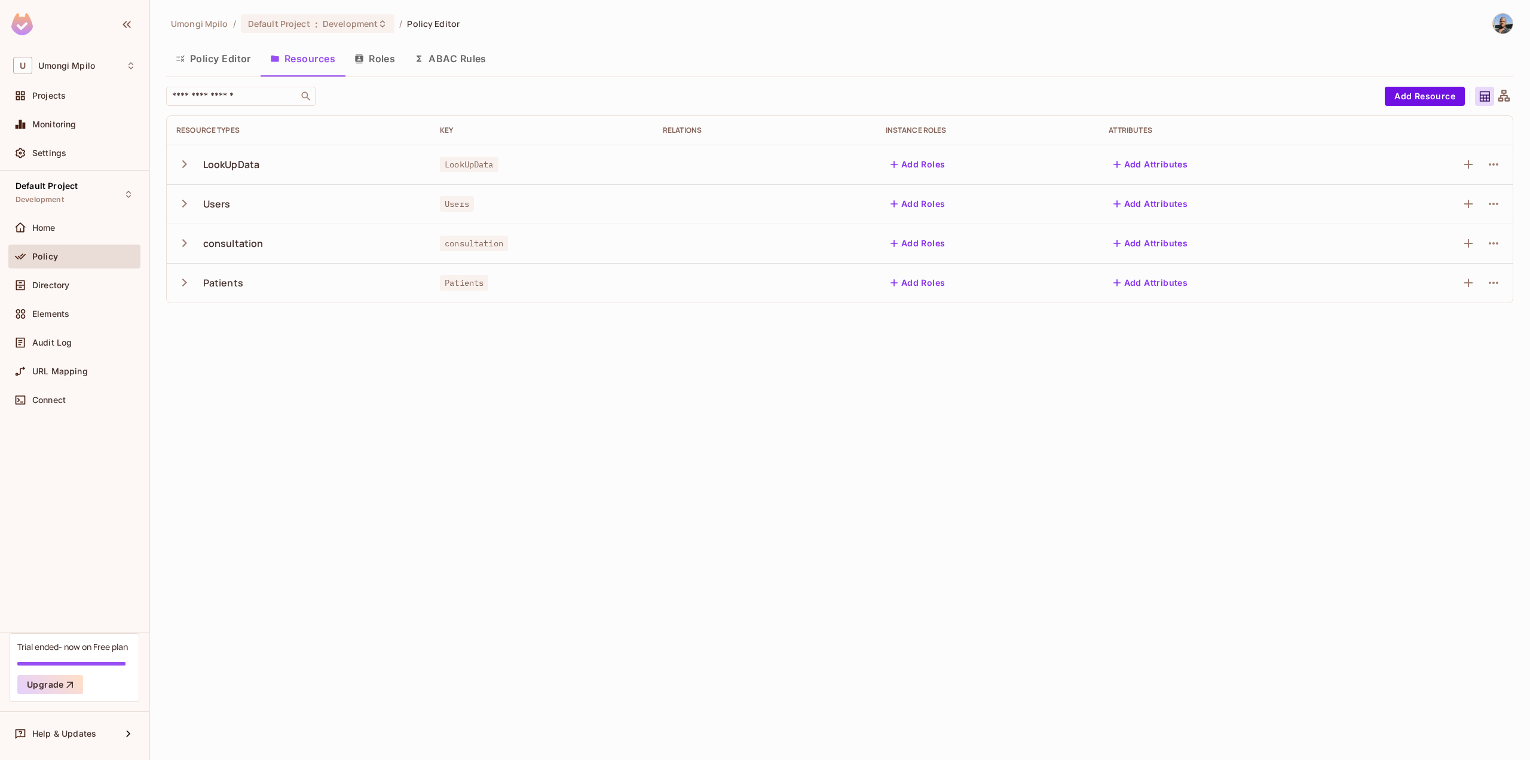
click at [223, 57] on button "Policy Editor" at bounding box center [213, 59] width 94 height 30
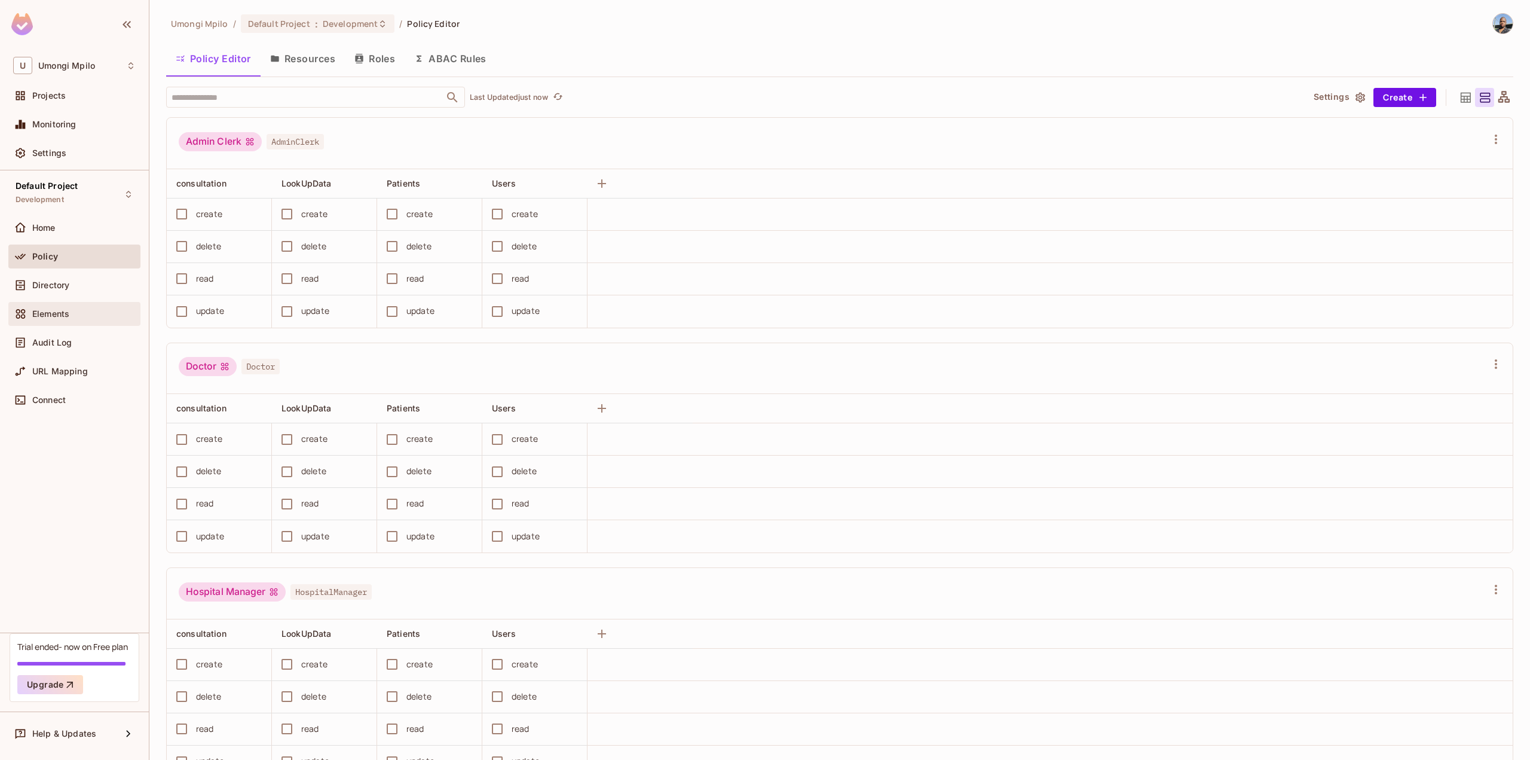
click at [79, 319] on div "Elements" at bounding box center [74, 314] width 123 height 14
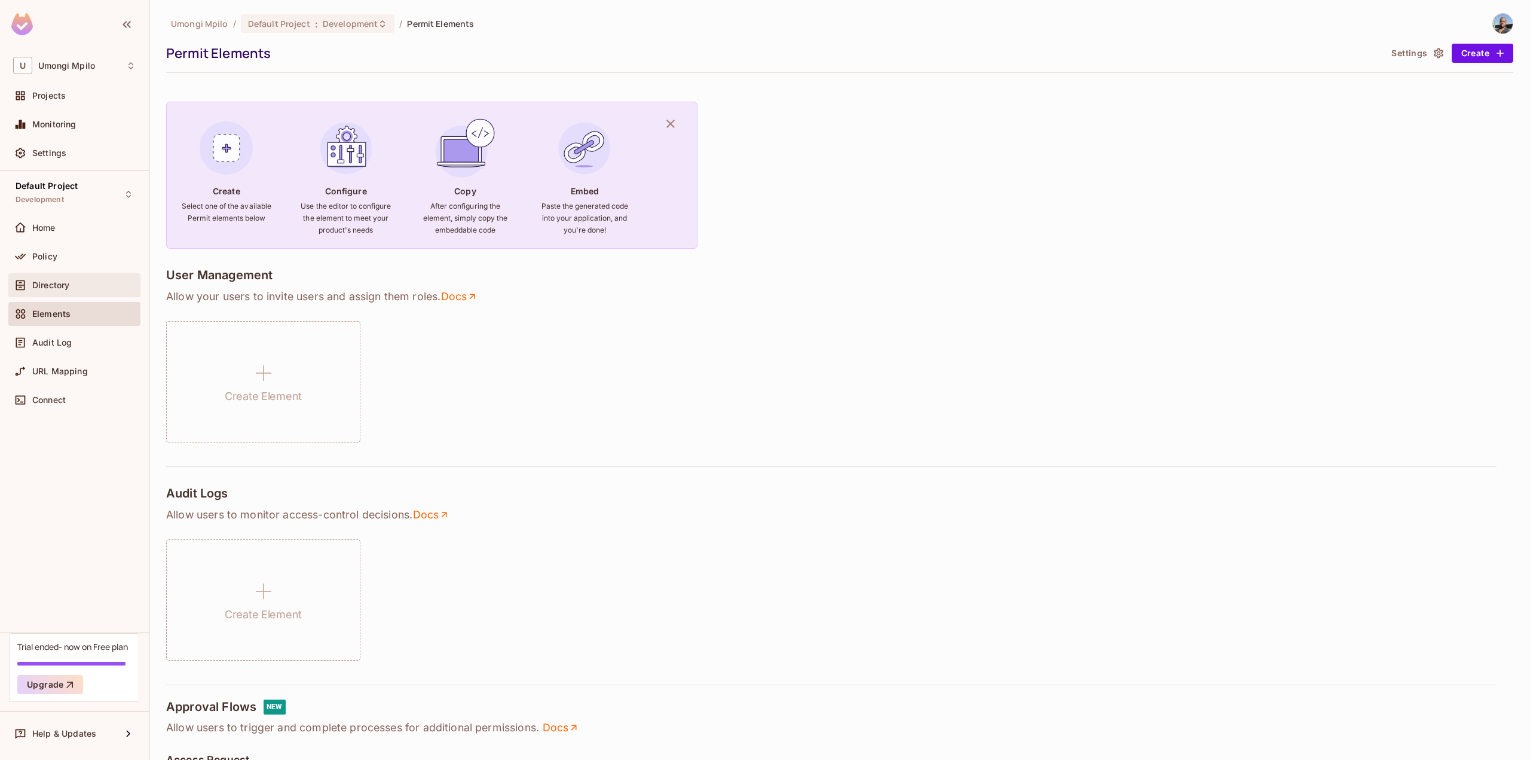
click at [15, 273] on div "Directory" at bounding box center [74, 285] width 132 height 24
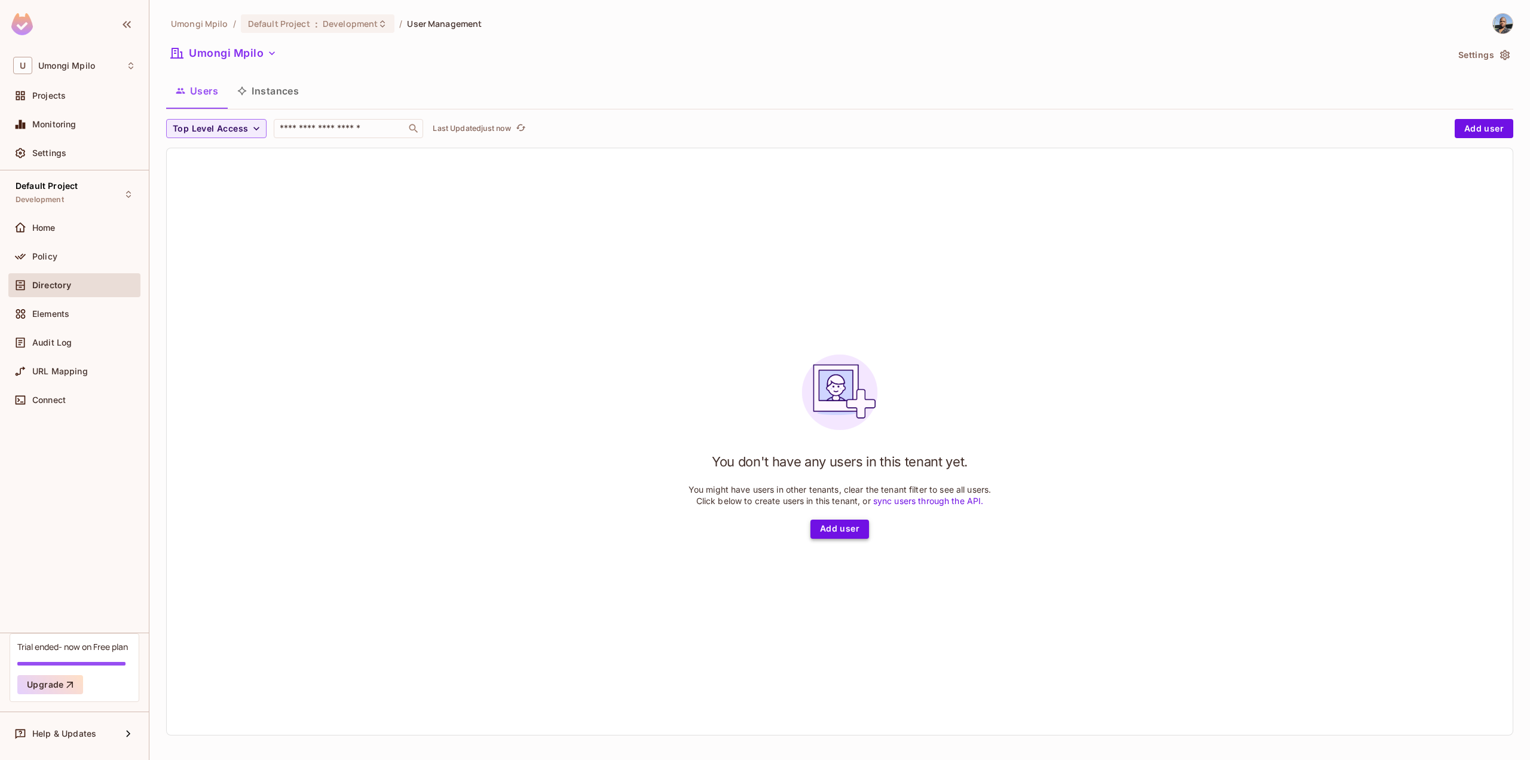
click at [827, 533] on button "Add user" at bounding box center [839, 528] width 59 height 19
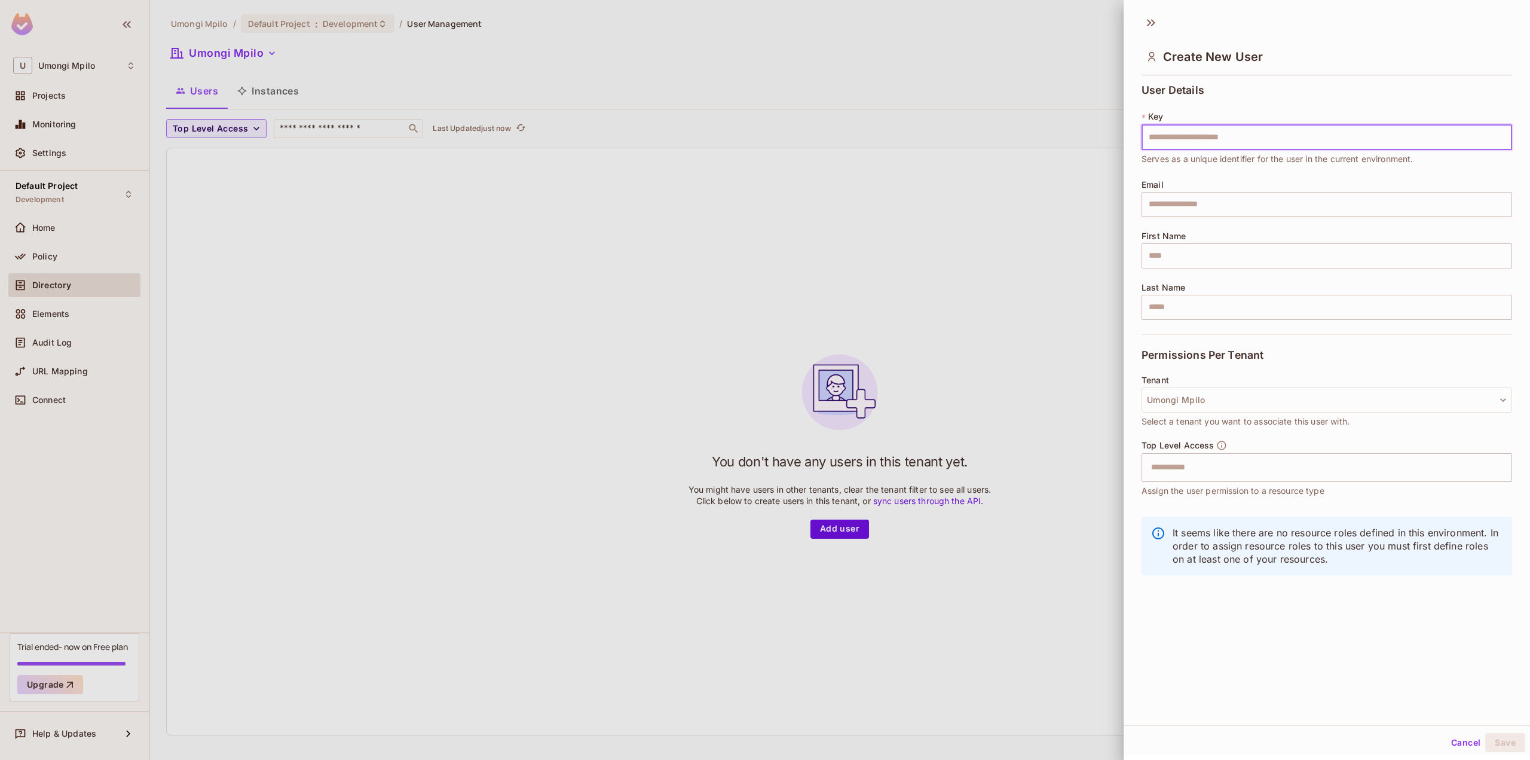
click at [1192, 131] on input "text" at bounding box center [1327, 137] width 371 height 25
type input "**********"
click at [1265, 209] on input "text" at bounding box center [1327, 204] width 371 height 25
type input "**********"
click at [1215, 258] on input "text" at bounding box center [1327, 255] width 371 height 25
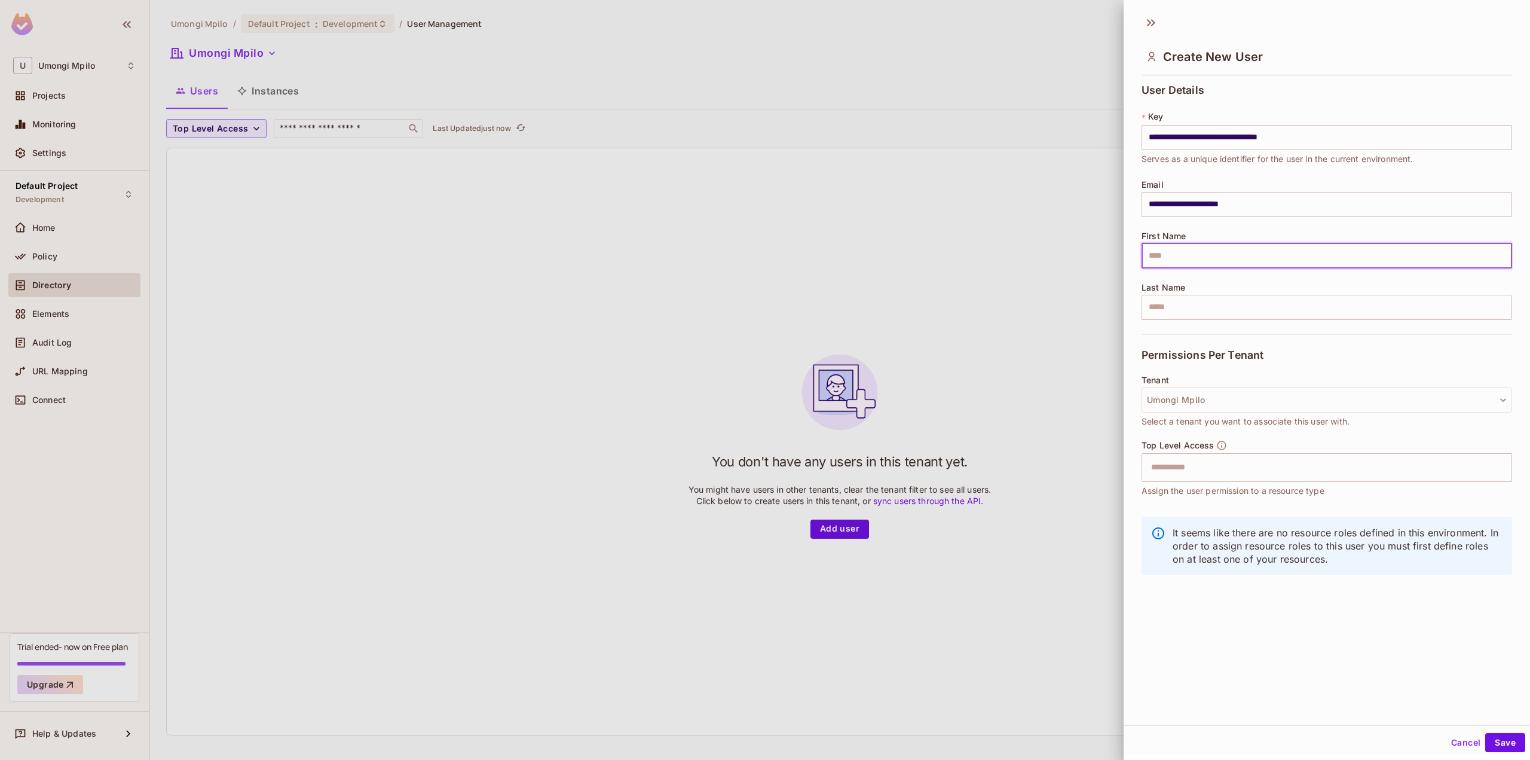
type input "**********"
type input "*******"
click at [1215, 400] on button "Umongi Mpilo" at bounding box center [1327, 399] width 371 height 25
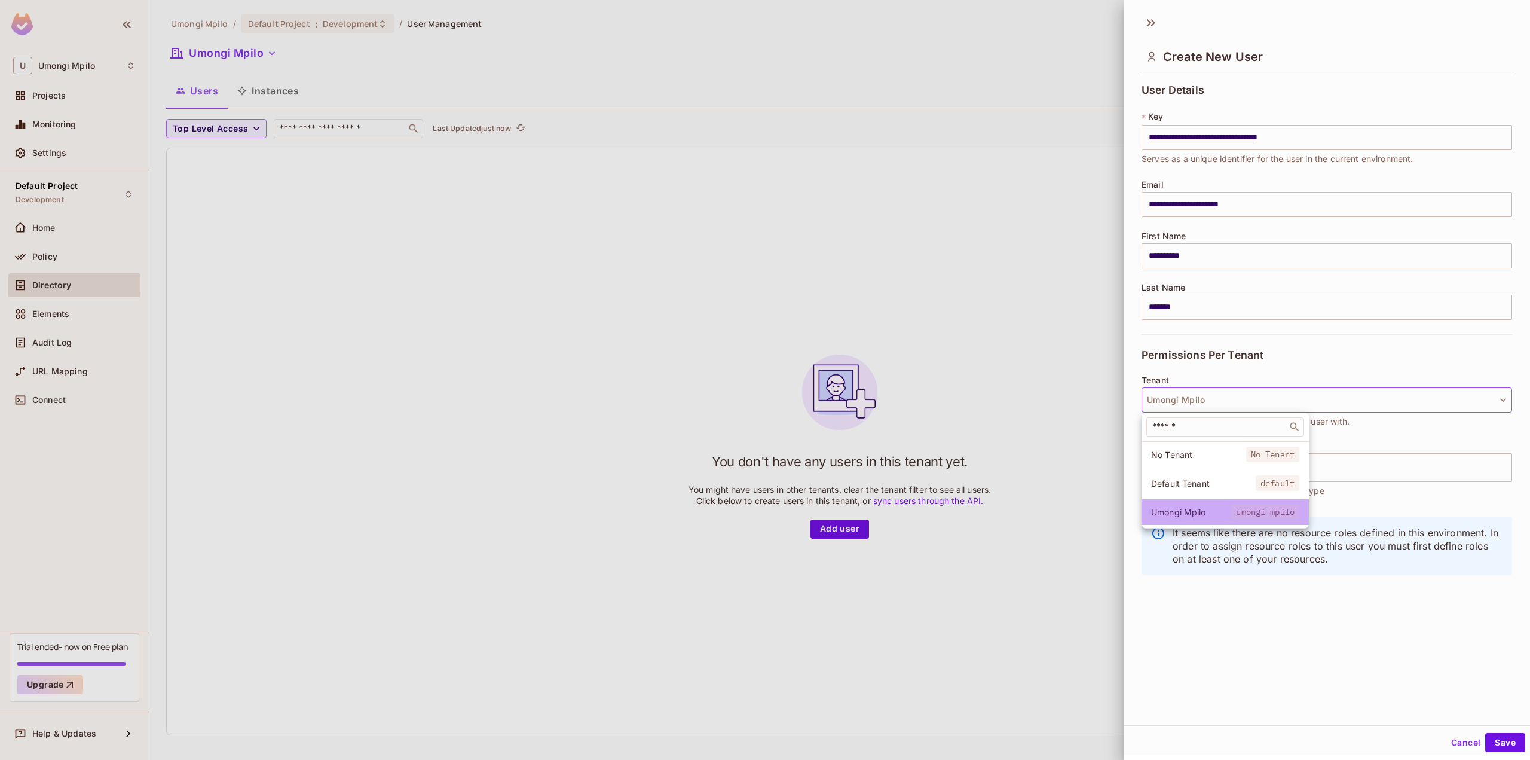
drag, startPoint x: 1225, startPoint y: 513, endPoint x: 1252, endPoint y: 509, distance: 26.6
click at [1252, 509] on span "umongi-mpilo" at bounding box center [1265, 512] width 68 height 16
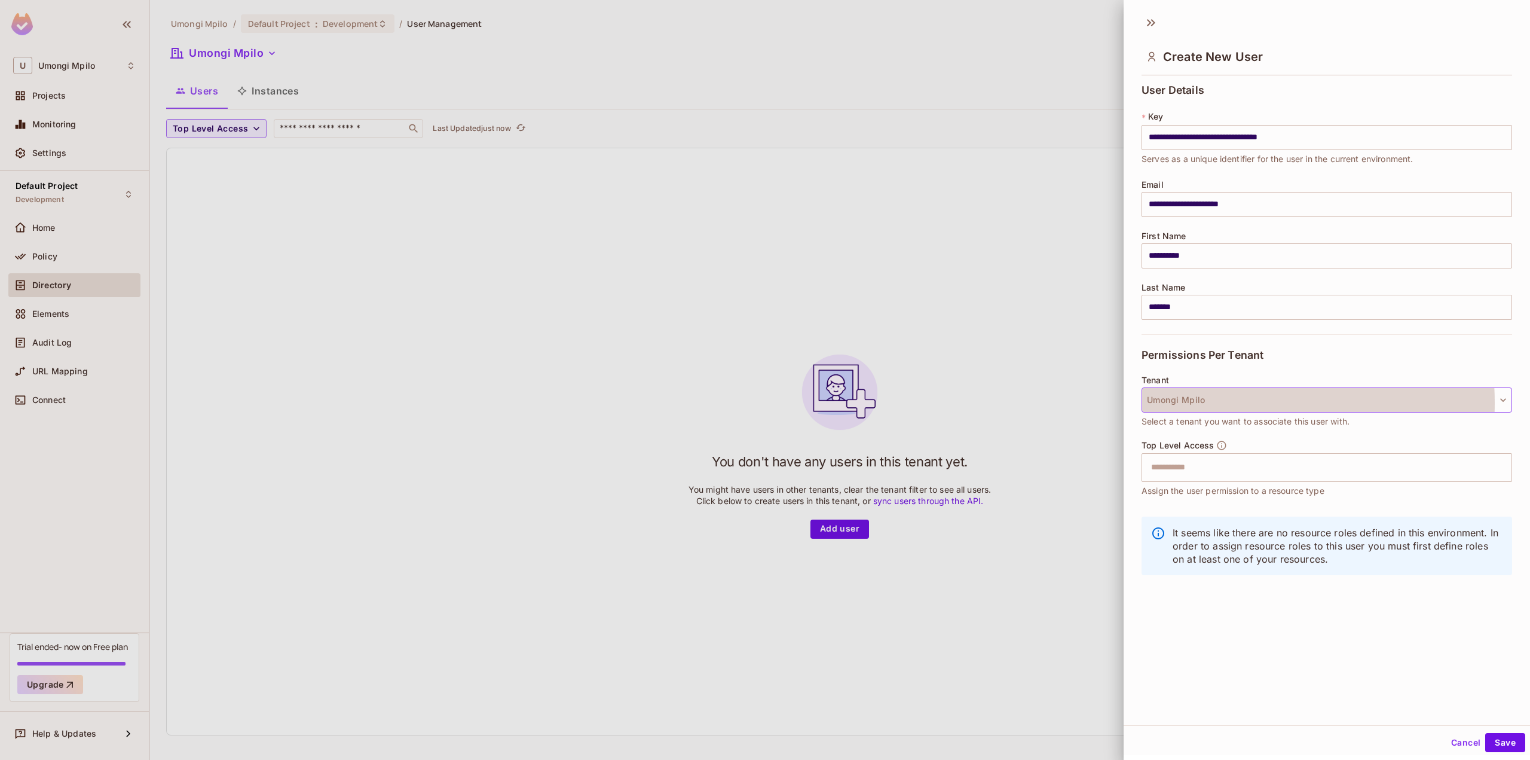
drag, startPoint x: 1213, startPoint y: 403, endPoint x: 1176, endPoint y: 404, distance: 37.7
click at [1176, 404] on button "Umongi Mpilo" at bounding box center [1327, 399] width 371 height 25
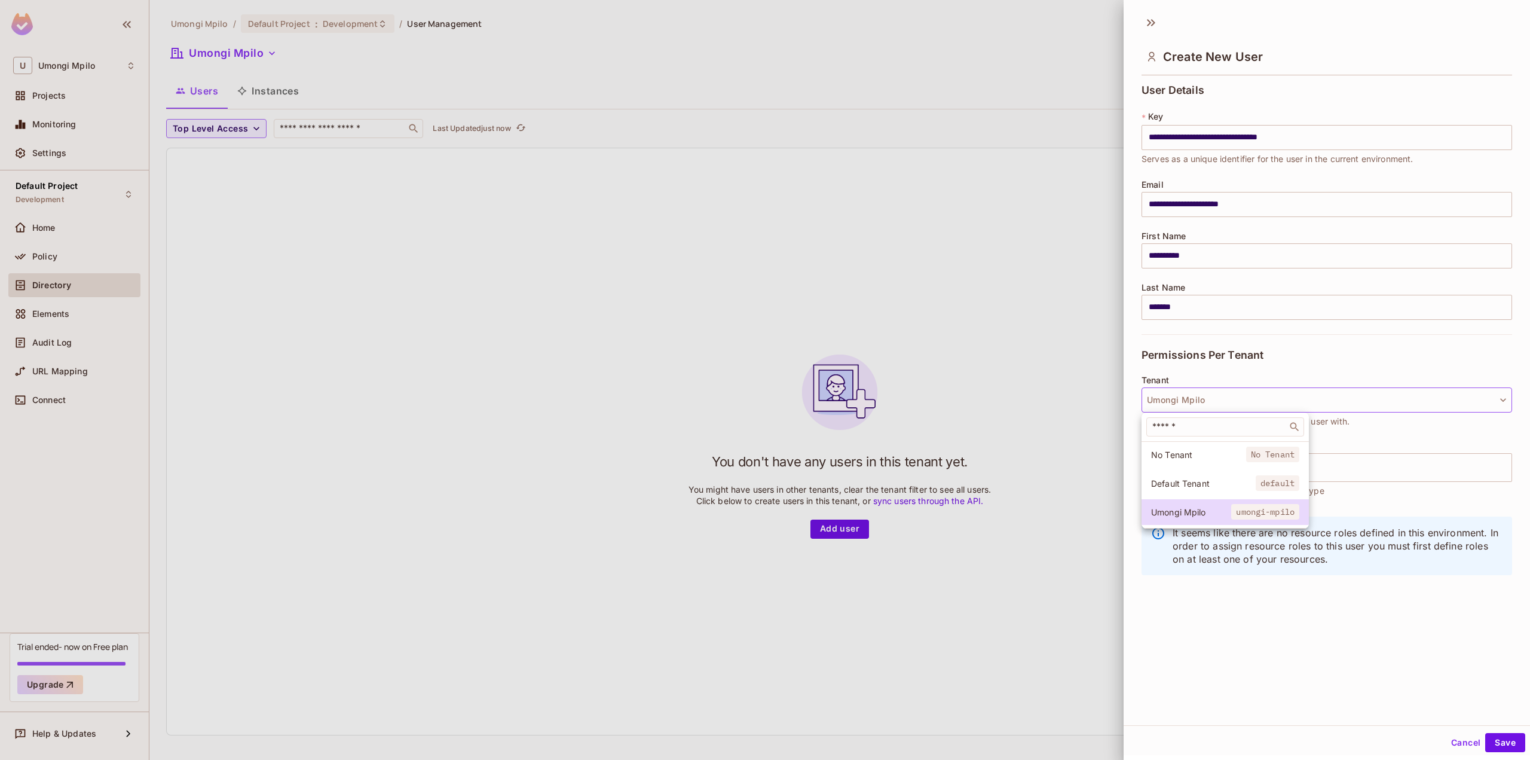
drag, startPoint x: 1194, startPoint y: 617, endPoint x: 1171, endPoint y: 541, distance: 79.2
click at [1192, 617] on div at bounding box center [765, 380] width 1530 height 760
click at [1187, 473] on input "text" at bounding box center [1316, 467] width 345 height 24
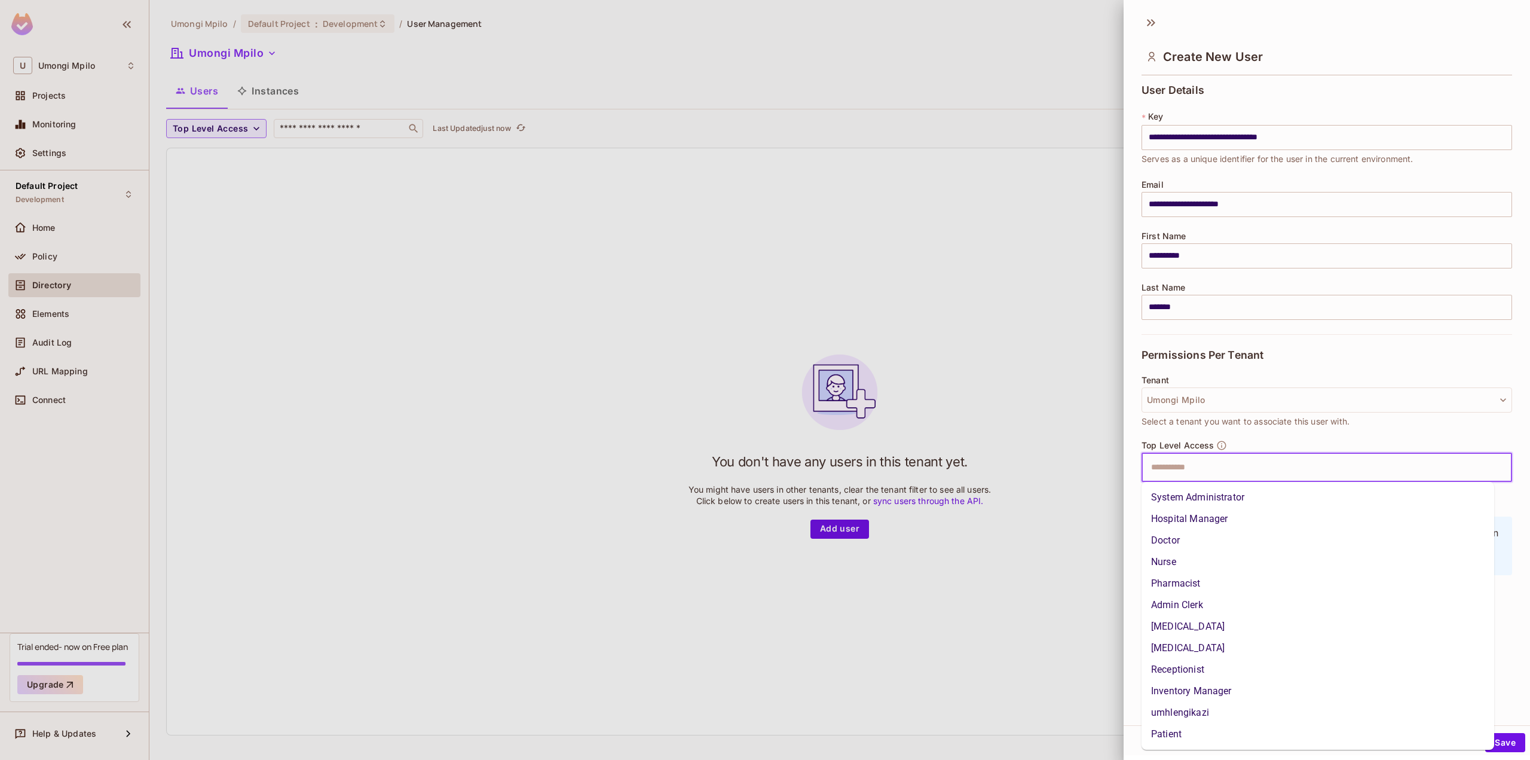
click at [1219, 500] on li "System Administrator" at bounding box center [1318, 498] width 353 height 22
click at [1263, 470] on input "text" at bounding box center [1366, 467] width 245 height 24
click at [1197, 521] on li "Hospital Manager" at bounding box center [1318, 519] width 353 height 22
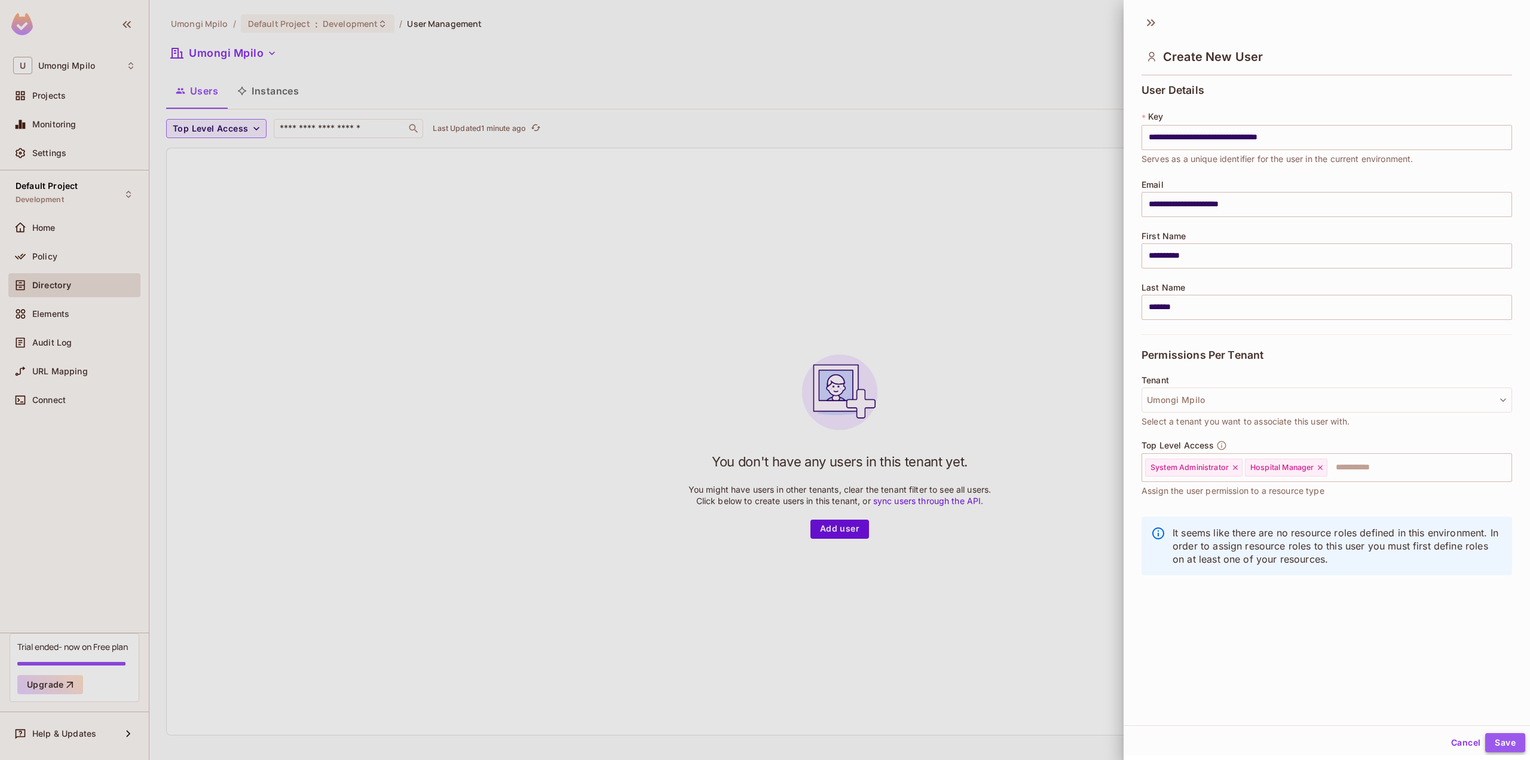
click at [1489, 736] on button "Save" at bounding box center [1505, 742] width 40 height 19
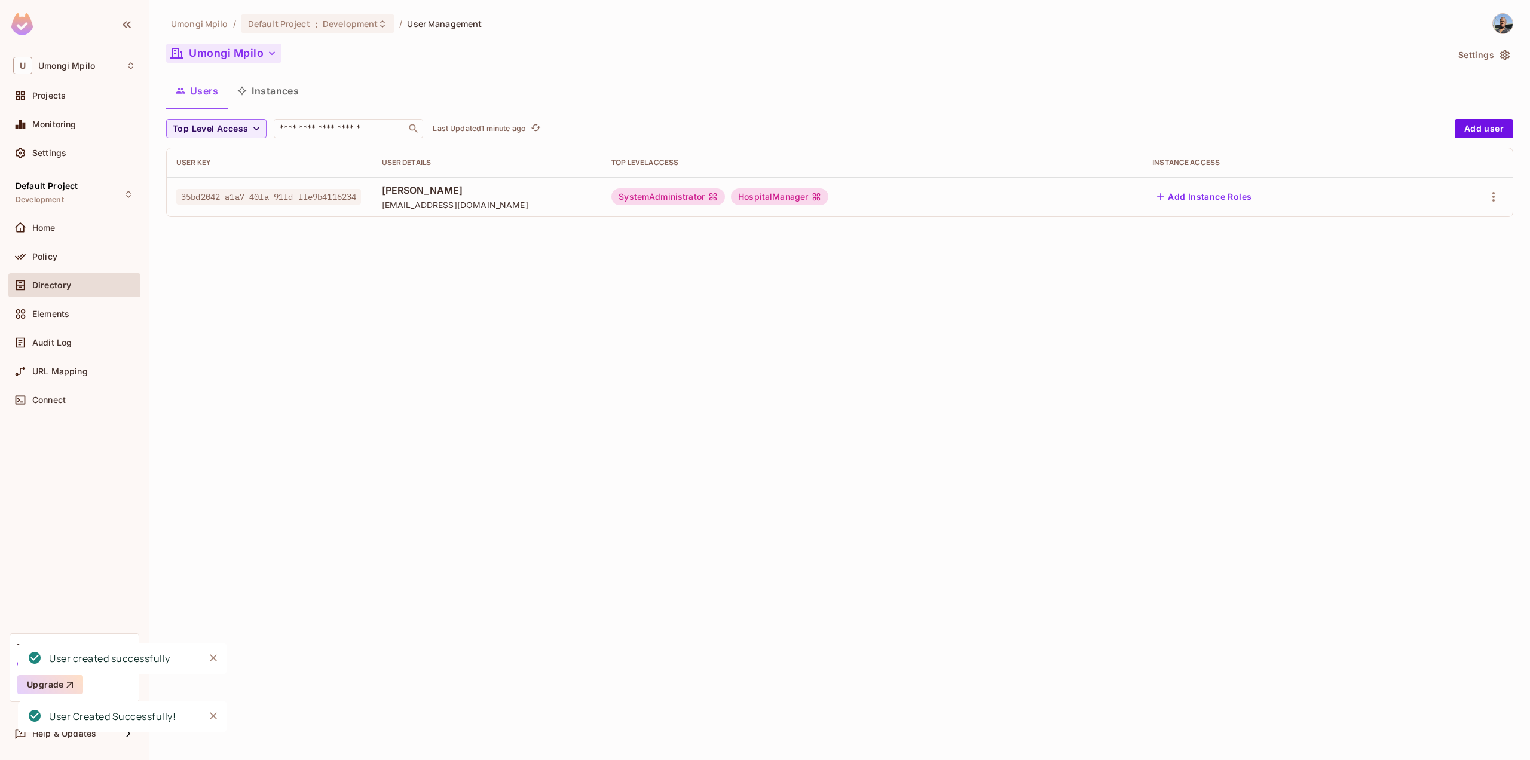
click at [247, 59] on button "Umongi Mpilo" at bounding box center [223, 53] width 115 height 19
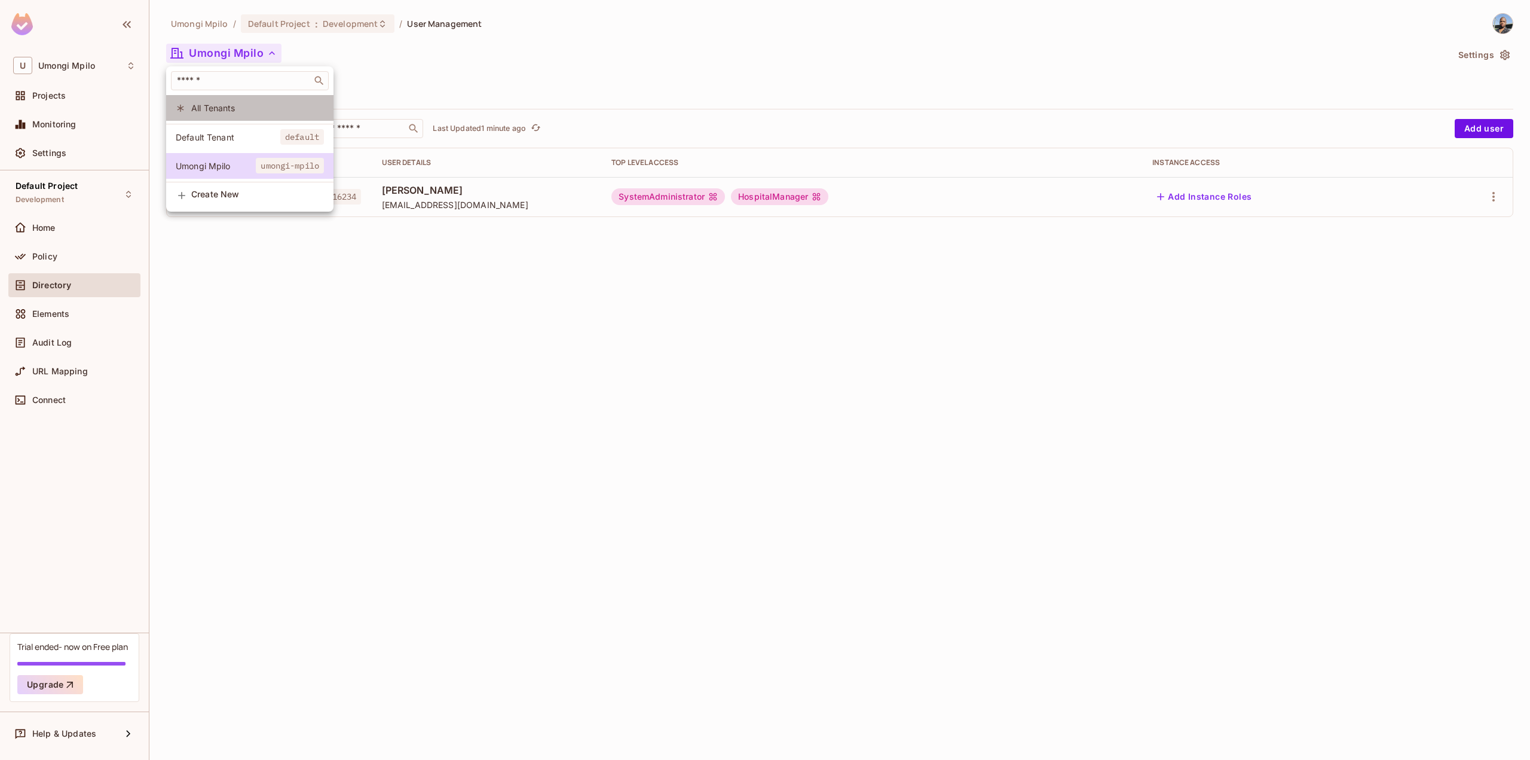
click at [244, 100] on li "All Tenants" at bounding box center [249, 108] width 167 height 26
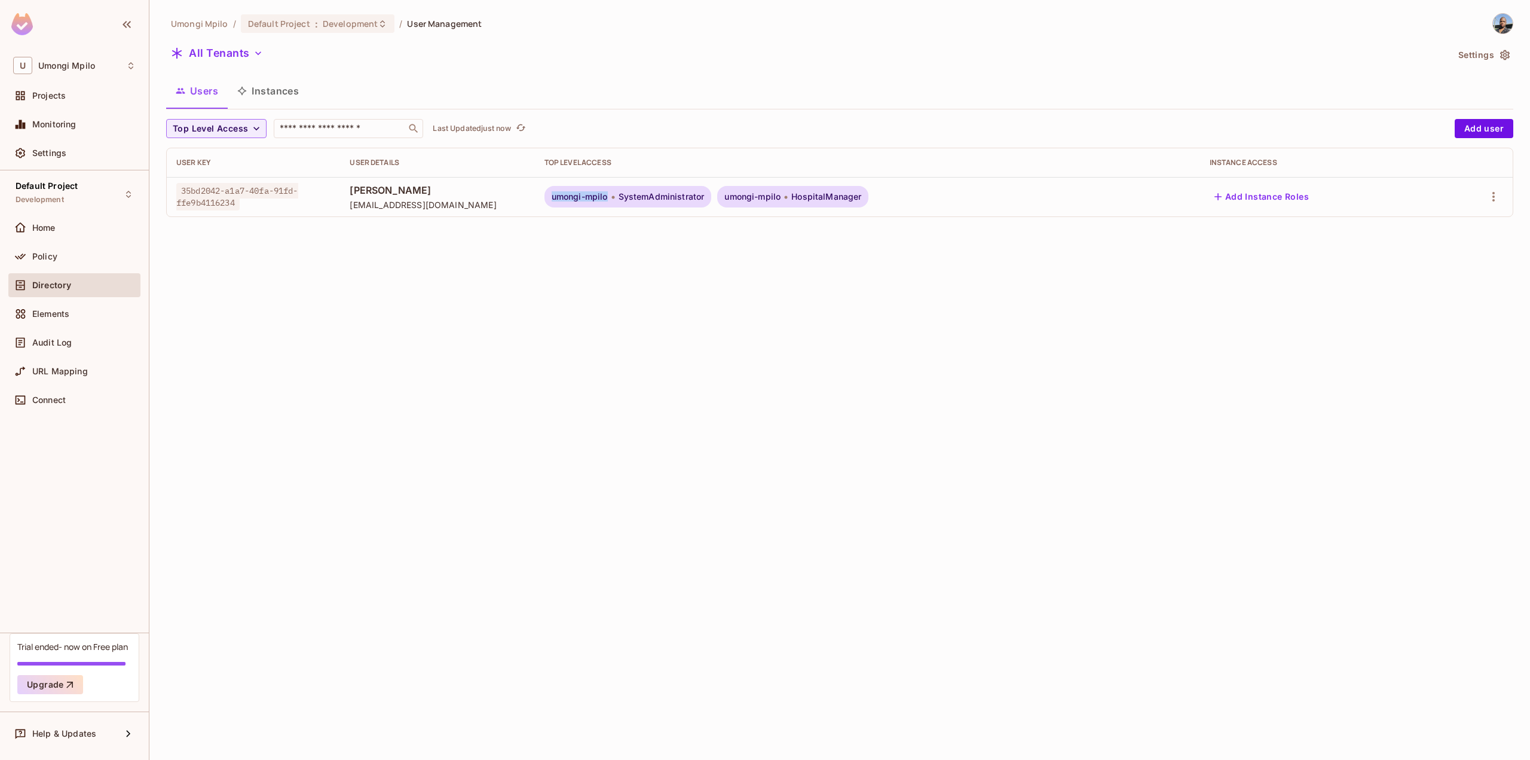
drag, startPoint x: 588, startPoint y: 197, endPoint x: 729, endPoint y: 335, distance: 197.8
click at [648, 198] on div "umongi-mpilo SystemAdministrator" at bounding box center [628, 197] width 167 height 22
copy span "umongi-mpilo"
drag, startPoint x: 592, startPoint y: 201, endPoint x: 649, endPoint y: 198, distance: 56.9
click at [649, 198] on div "umongi-mpilo SystemAdministrator" at bounding box center [628, 197] width 167 height 22
